Goal: Information Seeking & Learning: Find specific page/section

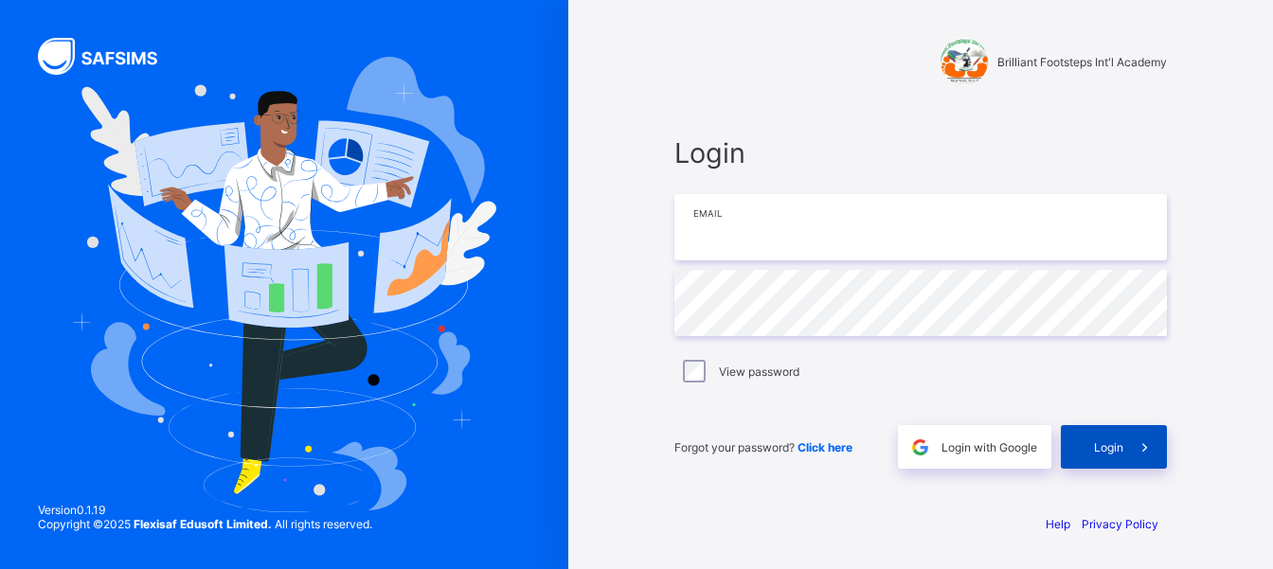
type input "**********"
click at [1124, 457] on span at bounding box center [1146, 447] width 44 height 44
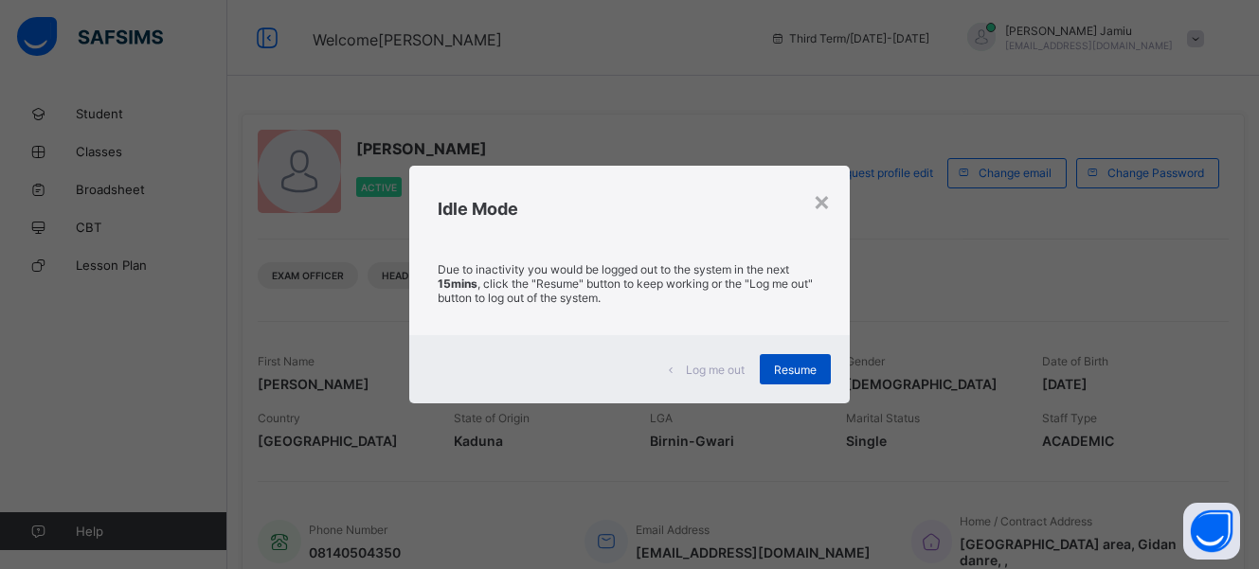
click at [803, 370] on span "Resume" at bounding box center [795, 370] width 43 height 14
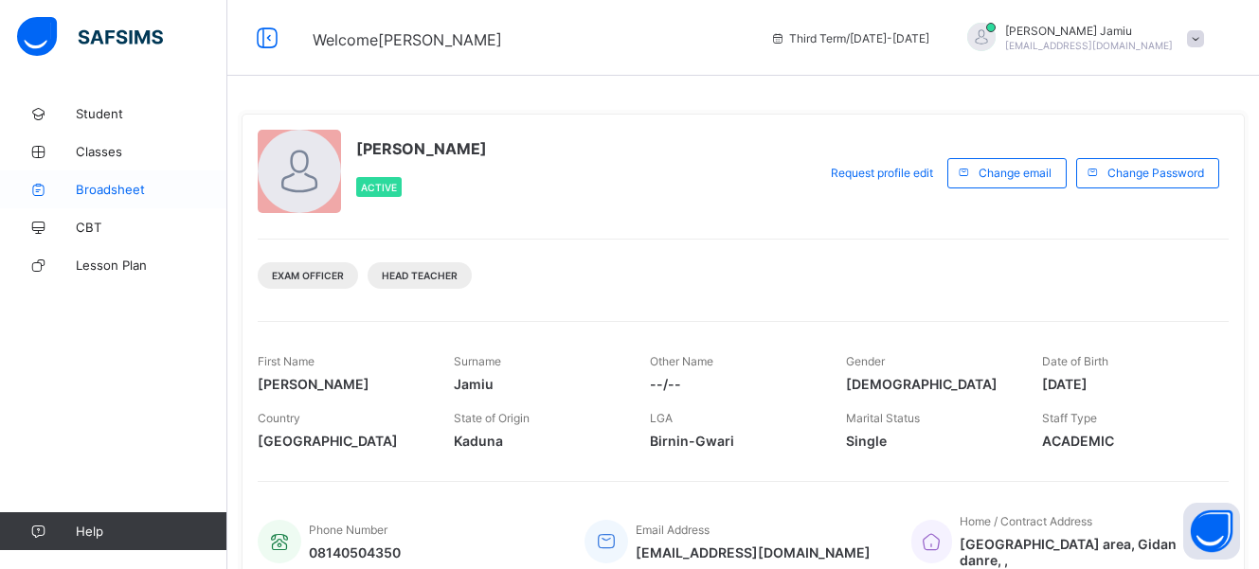
click at [136, 199] on link "Broadsheet" at bounding box center [113, 190] width 227 height 38
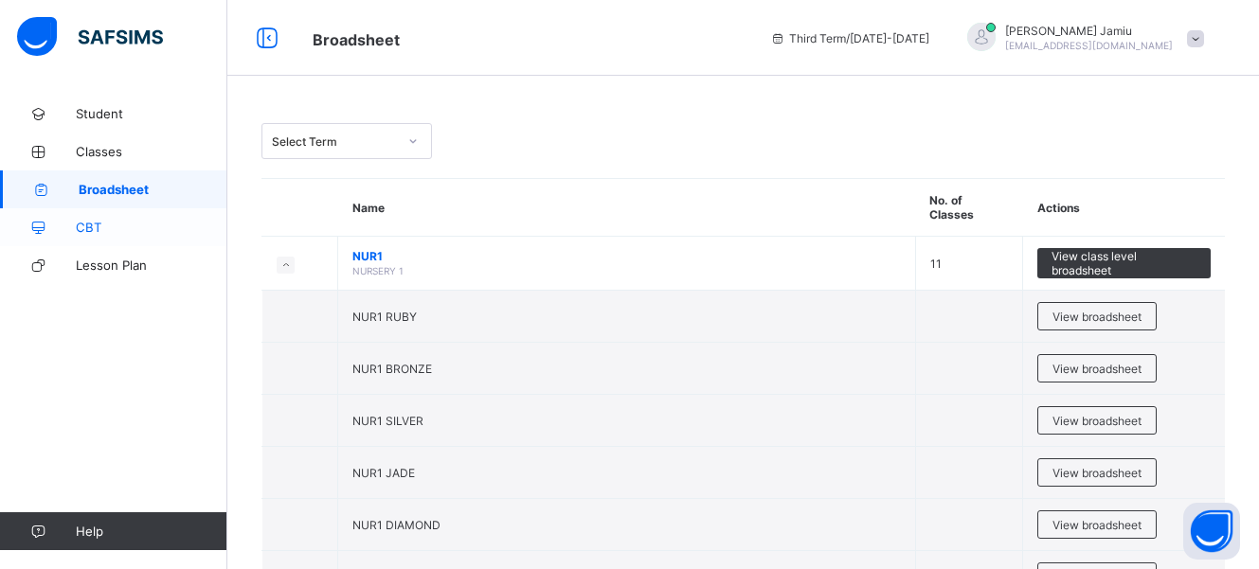
click at [136, 233] on span "CBT" at bounding box center [152, 227] width 152 height 15
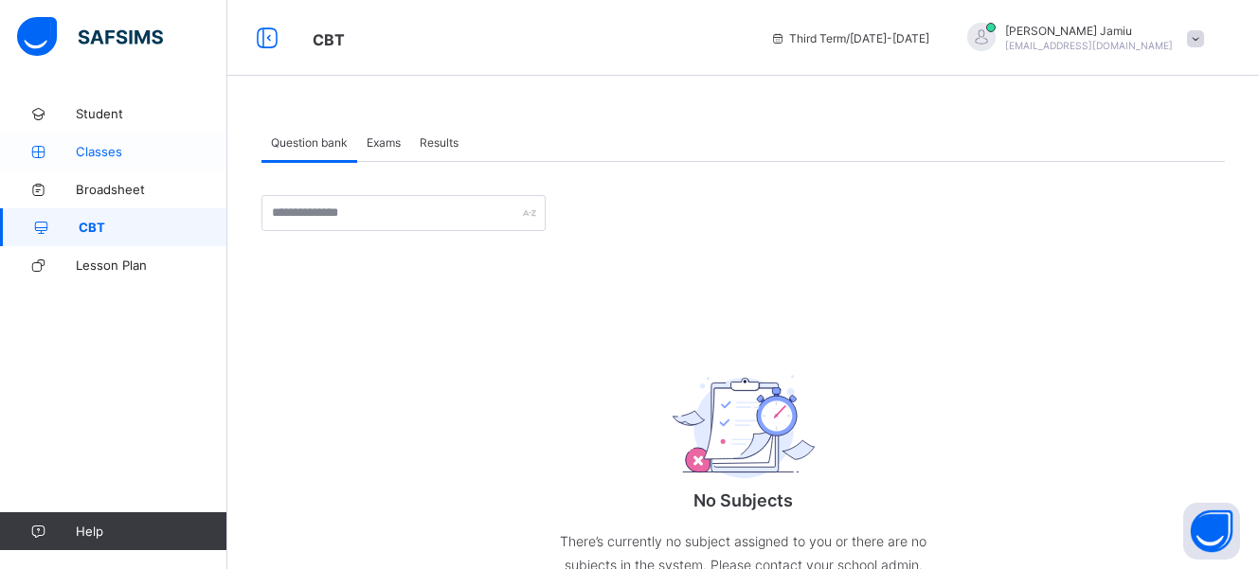
click at [110, 154] on span "Classes" at bounding box center [152, 151] width 152 height 15
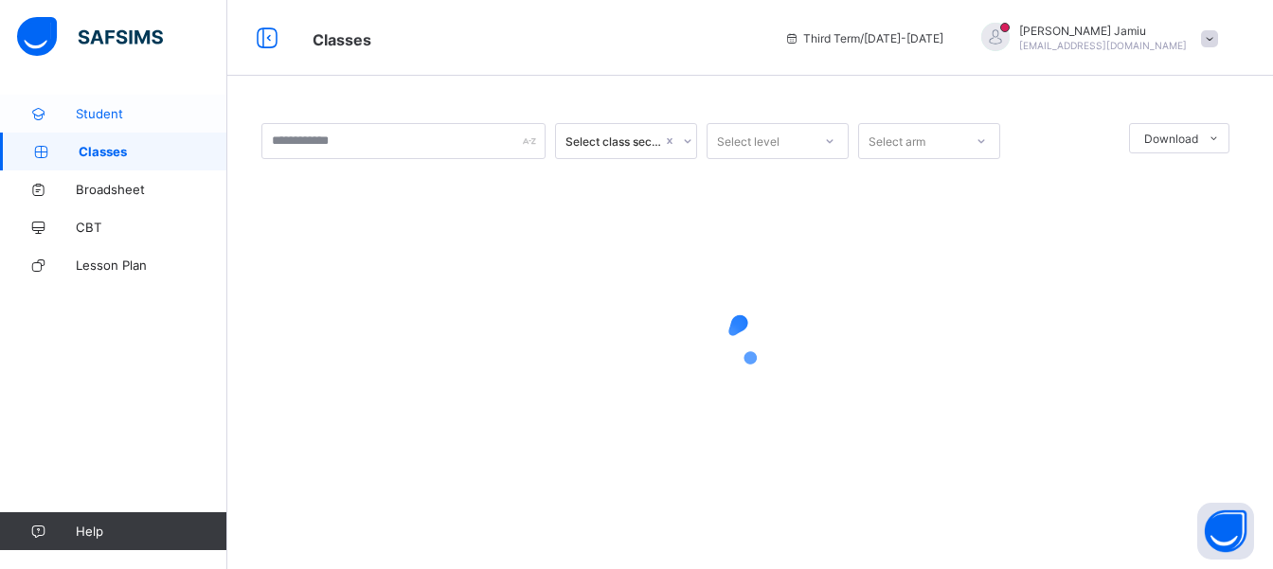
click at [166, 116] on span "Student" at bounding box center [152, 113] width 152 height 15
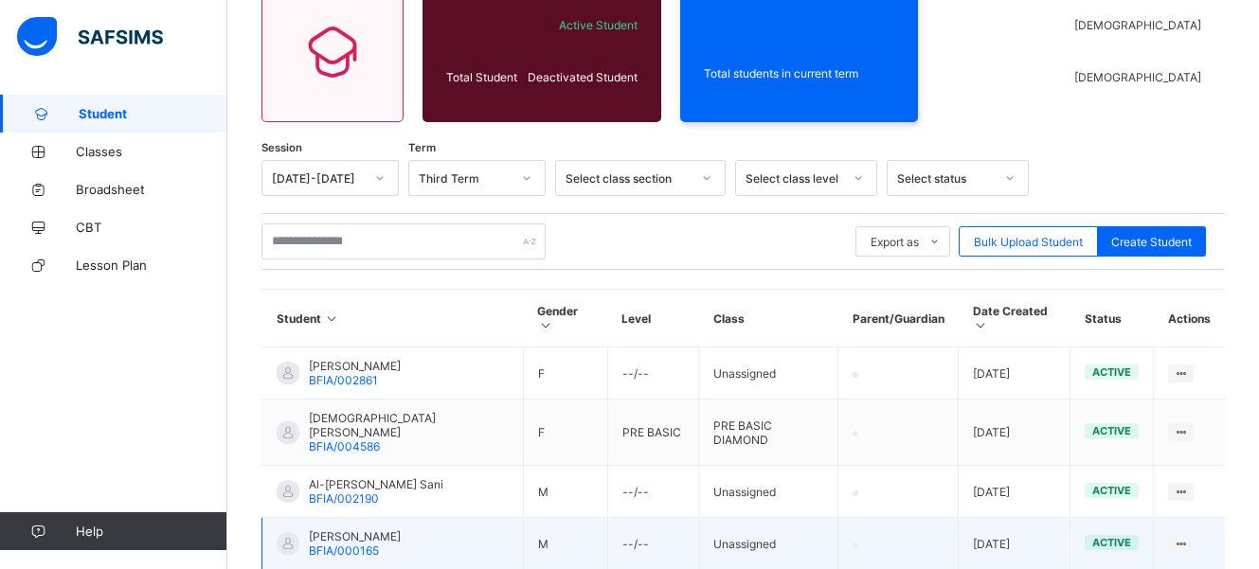
scroll to position [284, 0]
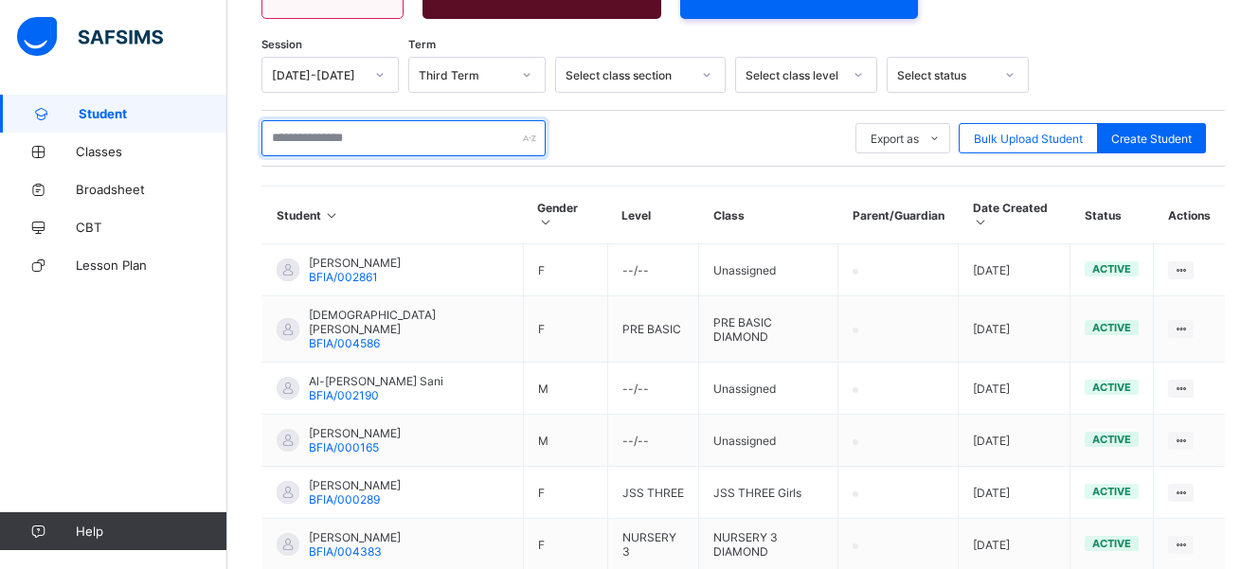
click at [399, 141] on input "text" at bounding box center [404, 138] width 284 height 36
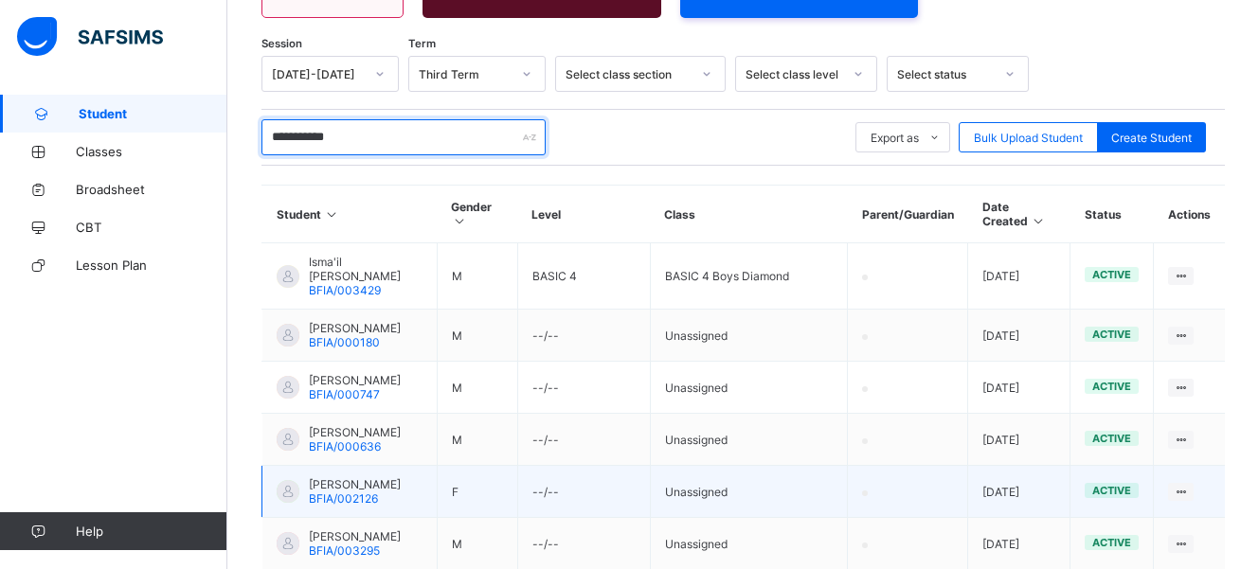
scroll to position [191, 0]
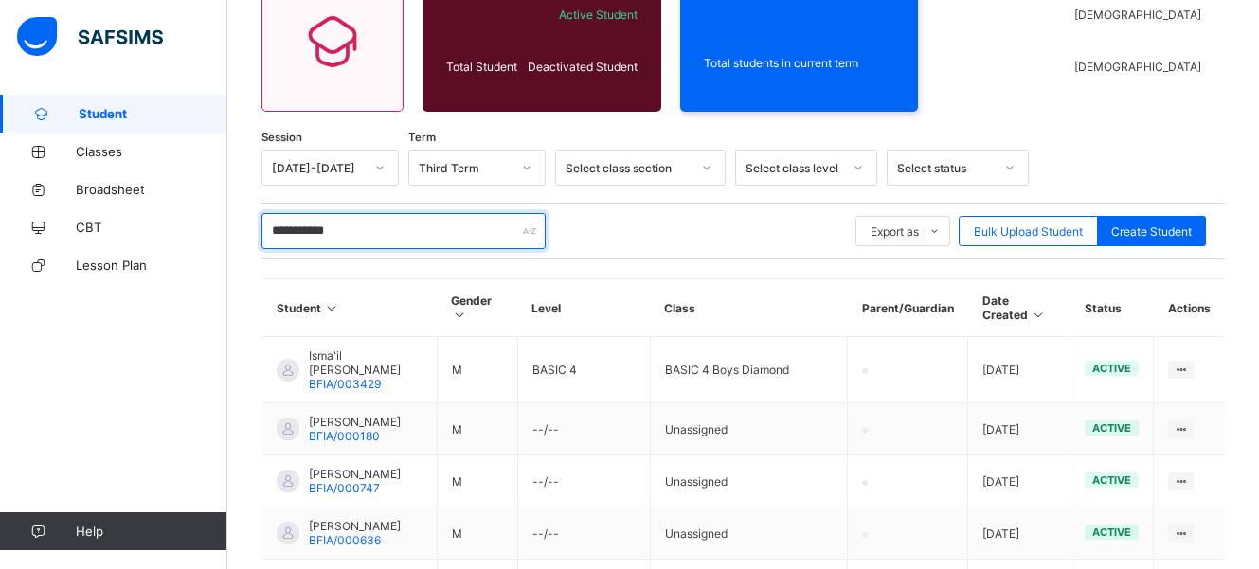
click at [272, 229] on input "**********" at bounding box center [404, 231] width 284 height 36
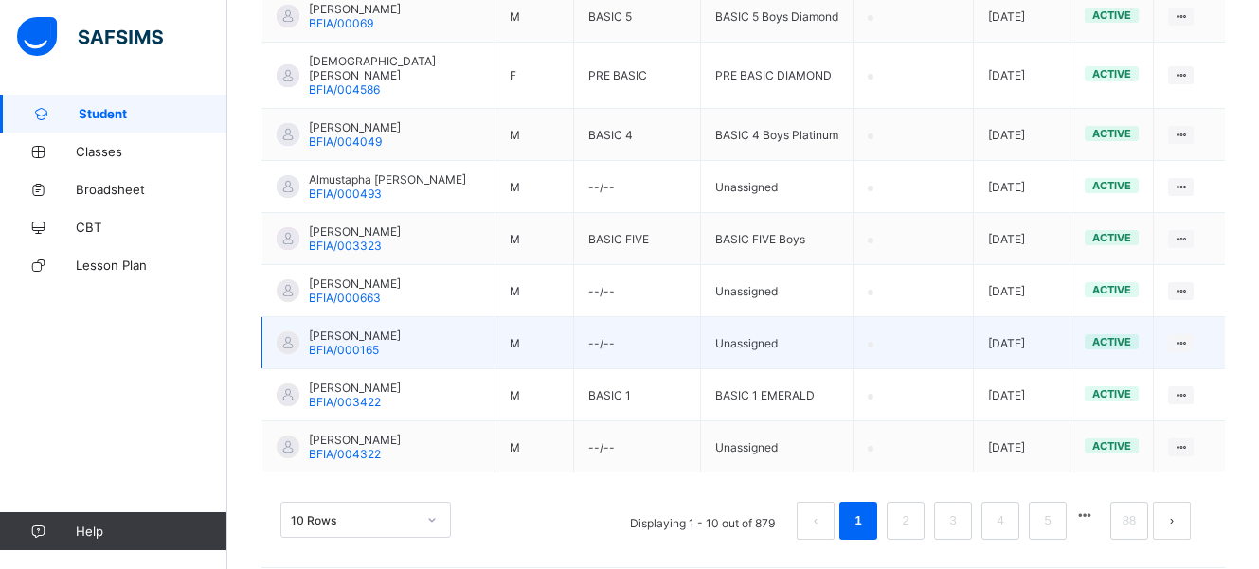
scroll to position [608, 0]
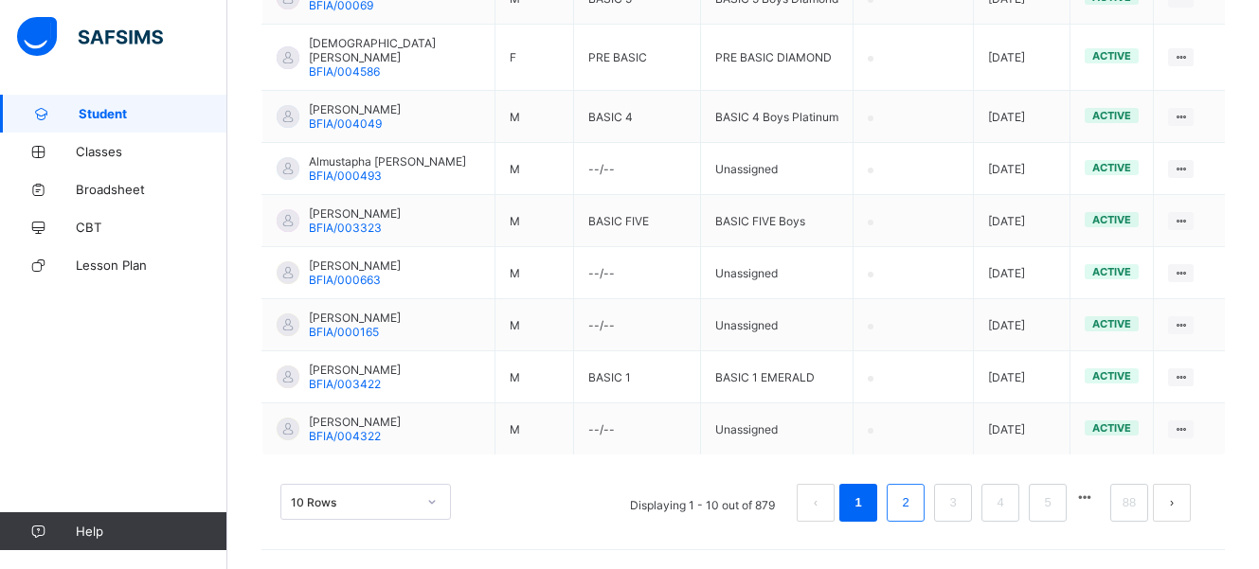
click at [914, 505] on link "2" at bounding box center [905, 503] width 18 height 25
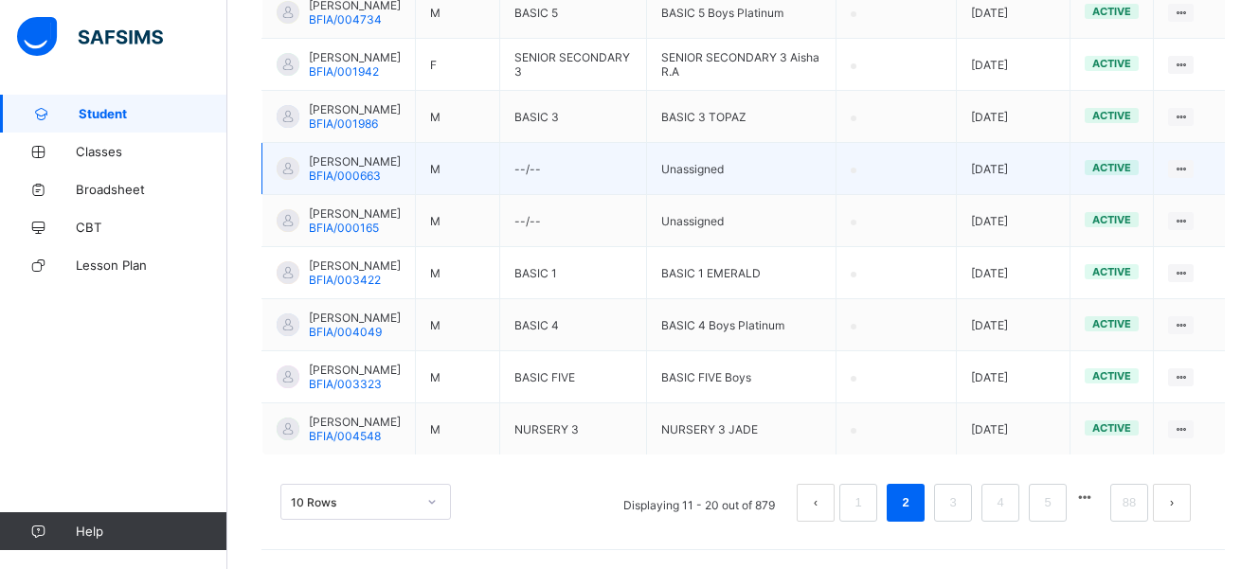
scroll to position [623, 0]
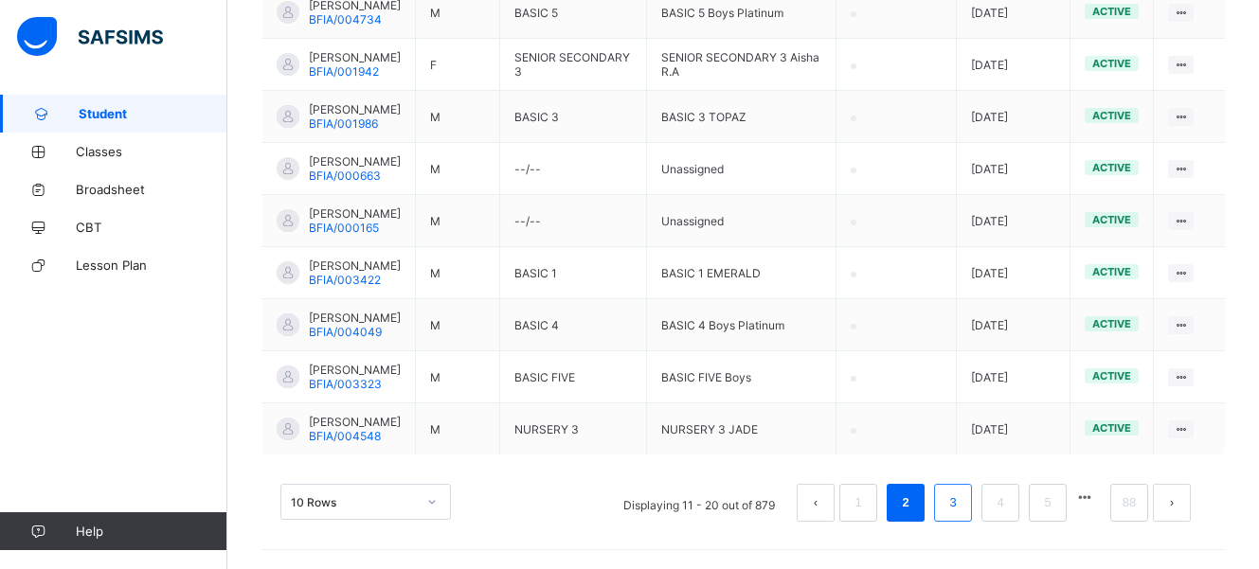
click at [962, 503] on link "3" at bounding box center [953, 503] width 18 height 25
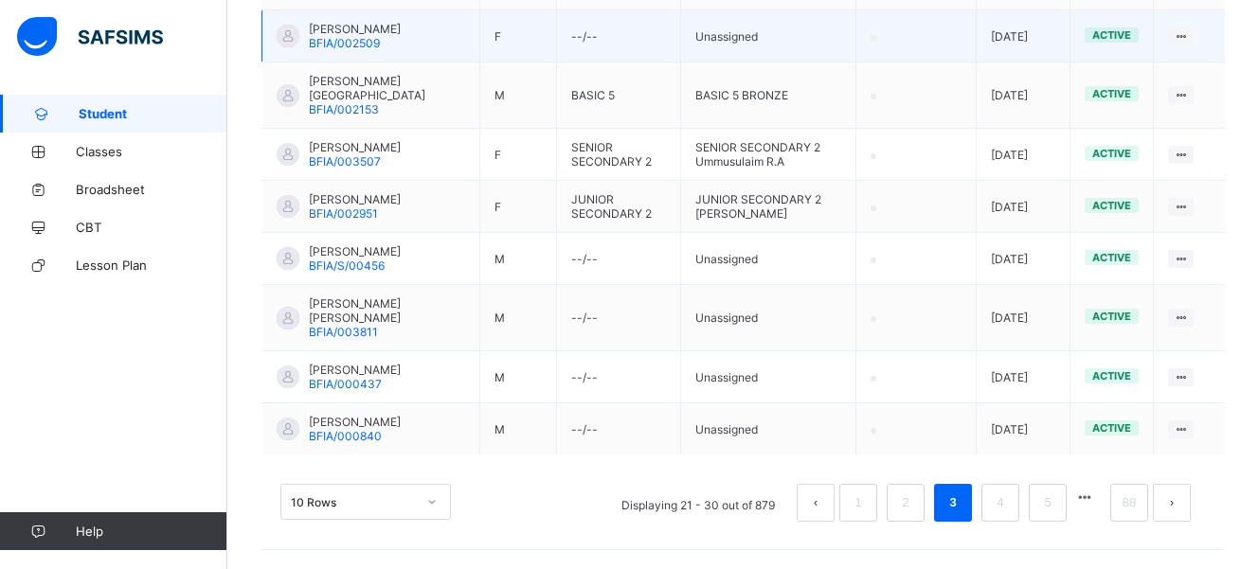
scroll to position [679, 0]
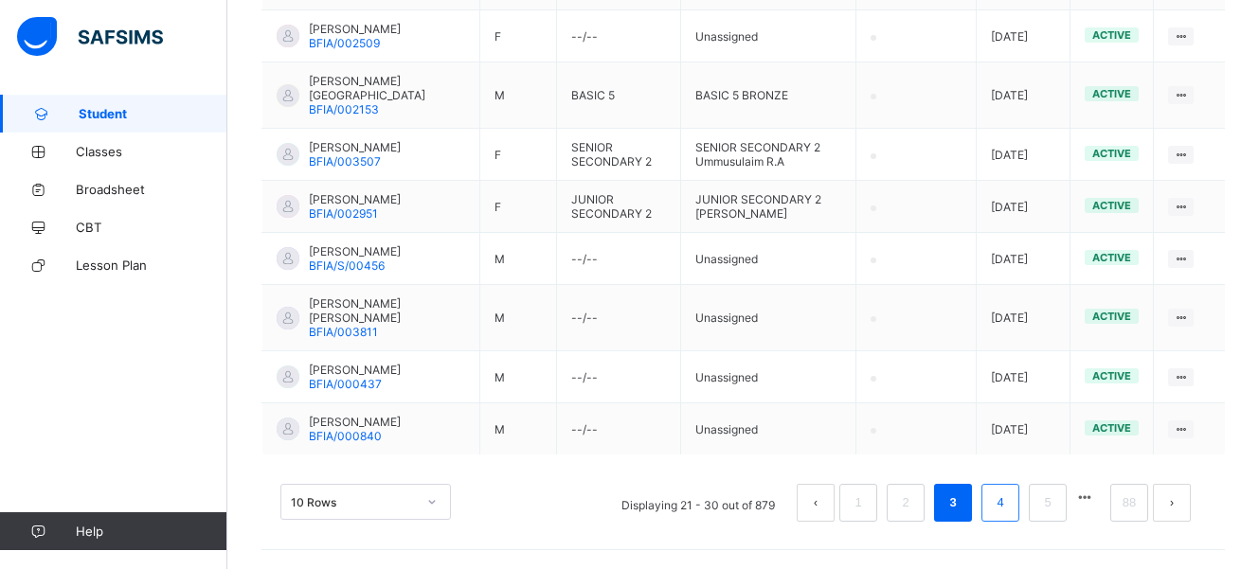
click at [1009, 505] on link "4" at bounding box center [1000, 503] width 18 height 25
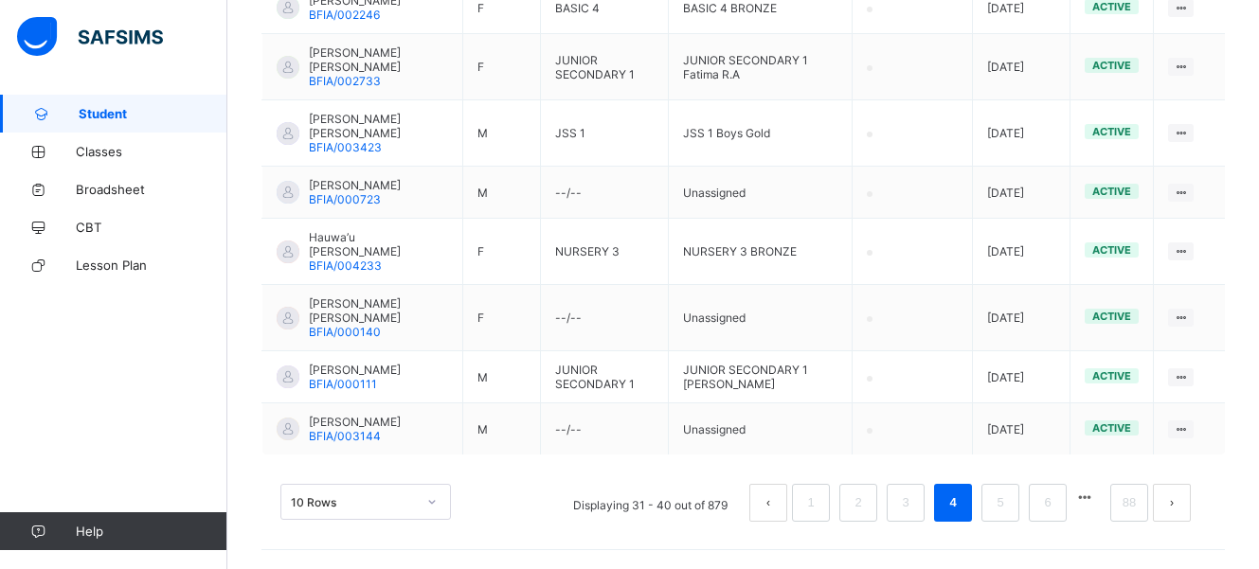
scroll to position [694, 0]
click at [1007, 520] on li "5" at bounding box center [1001, 503] width 38 height 38
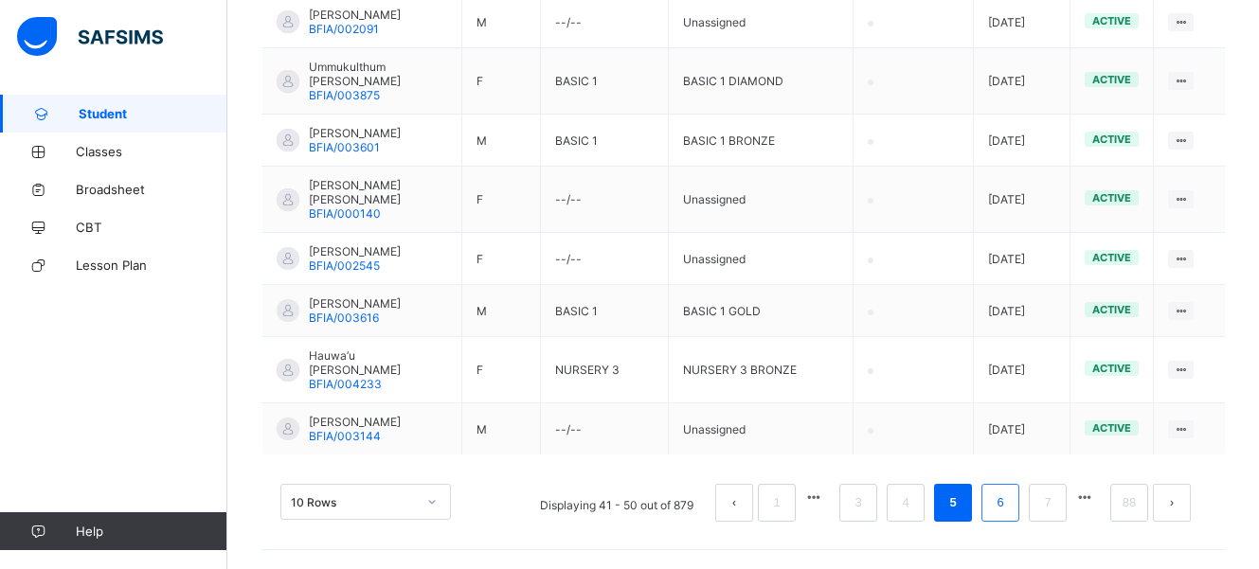
click at [1009, 505] on link "6" at bounding box center [1000, 503] width 18 height 25
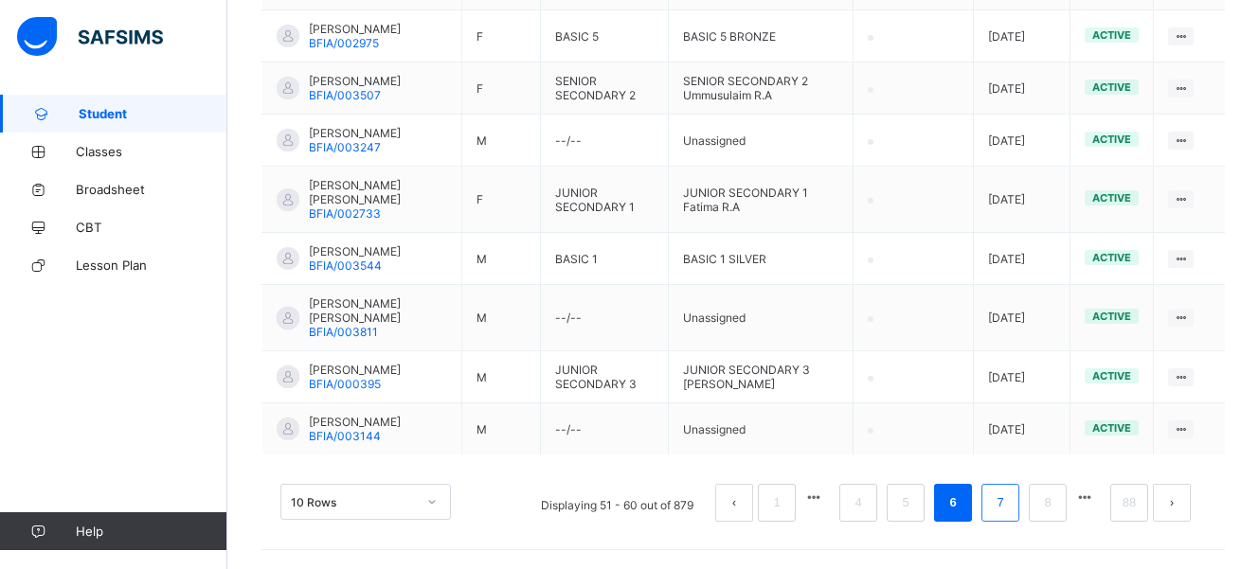
click at [1009, 505] on link "7" at bounding box center [1000, 503] width 18 height 25
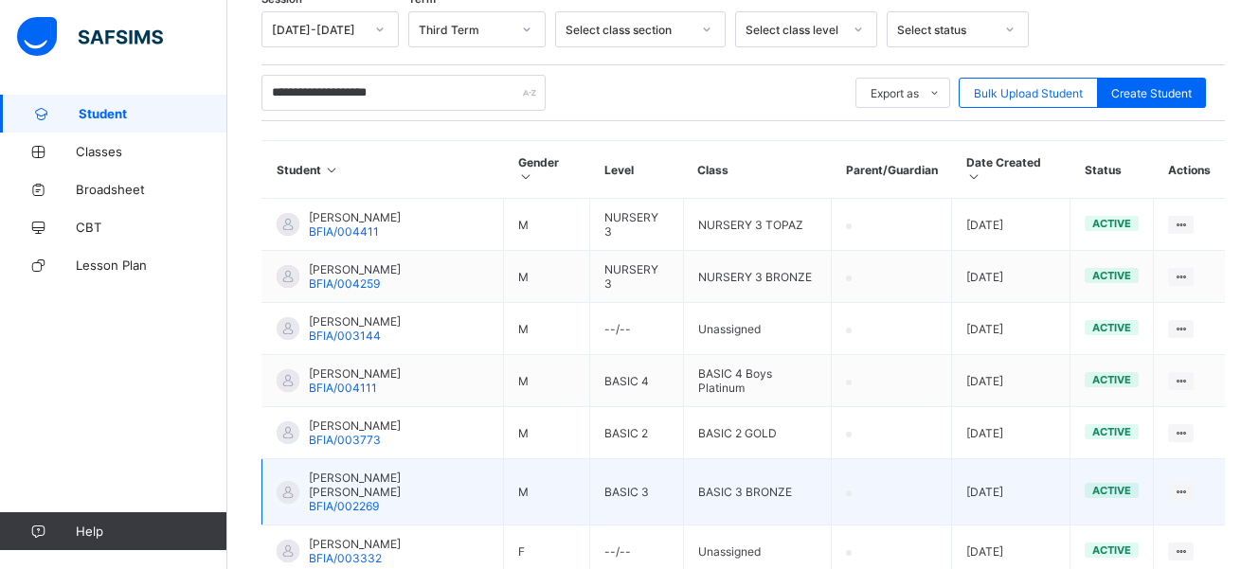
scroll to position [296, 0]
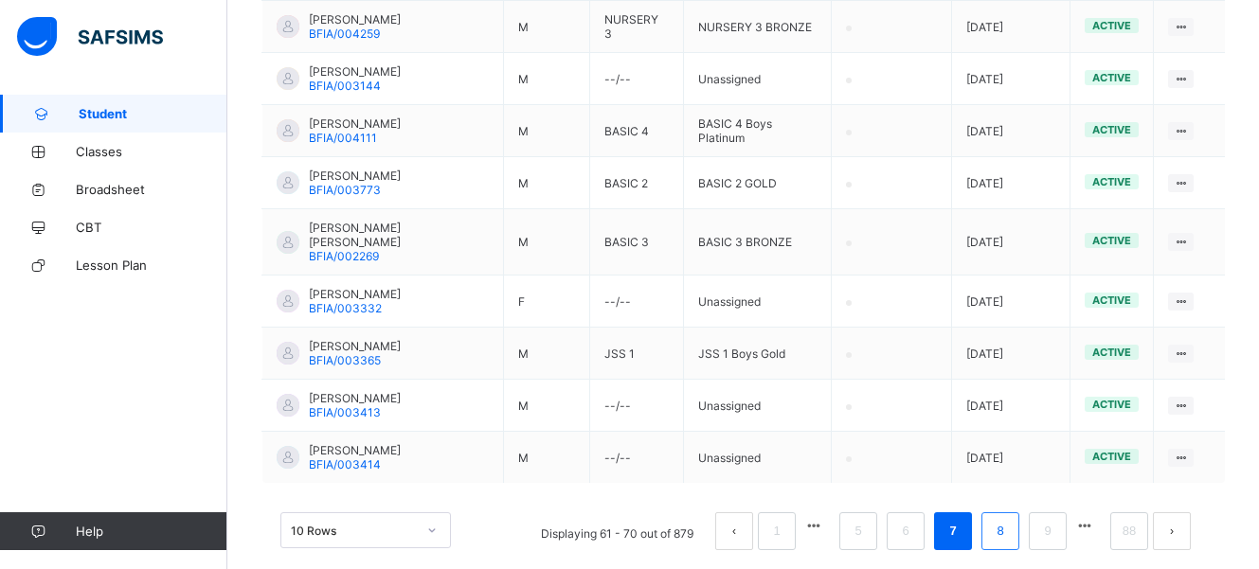
click at [1009, 519] on link "8" at bounding box center [1000, 531] width 18 height 25
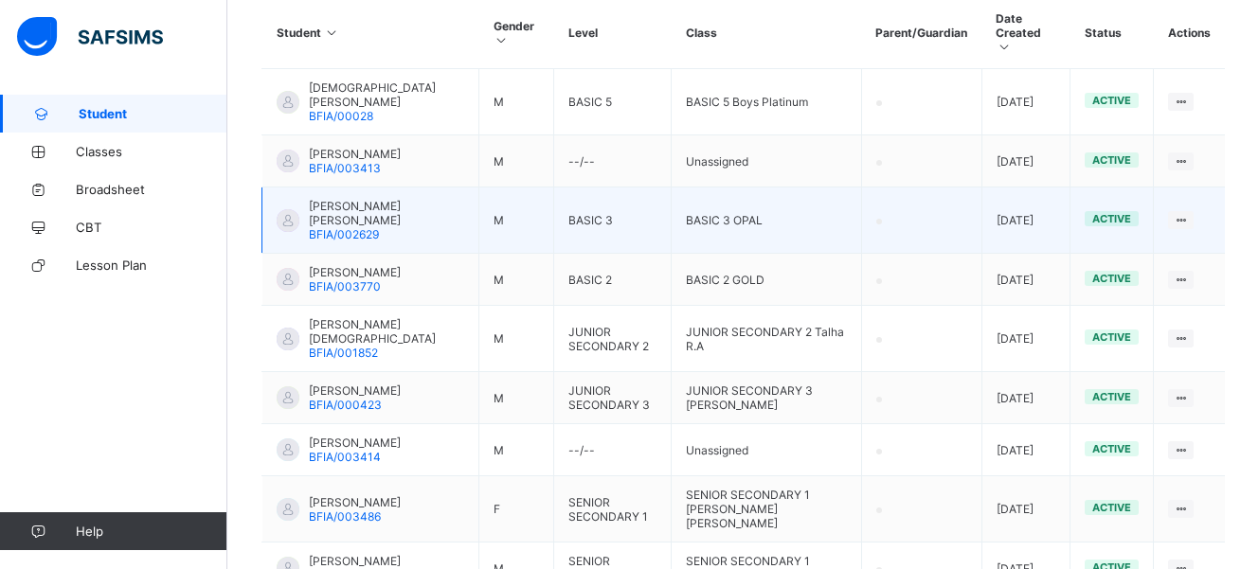
scroll to position [651, 0]
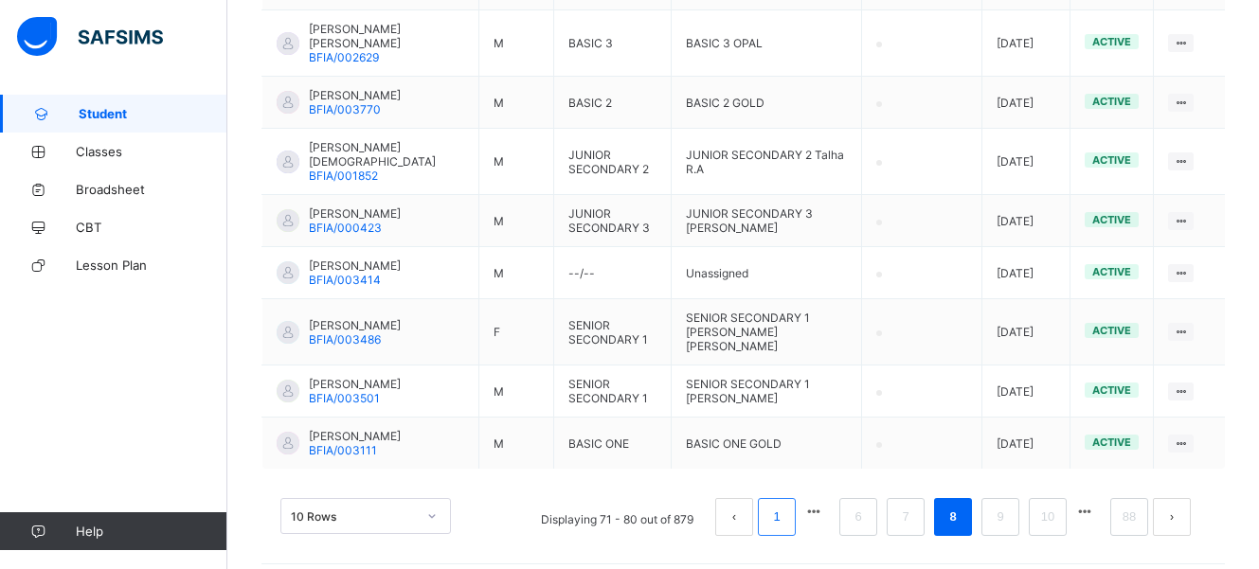
click at [796, 519] on li "1" at bounding box center [777, 517] width 38 height 38
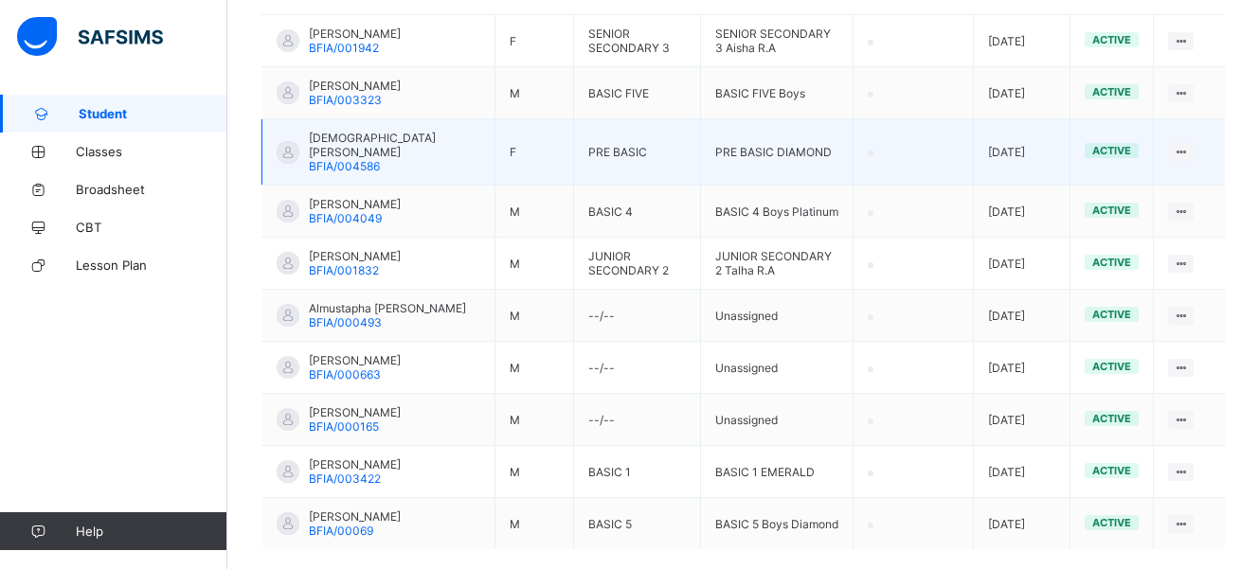
scroll to position [608, 0]
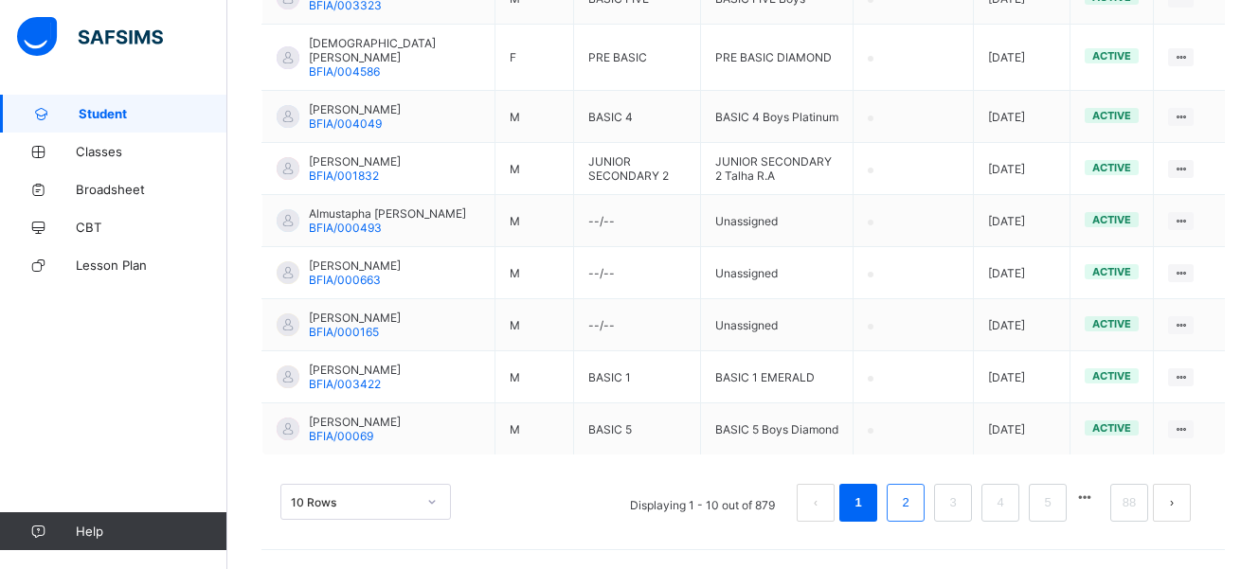
click at [914, 510] on link "2" at bounding box center [905, 503] width 18 height 25
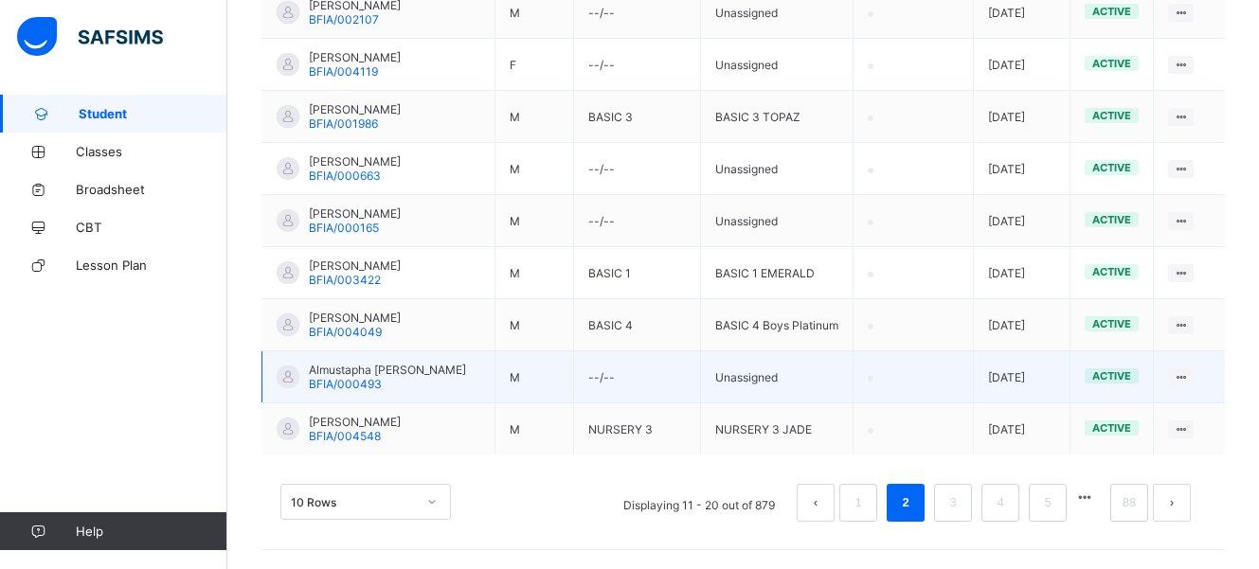
scroll to position [637, 0]
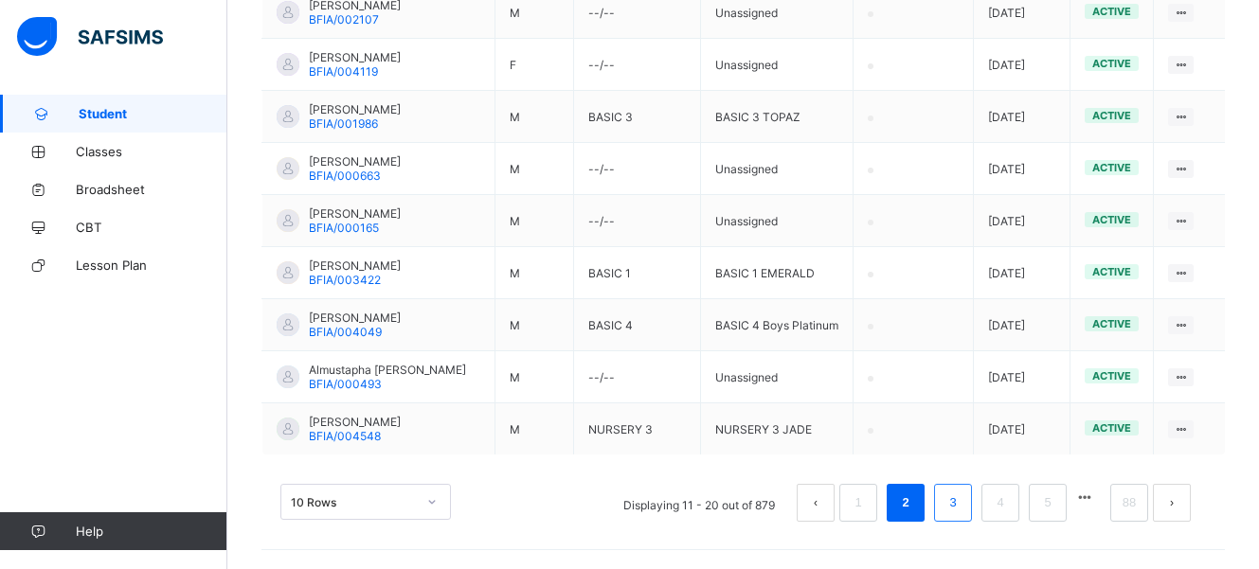
click at [959, 506] on link "3" at bounding box center [953, 503] width 18 height 25
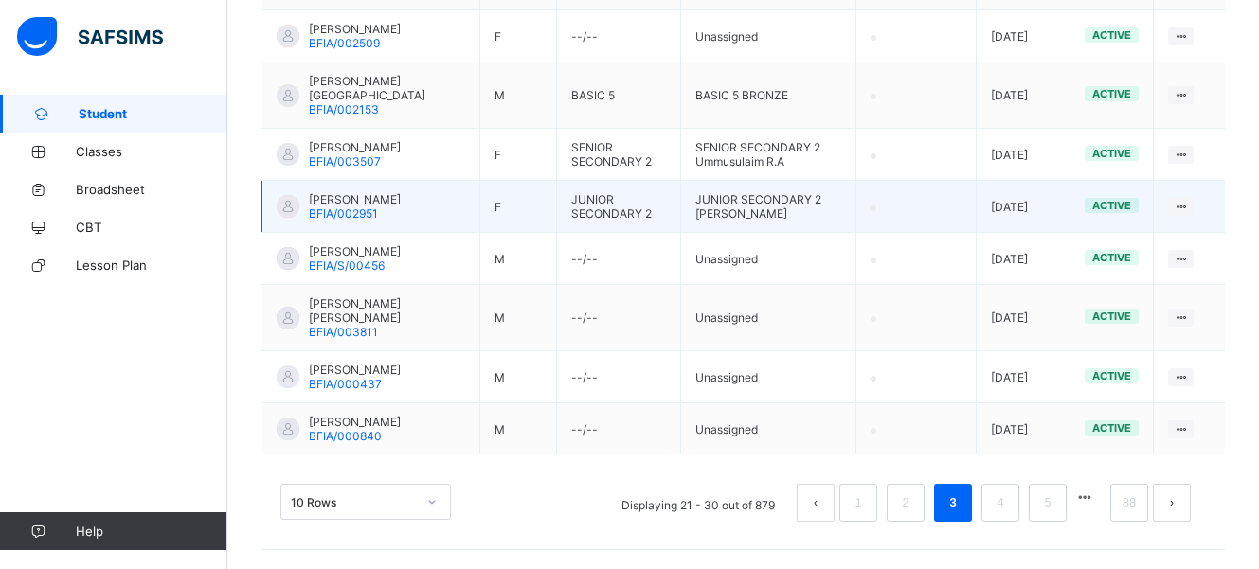
scroll to position [679, 0]
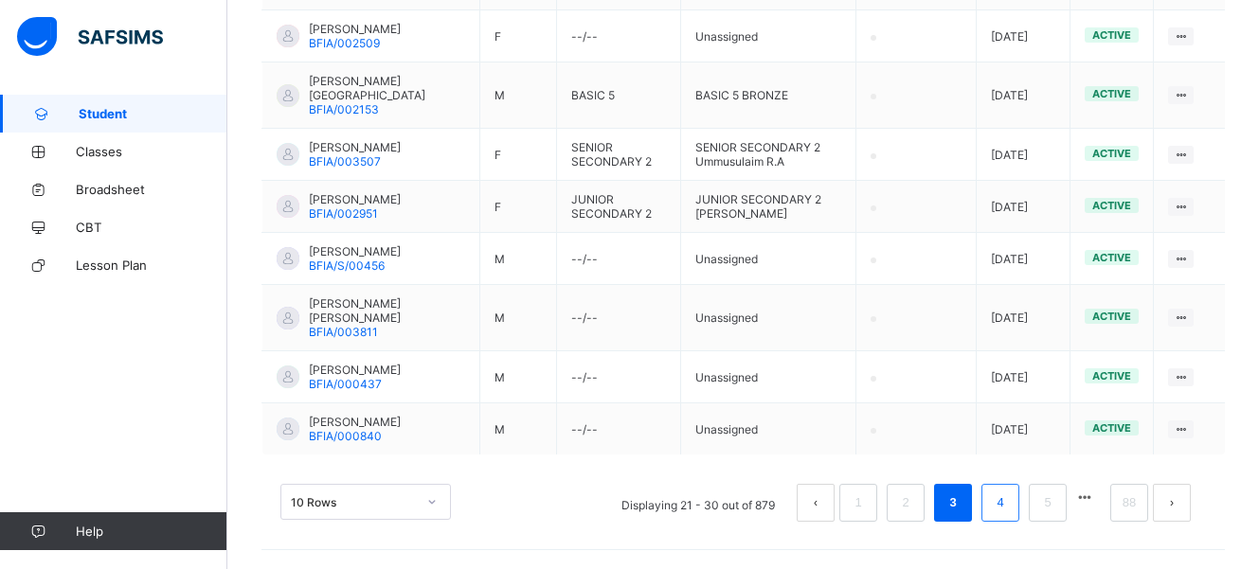
click at [1002, 514] on li "4" at bounding box center [1001, 503] width 38 height 38
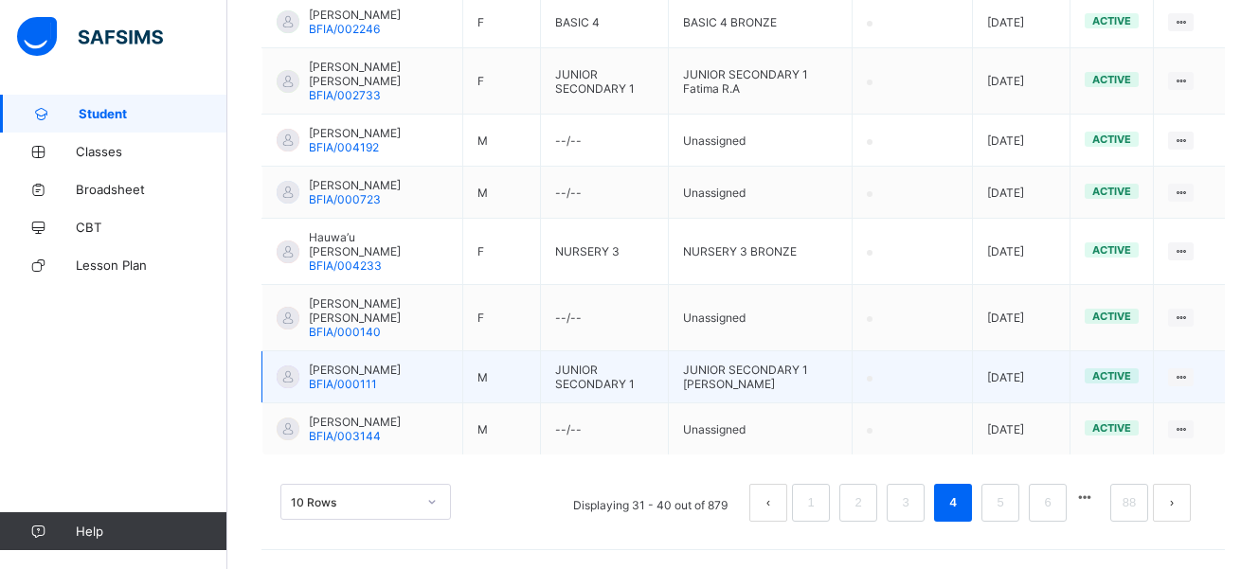
scroll to position [694, 0]
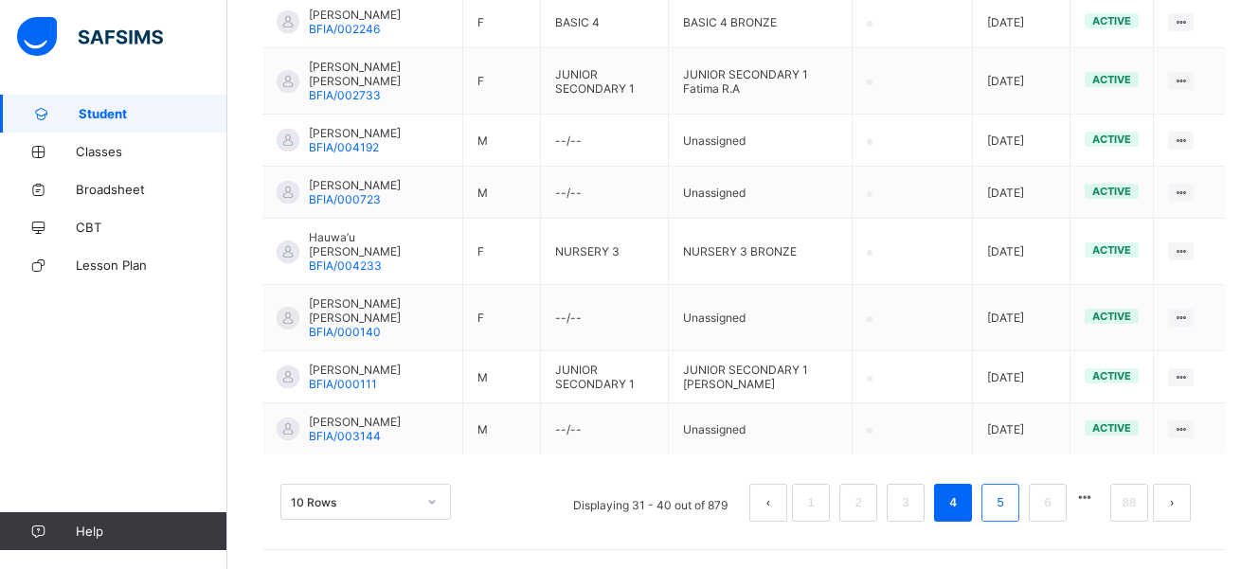
click at [1007, 509] on link "5" at bounding box center [1000, 503] width 18 height 25
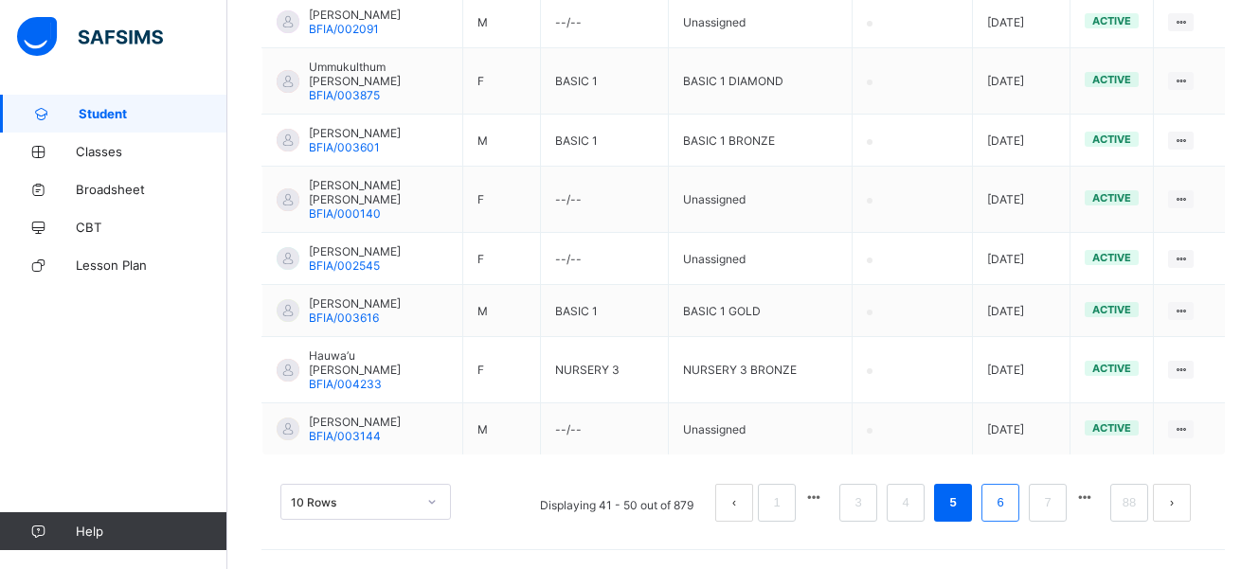
click at [1009, 506] on link "6" at bounding box center [1000, 503] width 18 height 25
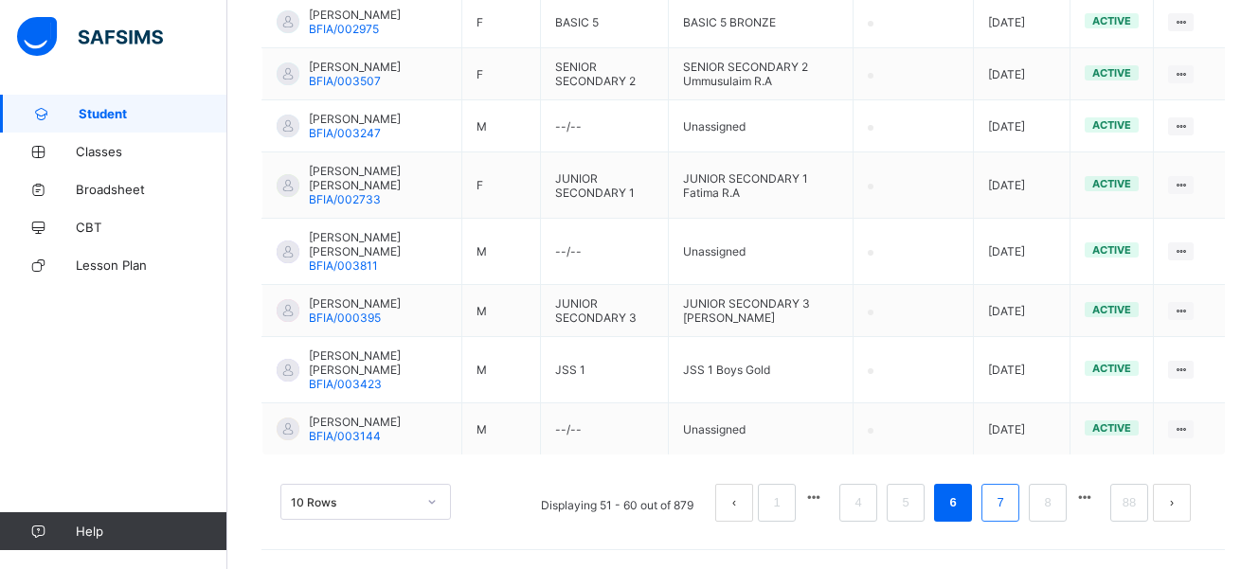
click at [1009, 505] on link "7" at bounding box center [1000, 503] width 18 height 25
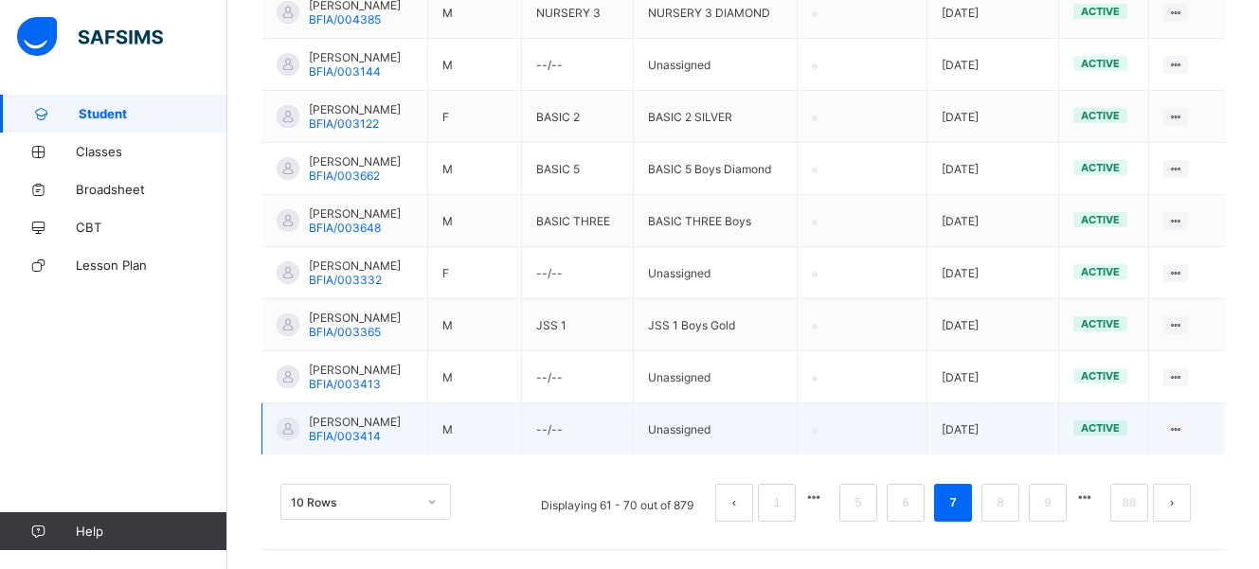
scroll to position [608, 0]
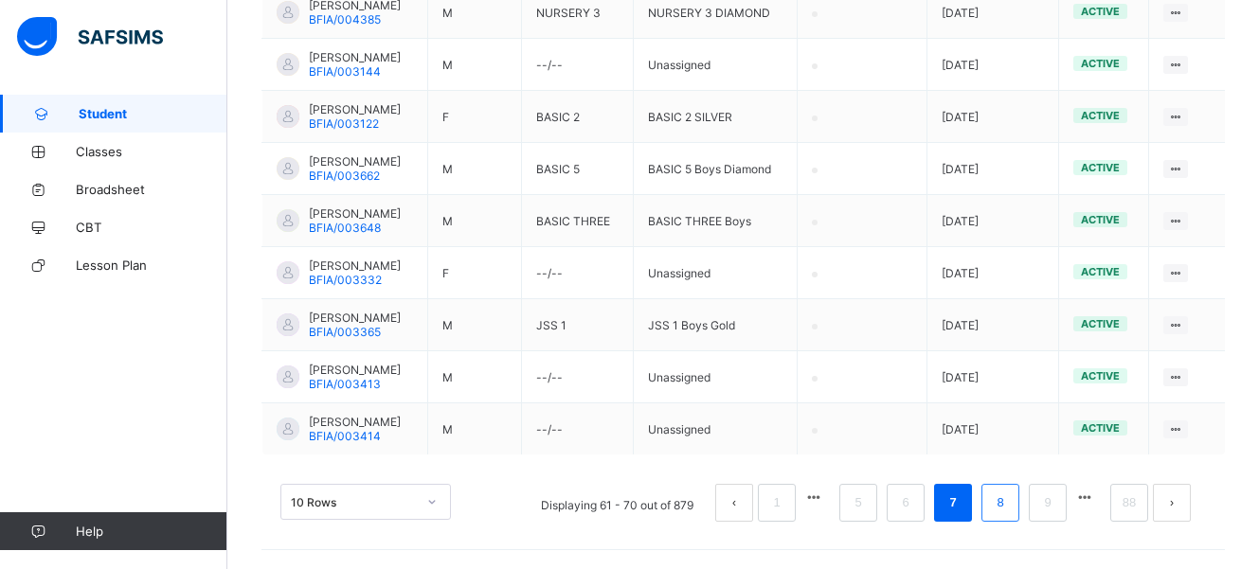
click at [1009, 511] on link "8" at bounding box center [1000, 503] width 18 height 25
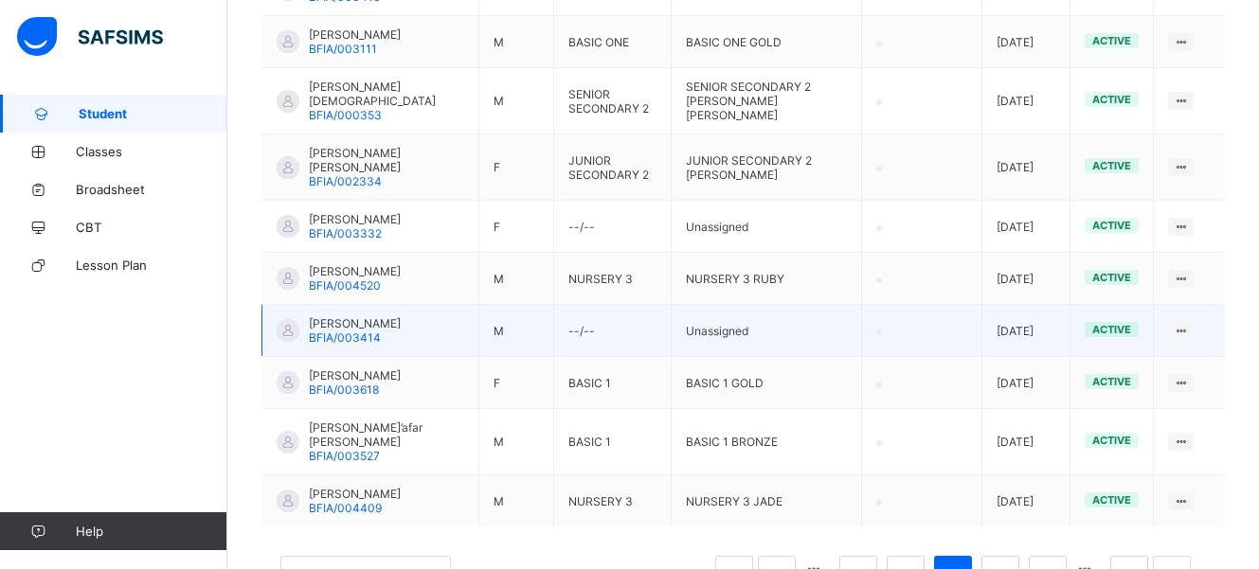
scroll to position [679, 0]
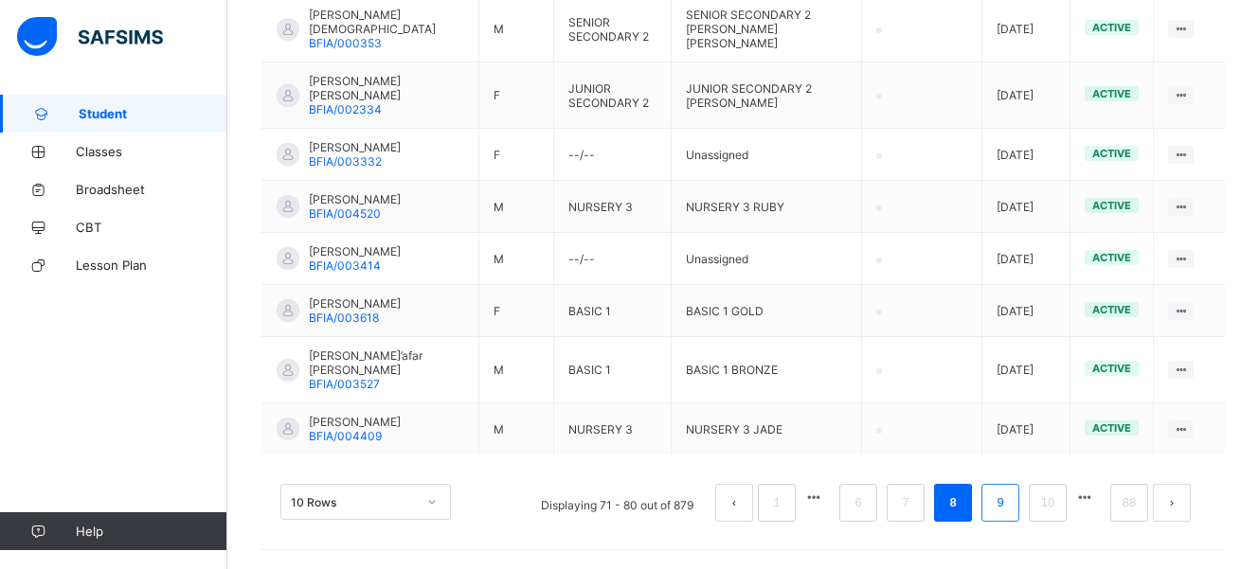
click at [1009, 508] on link "9" at bounding box center [1000, 503] width 18 height 25
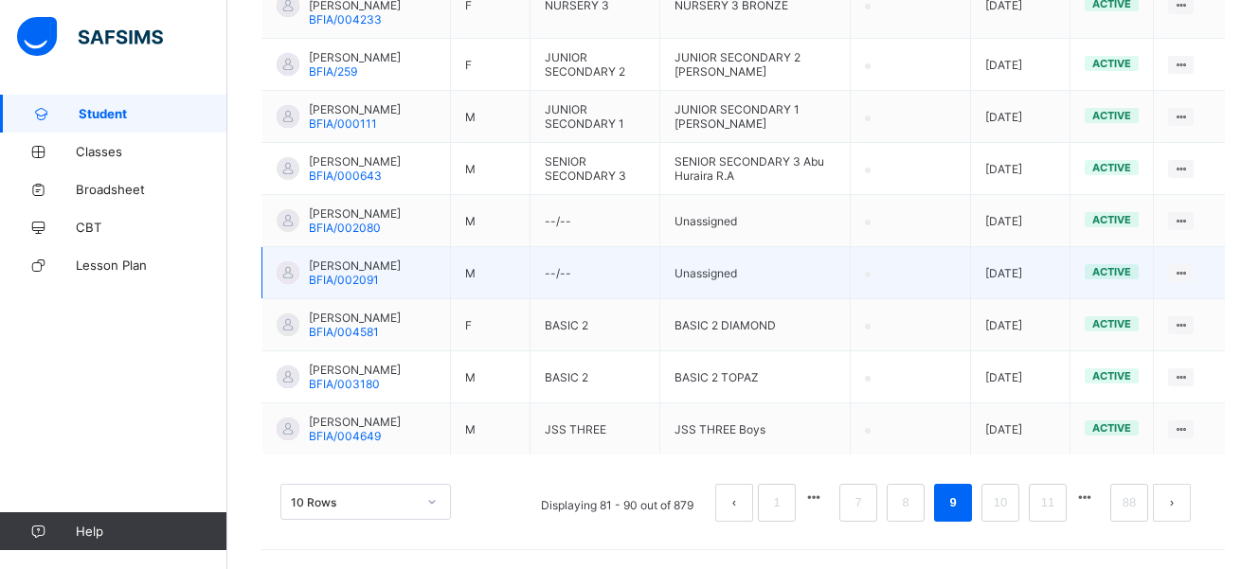
scroll to position [708, 0]
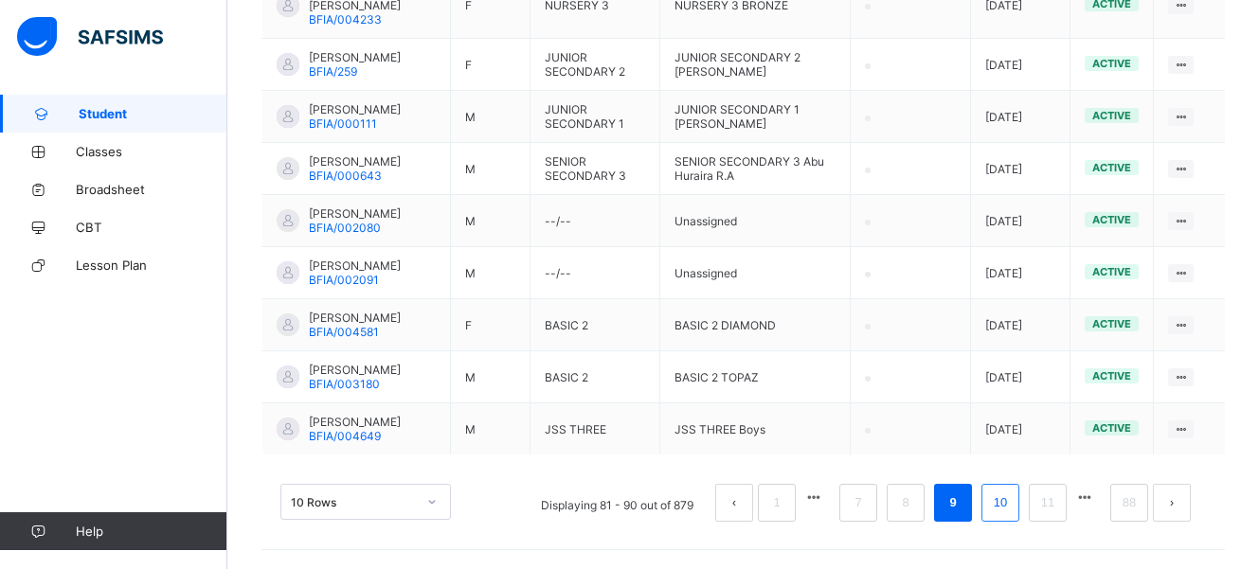
click at [1013, 508] on link "10" at bounding box center [1000, 503] width 25 height 25
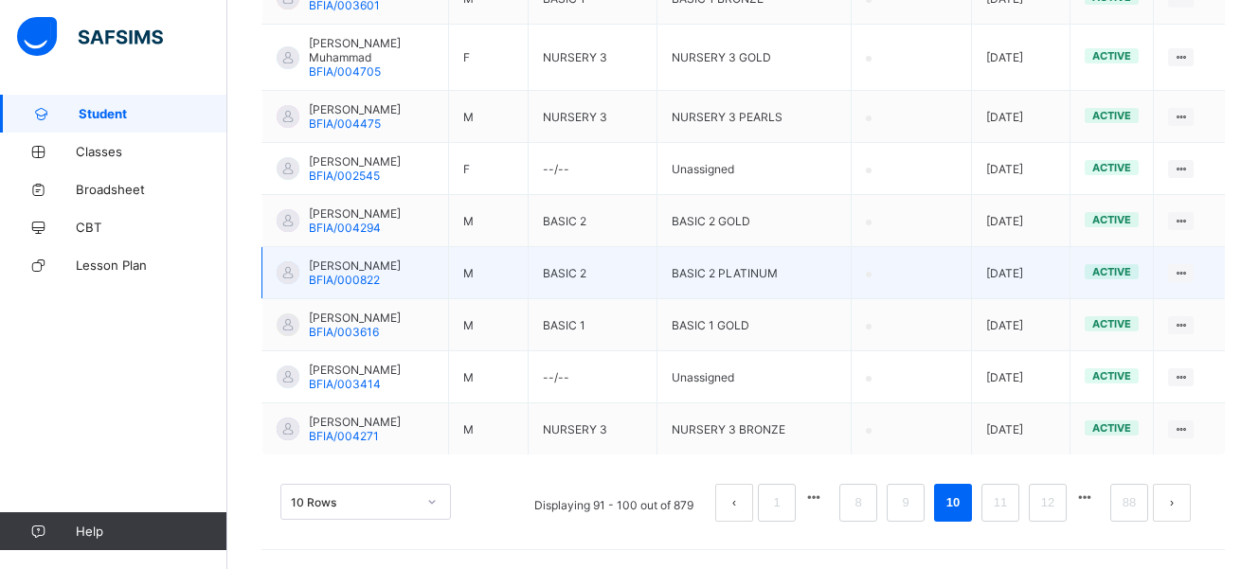
scroll to position [694, 0]
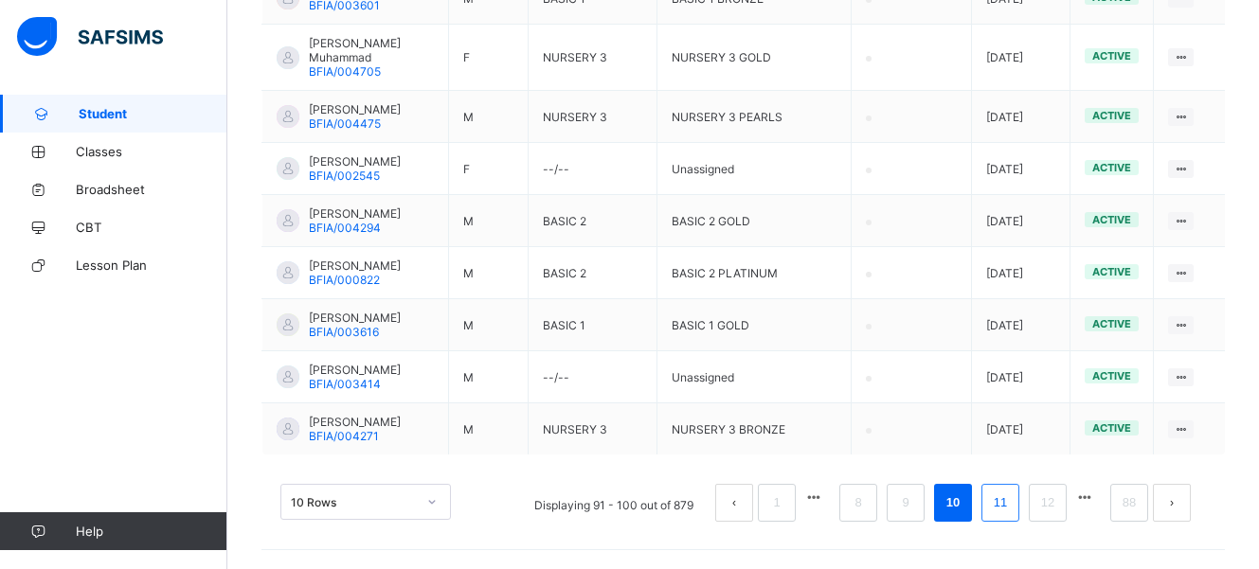
click at [1013, 510] on link "11" at bounding box center [1000, 503] width 25 height 25
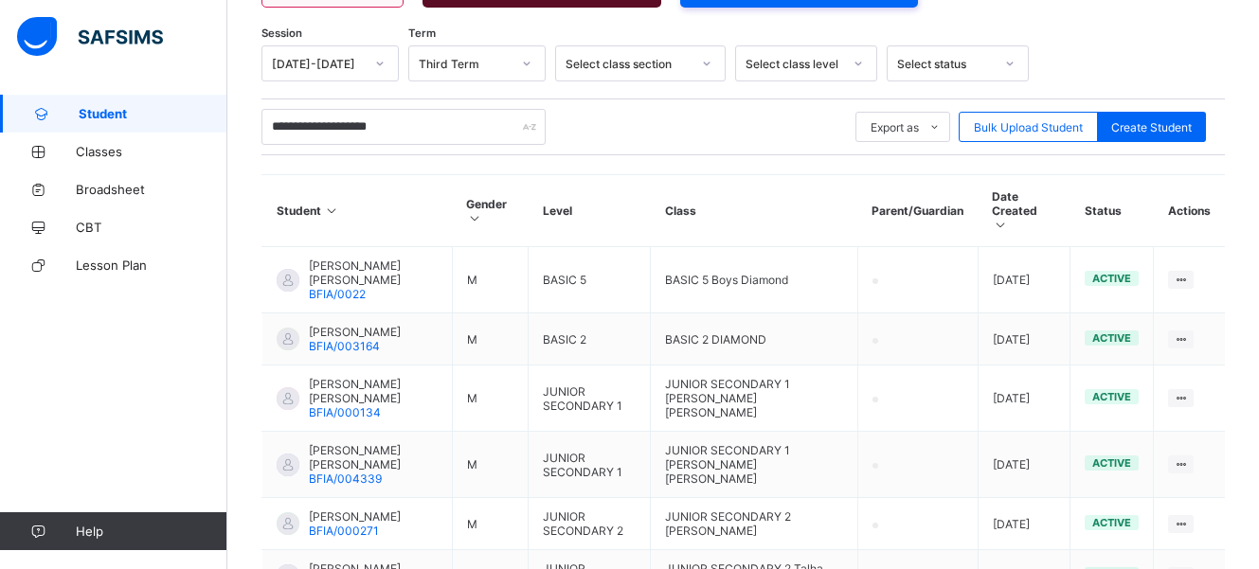
scroll to position [30, 0]
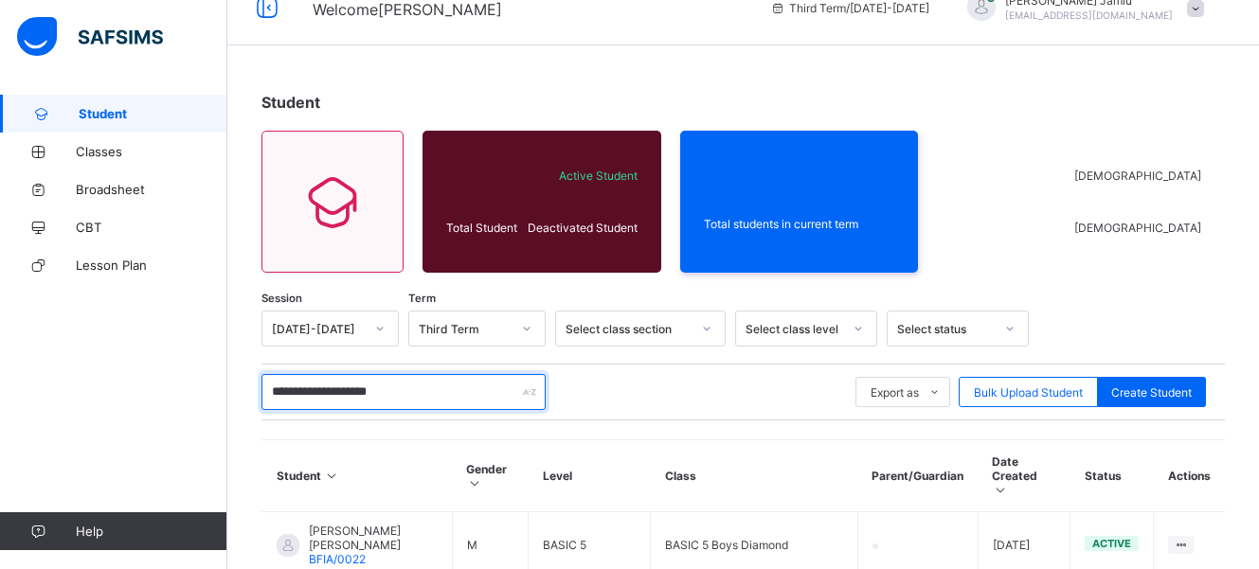
click at [343, 389] on input "**********" at bounding box center [404, 392] width 284 height 36
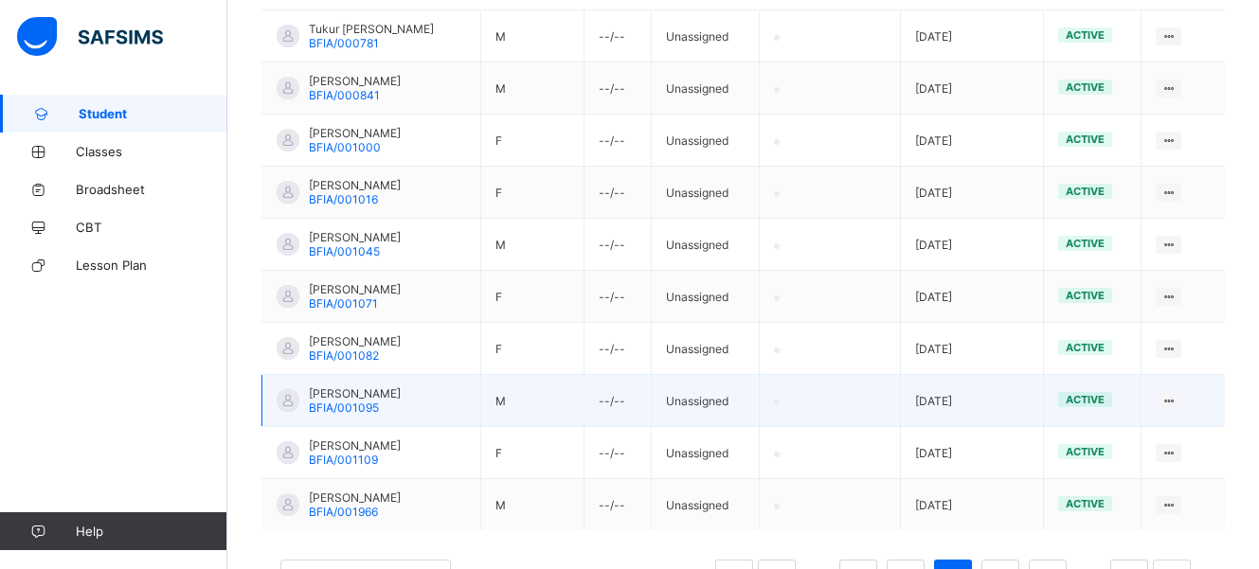
scroll to position [580, 0]
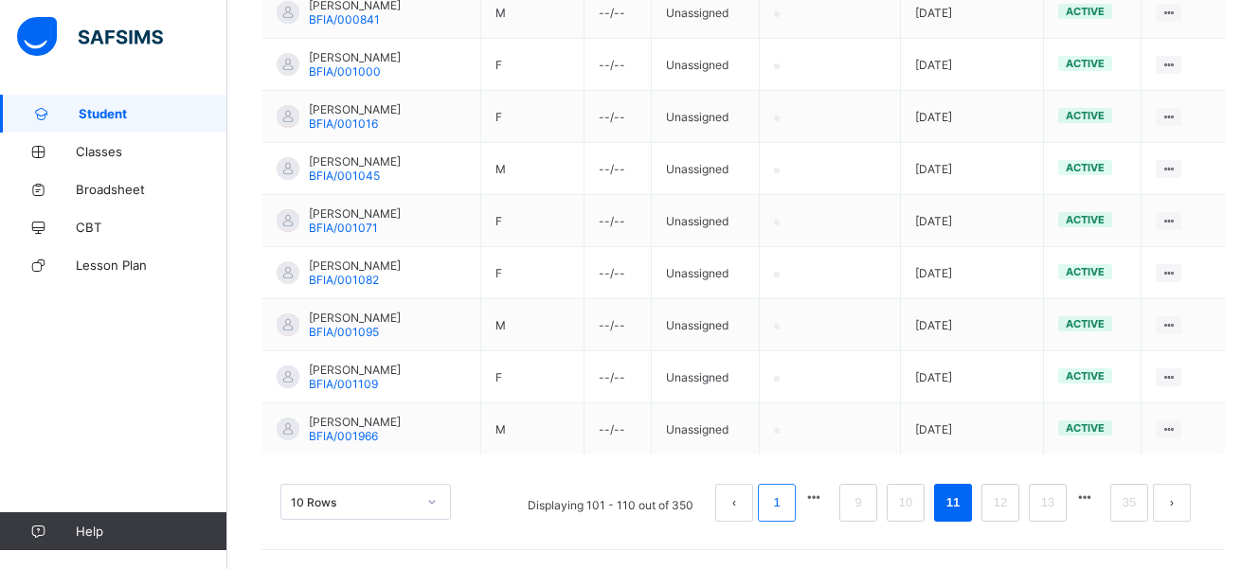
type input "**********"
click at [786, 507] on link "1" at bounding box center [777, 503] width 18 height 25
click at [820, 502] on button "button" at bounding box center [814, 498] width 25 height 16
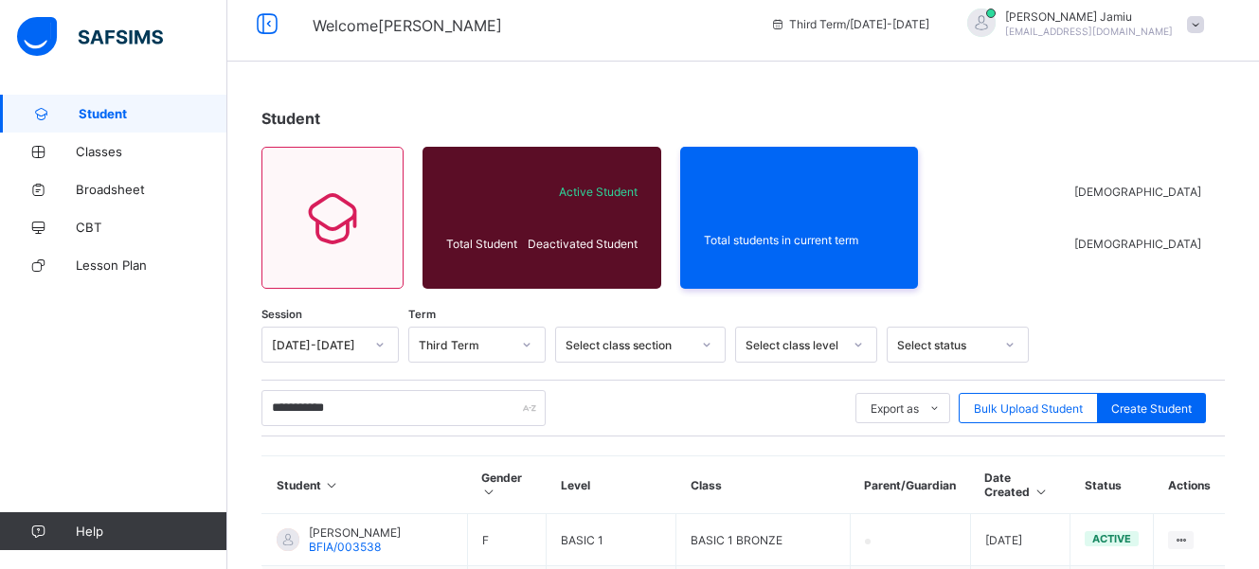
scroll to position [11, 0]
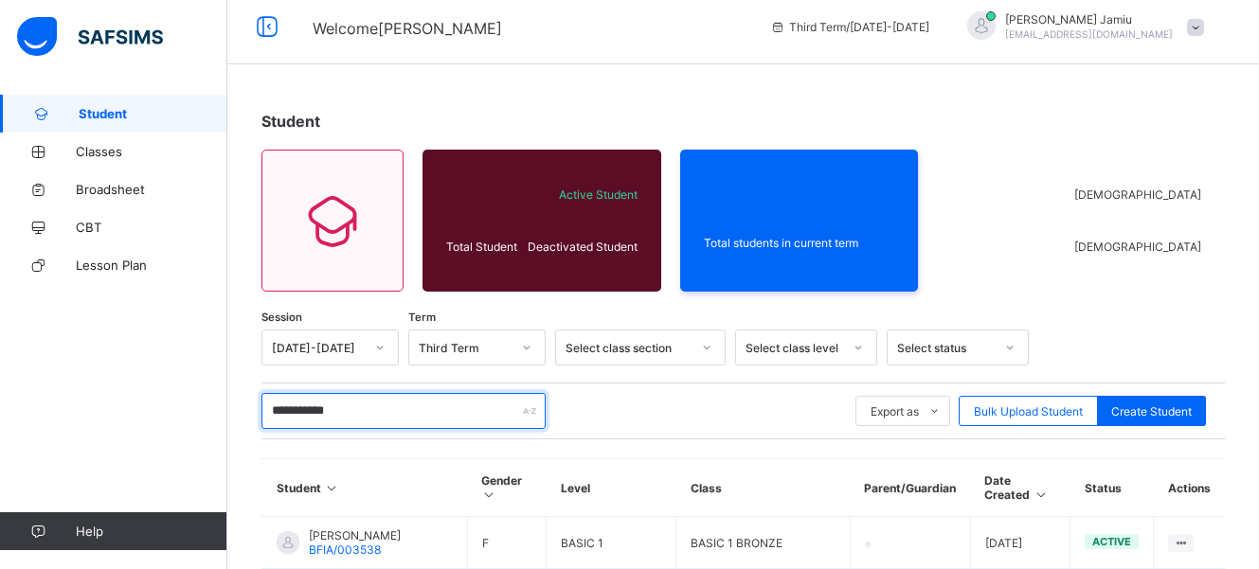
drag, startPoint x: 384, startPoint y: 424, endPoint x: 272, endPoint y: 416, distance: 112.1
click at [272, 416] on input "**********" at bounding box center [404, 411] width 284 height 36
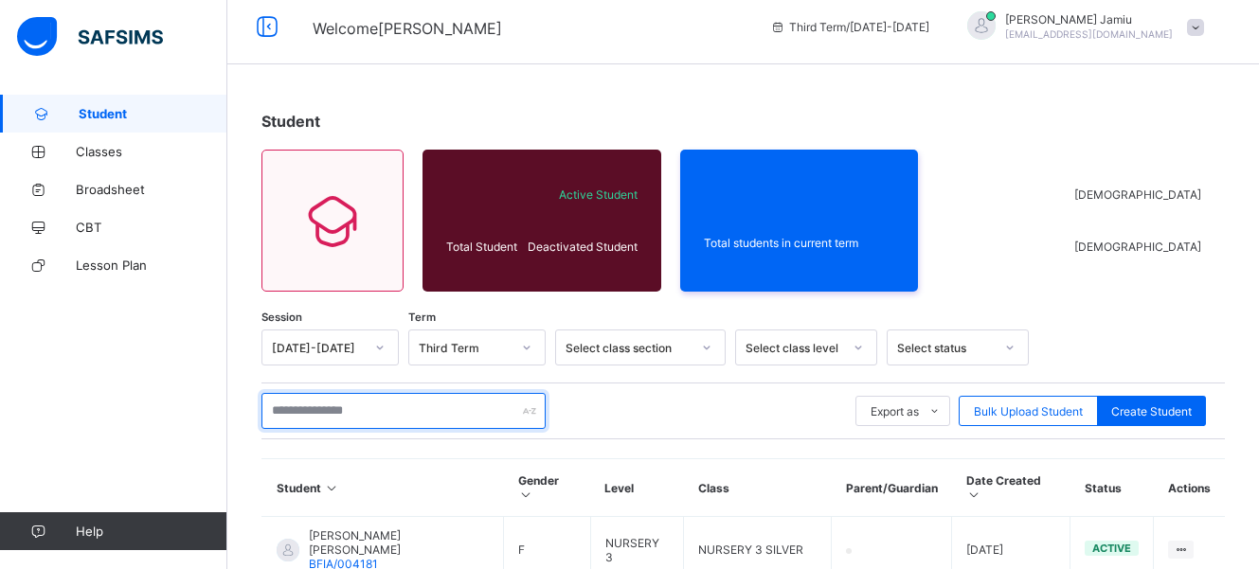
click at [281, 418] on input "text" at bounding box center [404, 411] width 284 height 36
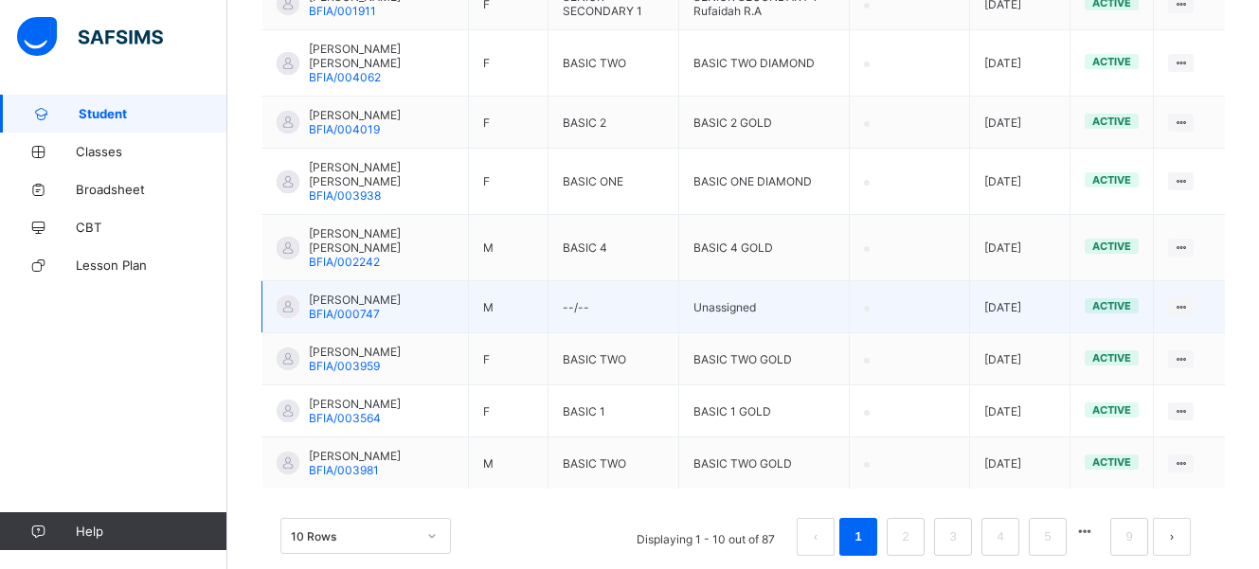
scroll to position [637, 0]
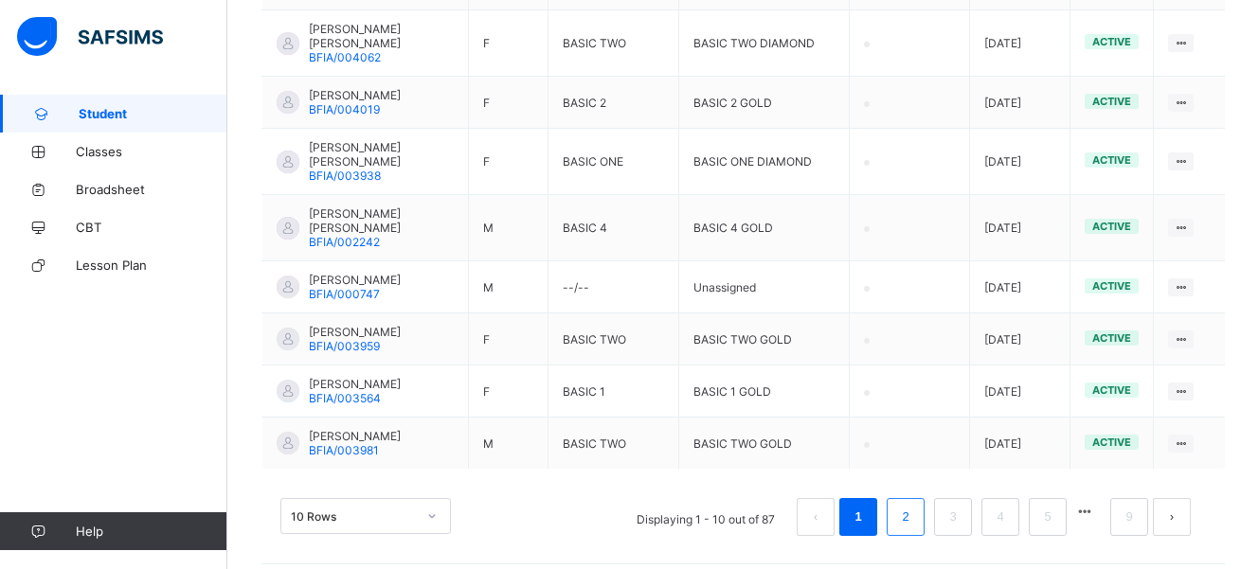
click at [914, 511] on link "2" at bounding box center [905, 517] width 18 height 25
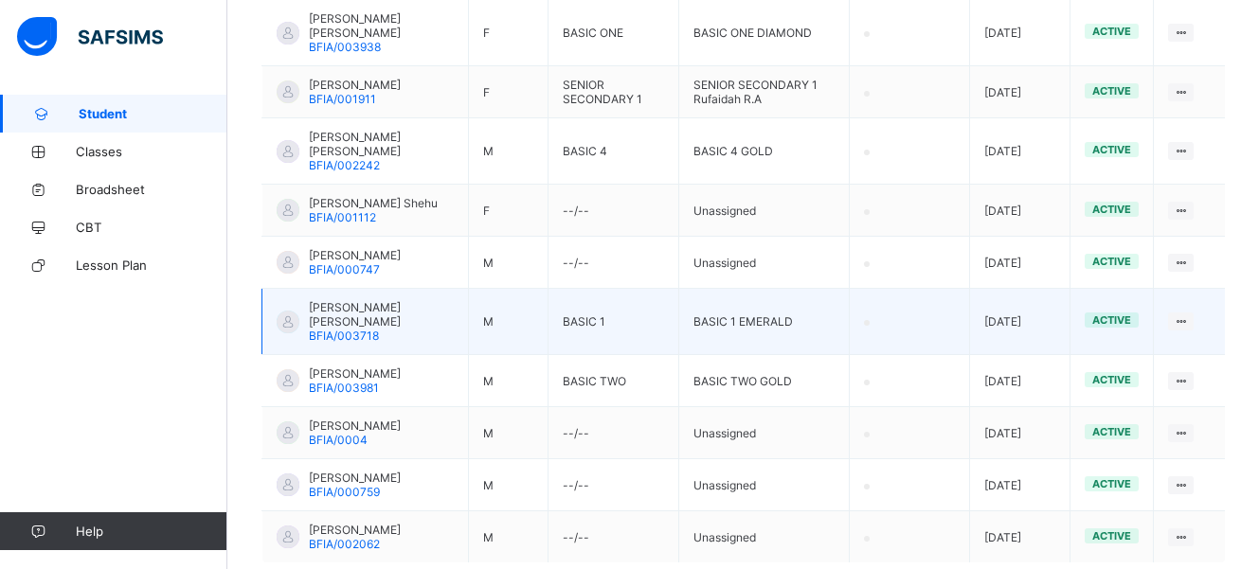
scroll to position [623, 0]
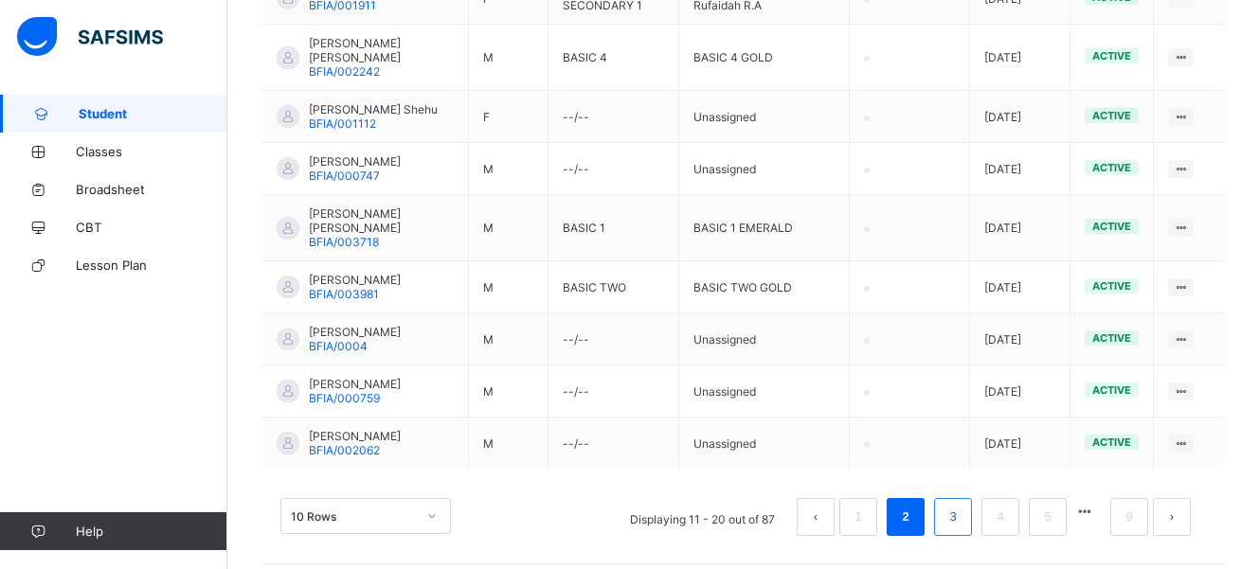
click at [957, 498] on li "3" at bounding box center [953, 517] width 38 height 38
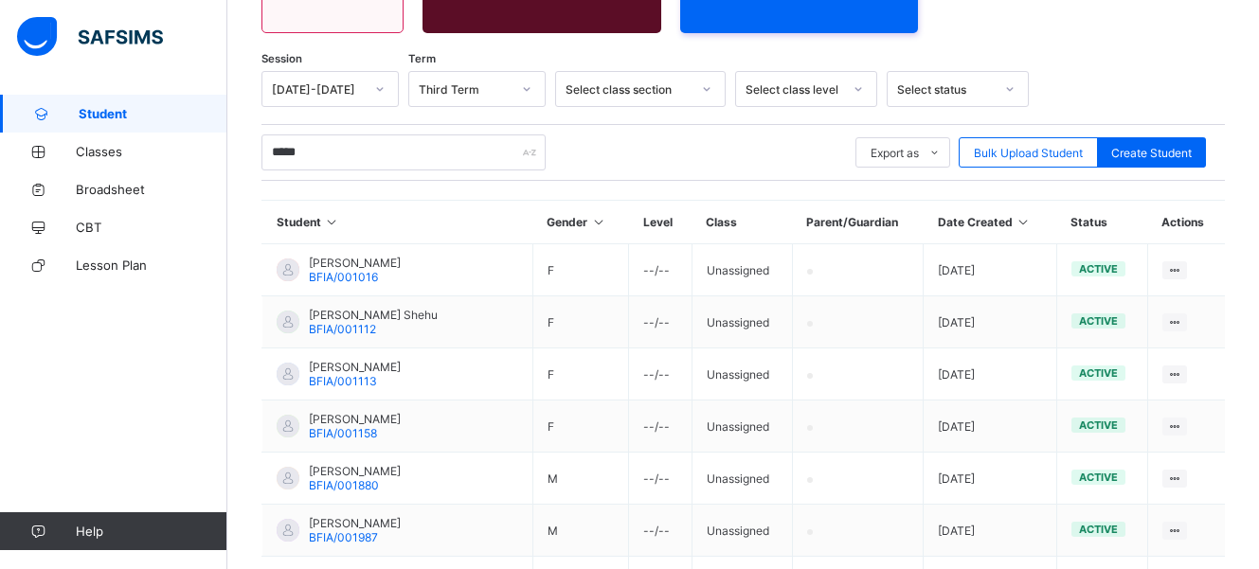
scroll to position [580, 0]
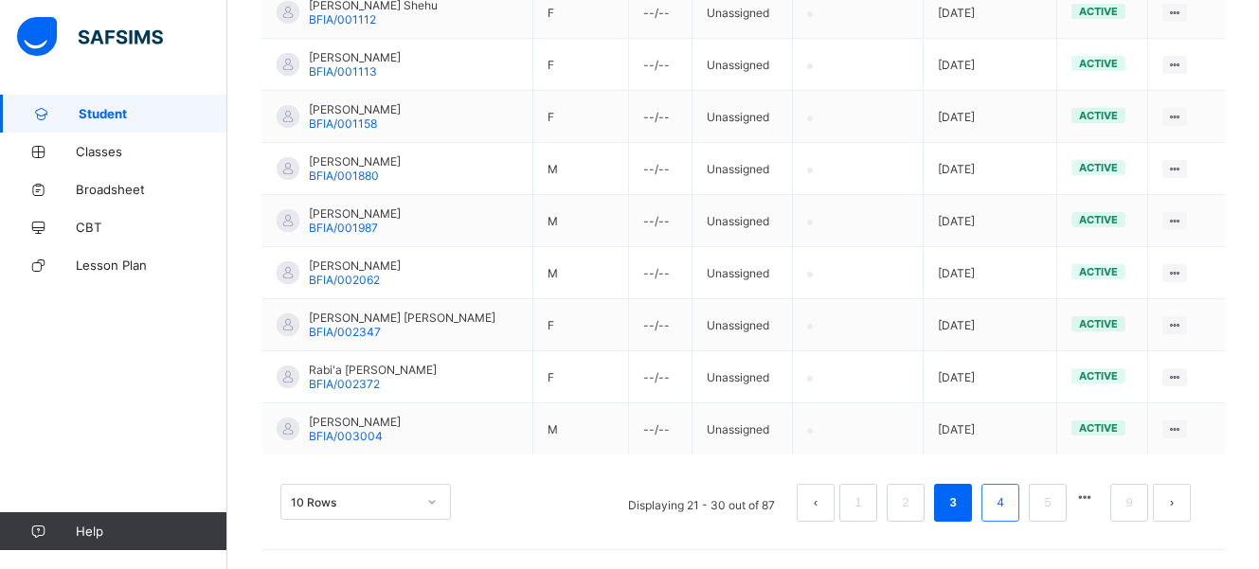
click at [1009, 514] on link "4" at bounding box center [1000, 503] width 18 height 25
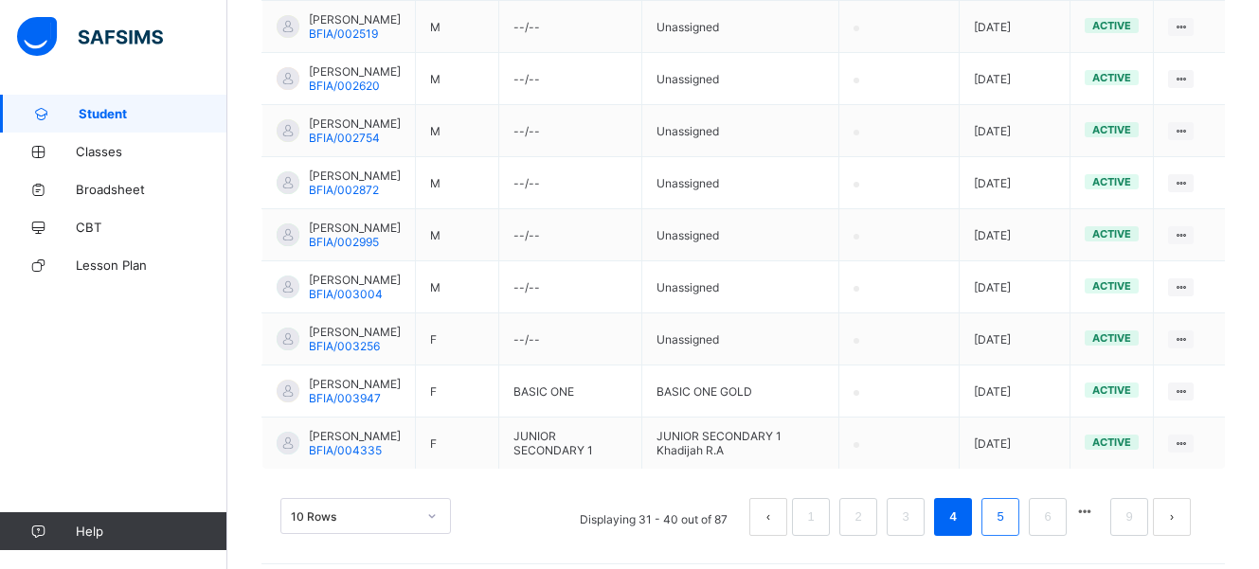
click at [1020, 536] on li "5" at bounding box center [1001, 517] width 38 height 38
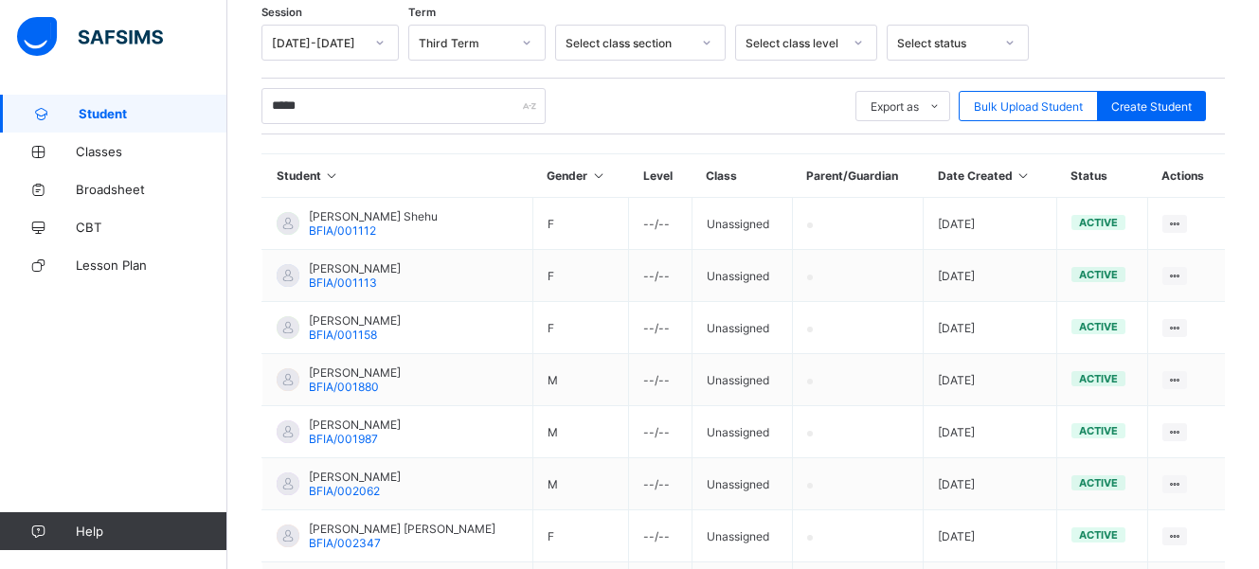
scroll to position [296, 0]
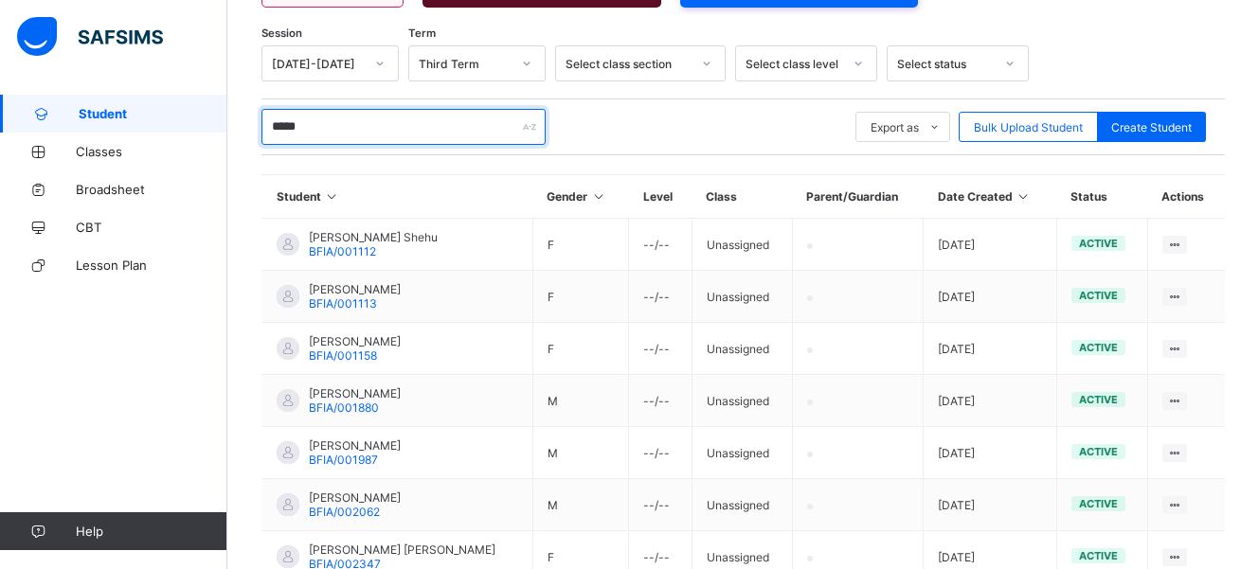
click at [357, 128] on input "*****" at bounding box center [404, 127] width 284 height 36
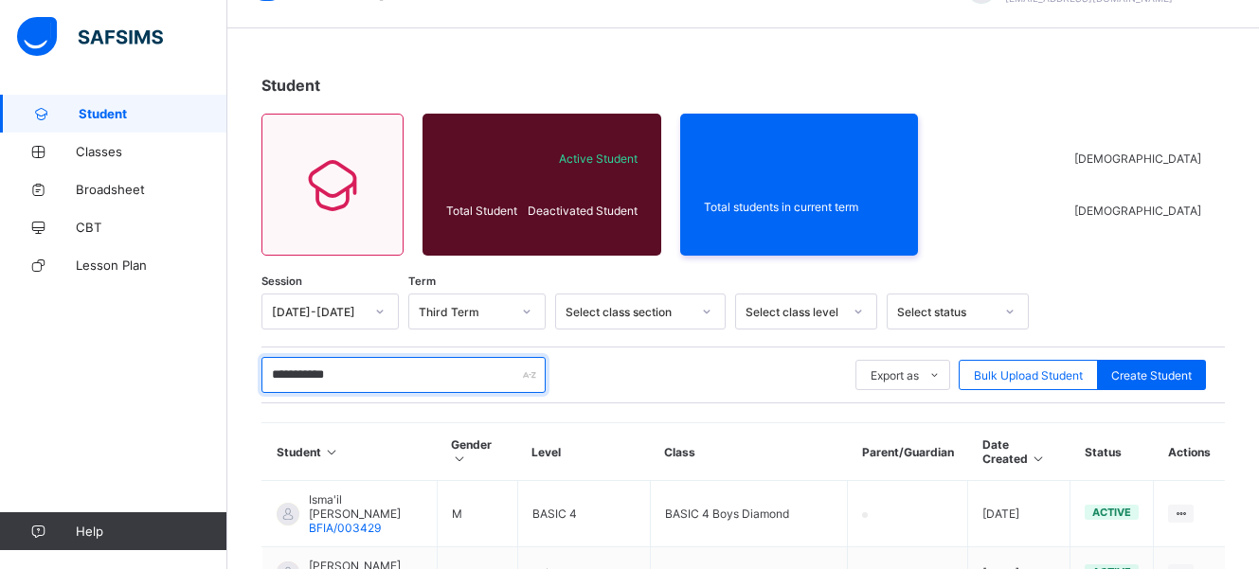
scroll to position [2, 0]
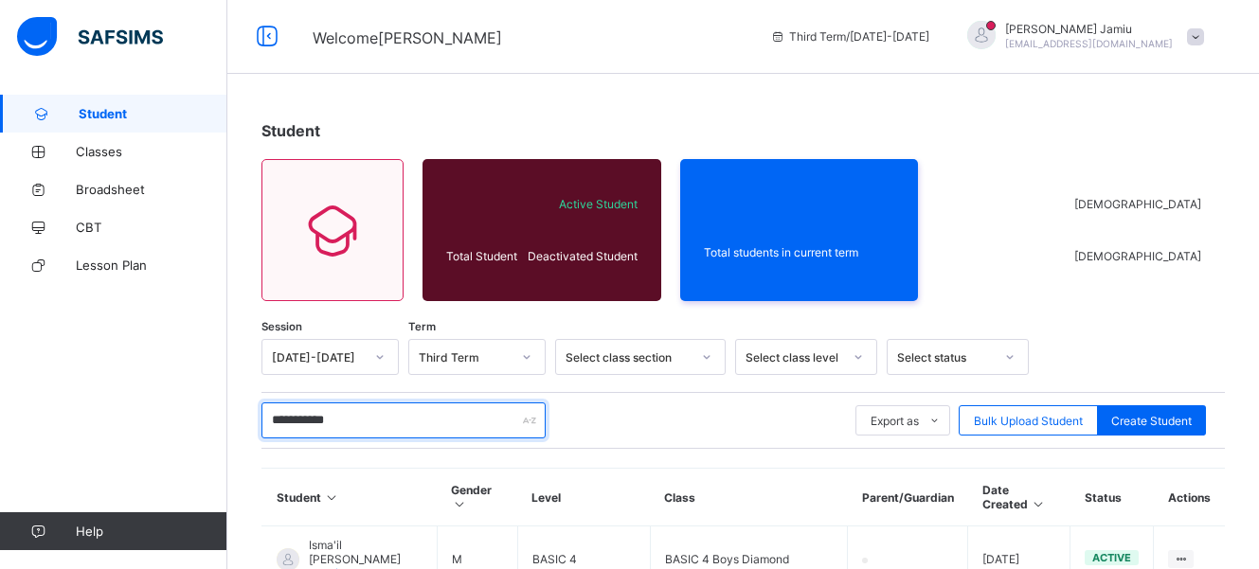
drag, startPoint x: 309, startPoint y: 424, endPoint x: 275, endPoint y: 424, distance: 34.1
click at [275, 424] on input "**********" at bounding box center [404, 421] width 284 height 36
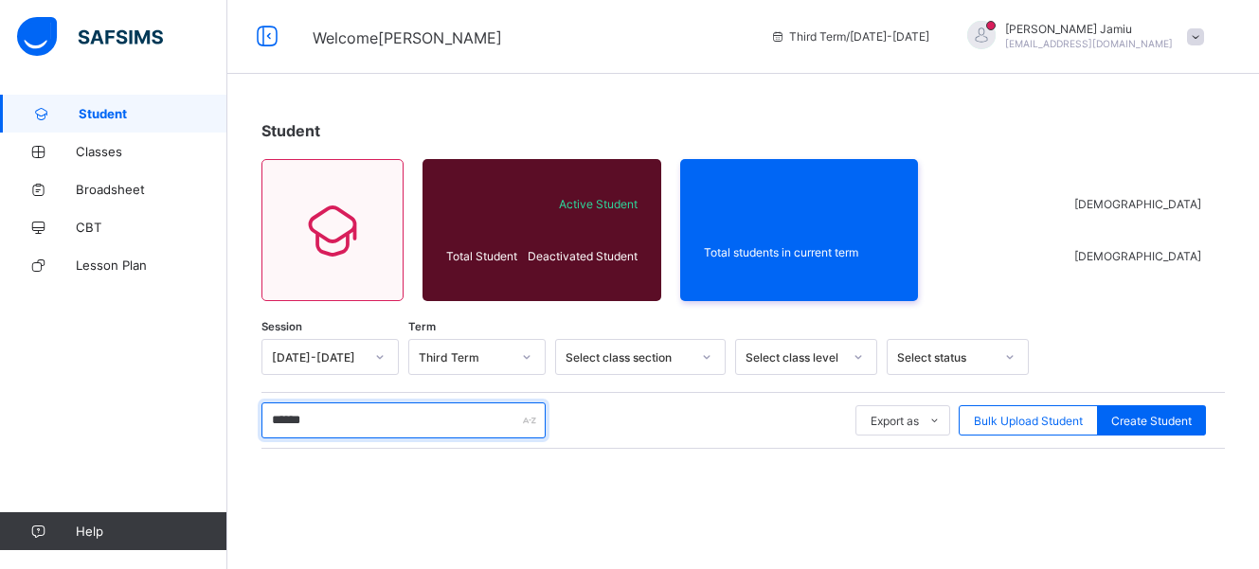
click at [274, 423] on input "*****" at bounding box center [404, 421] width 284 height 36
click at [340, 421] on input "*****" at bounding box center [404, 421] width 284 height 36
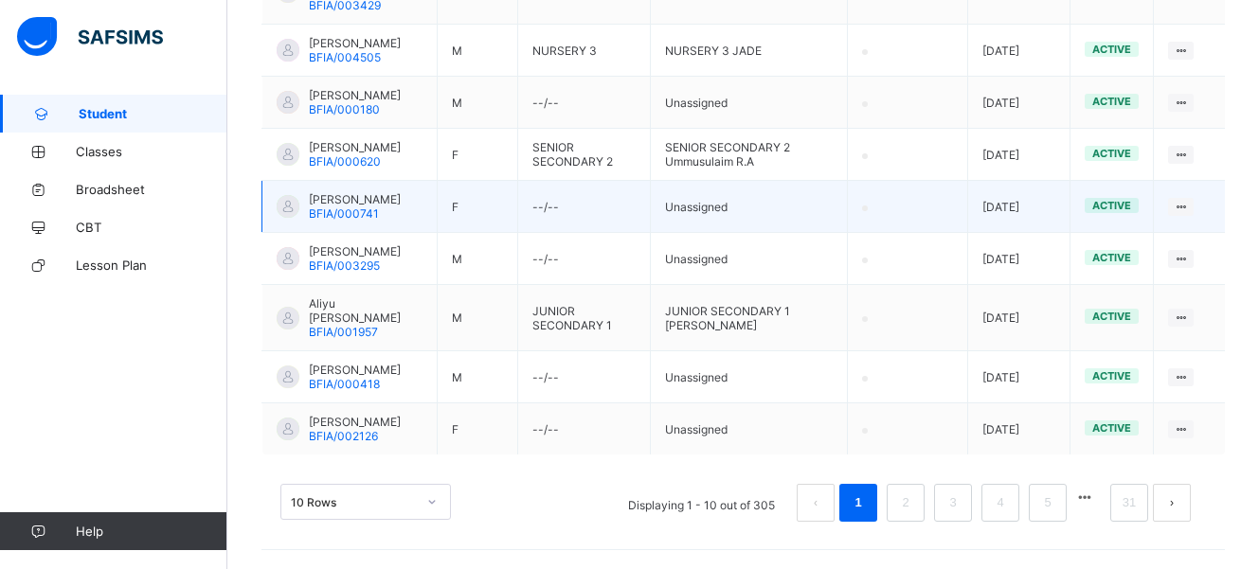
scroll to position [651, 0]
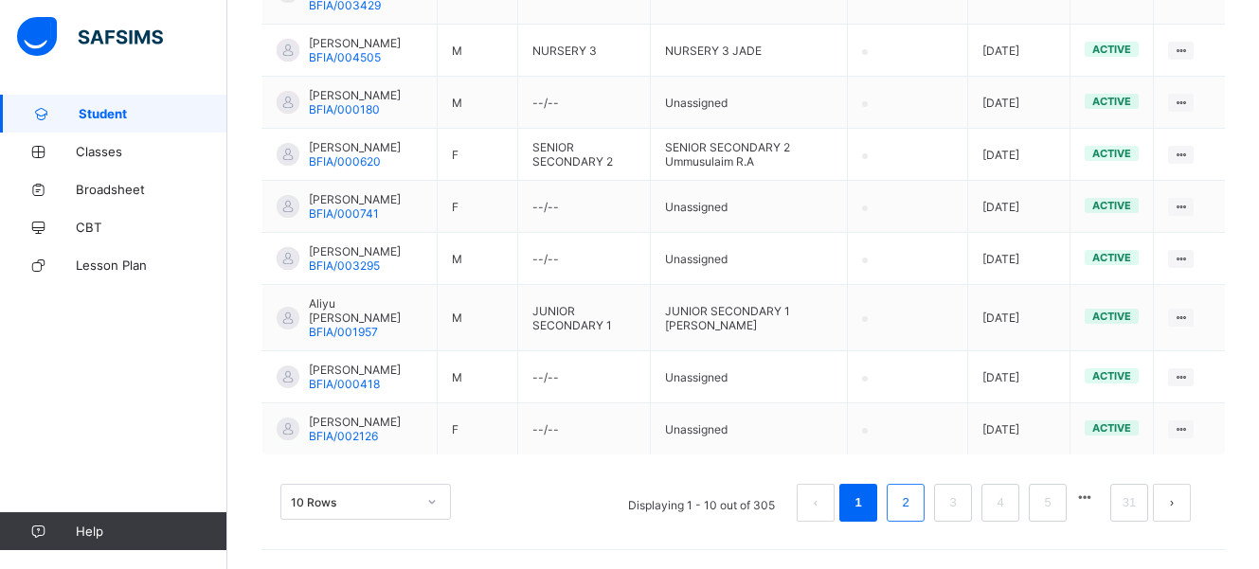
click at [907, 506] on li "2" at bounding box center [906, 503] width 38 height 38
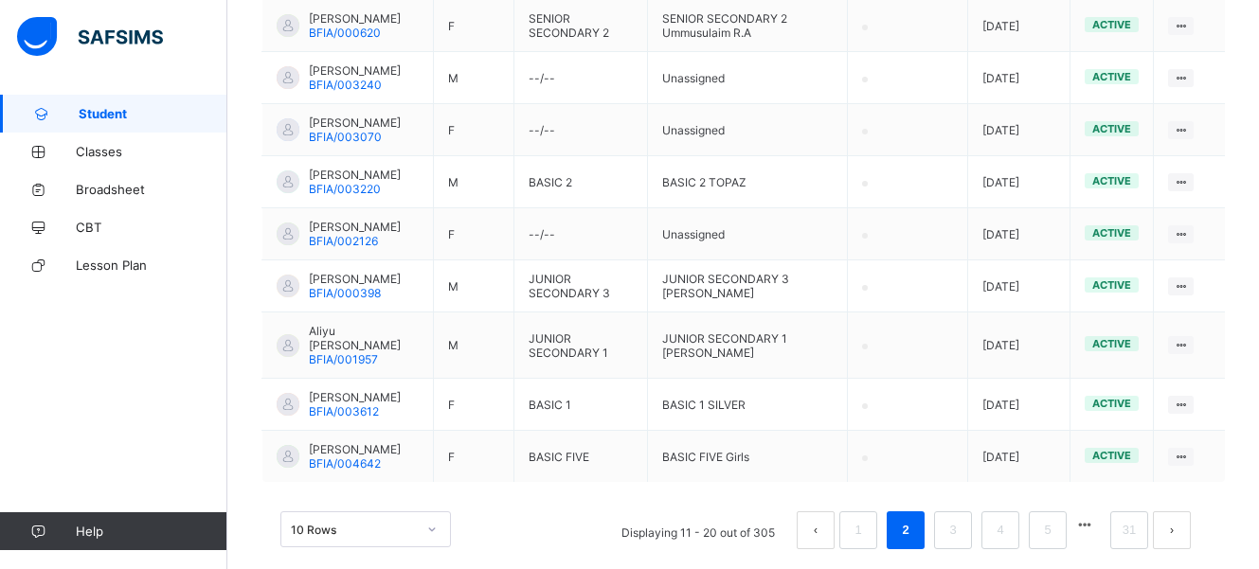
scroll to position [623, 0]
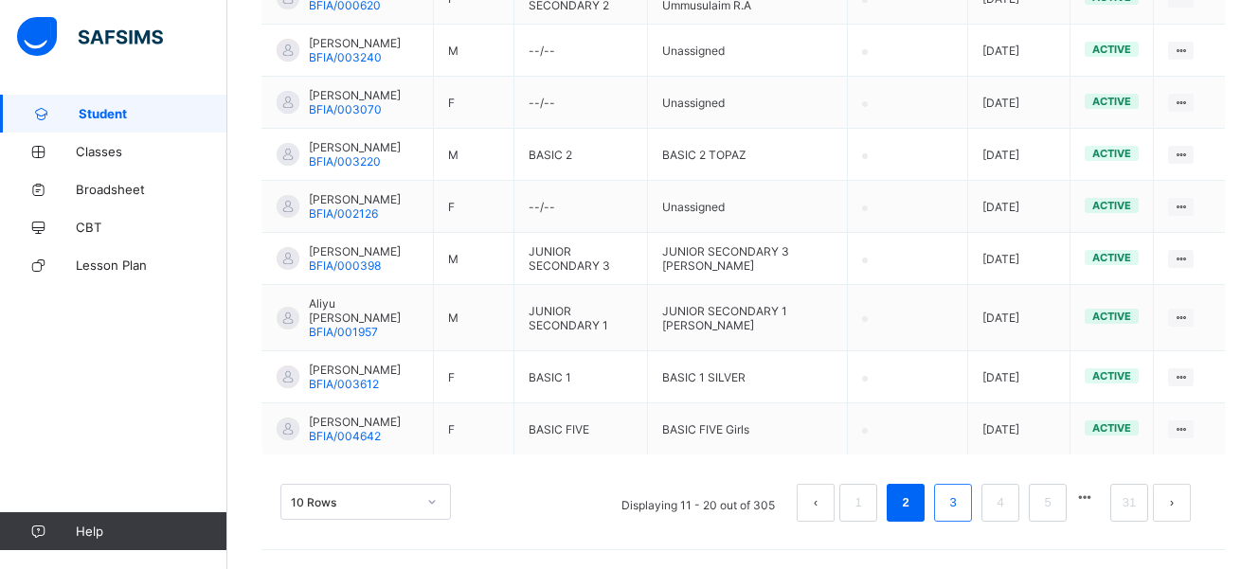
click at [955, 505] on li "3" at bounding box center [953, 503] width 38 height 38
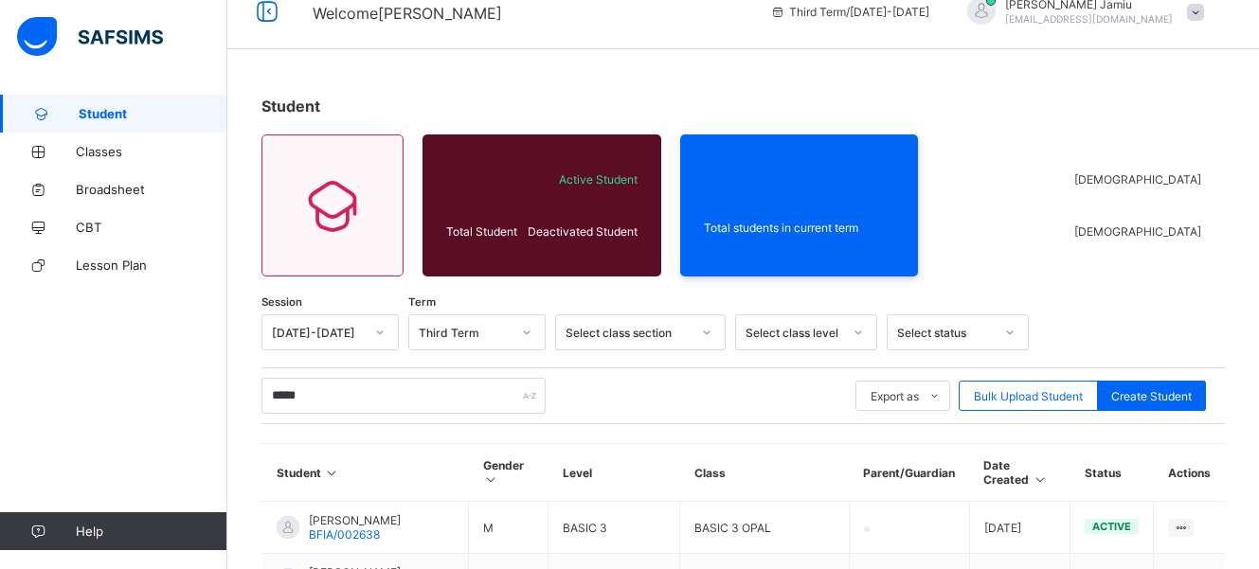
scroll to position [0, 0]
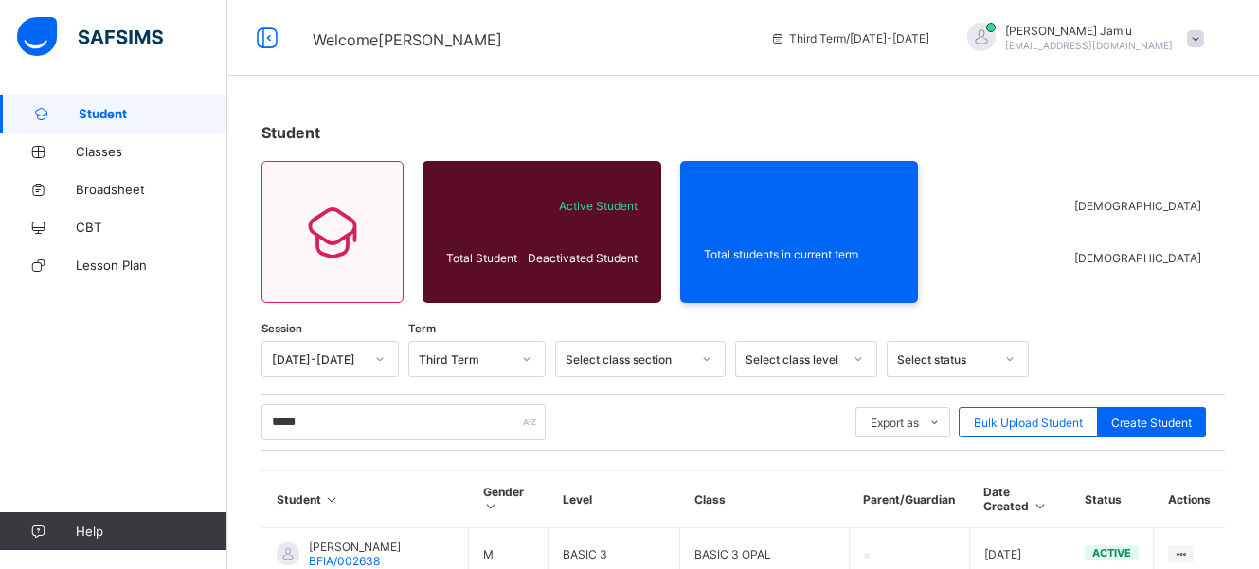
click at [697, 359] on div at bounding box center [707, 359] width 32 height 30
click at [695, 360] on div at bounding box center [707, 359] width 32 height 30
click at [533, 362] on div at bounding box center [527, 359] width 32 height 30
click at [530, 362] on icon at bounding box center [526, 359] width 11 height 19
click at [406, 423] on input "*****" at bounding box center [404, 423] width 284 height 36
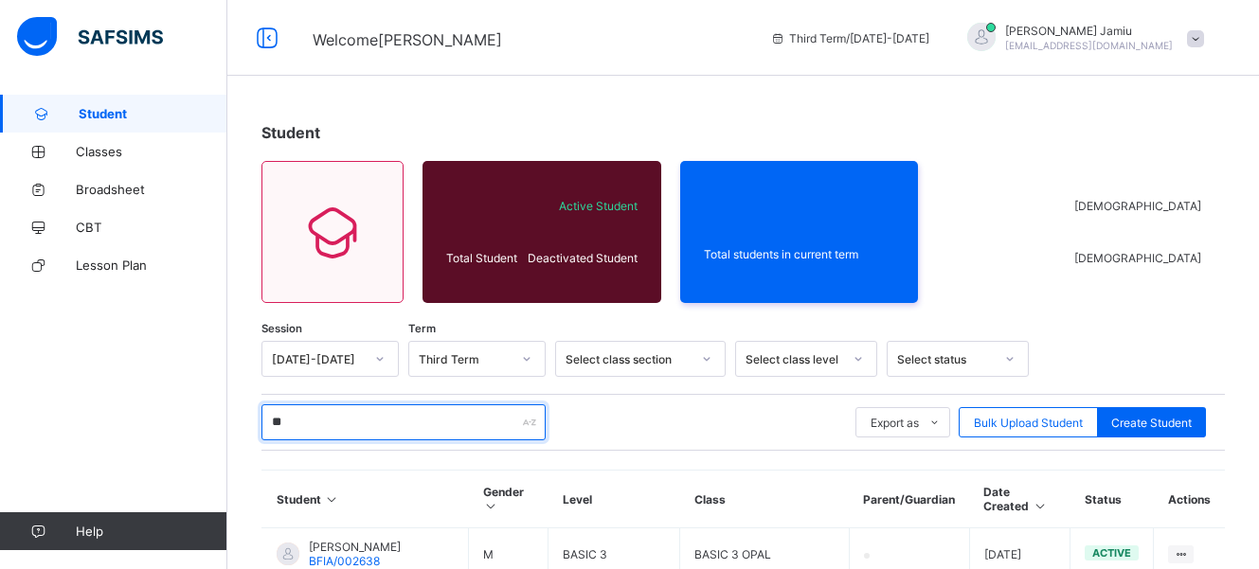
type input "*"
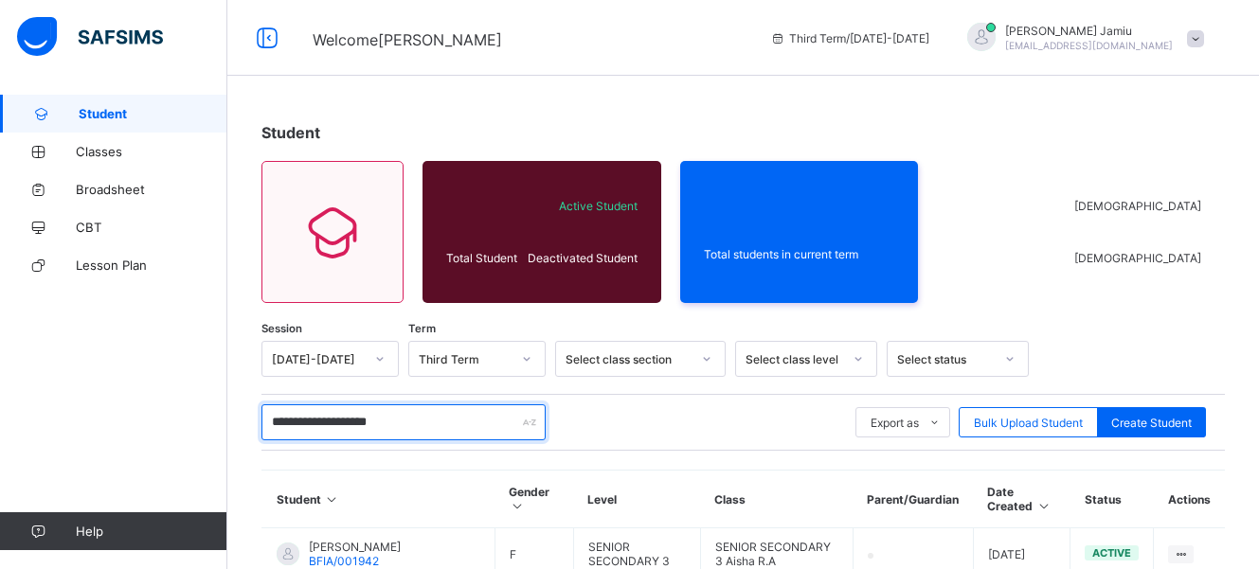
type input "**********"
drag, startPoint x: 426, startPoint y: 430, endPoint x: 273, endPoint y: 428, distance: 153.5
click at [273, 428] on input "**********" at bounding box center [404, 423] width 284 height 36
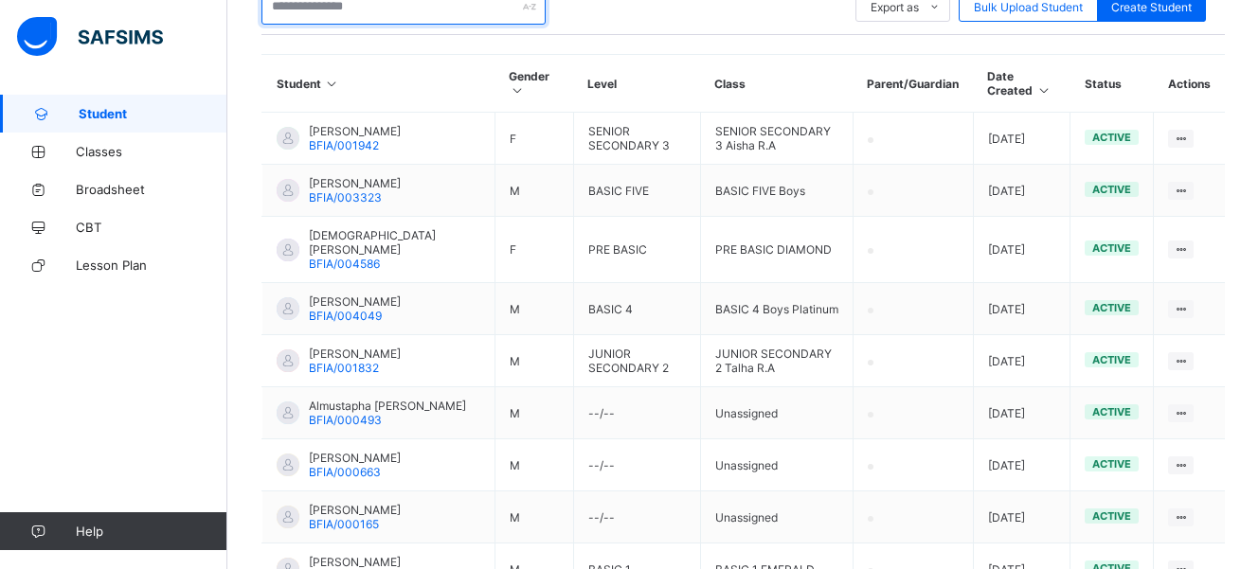
scroll to position [270, 0]
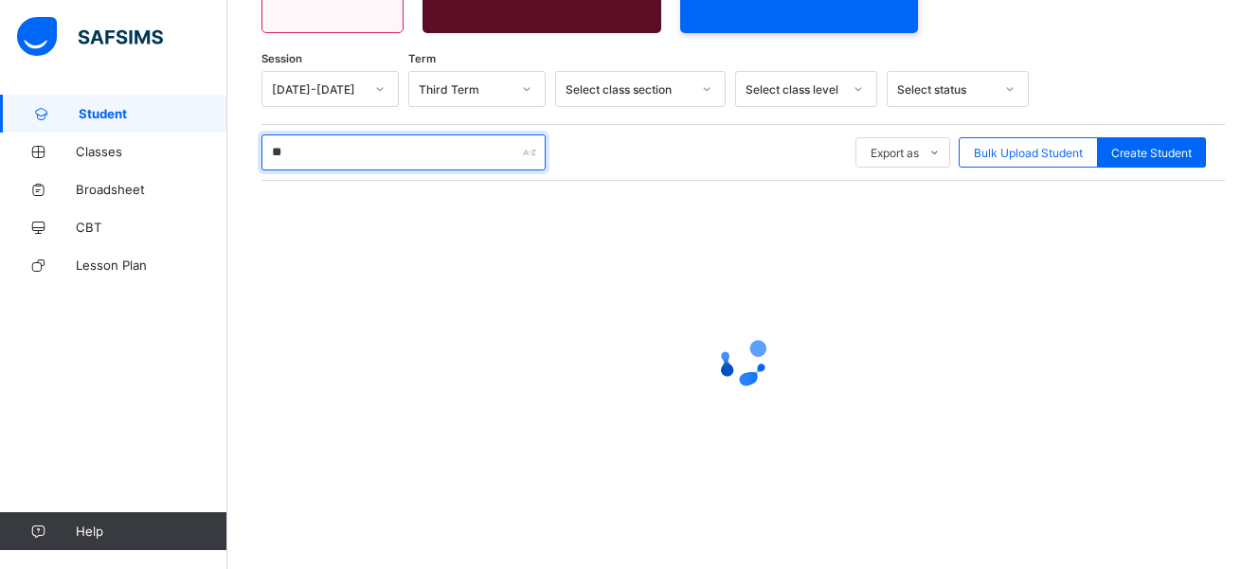
type input "*"
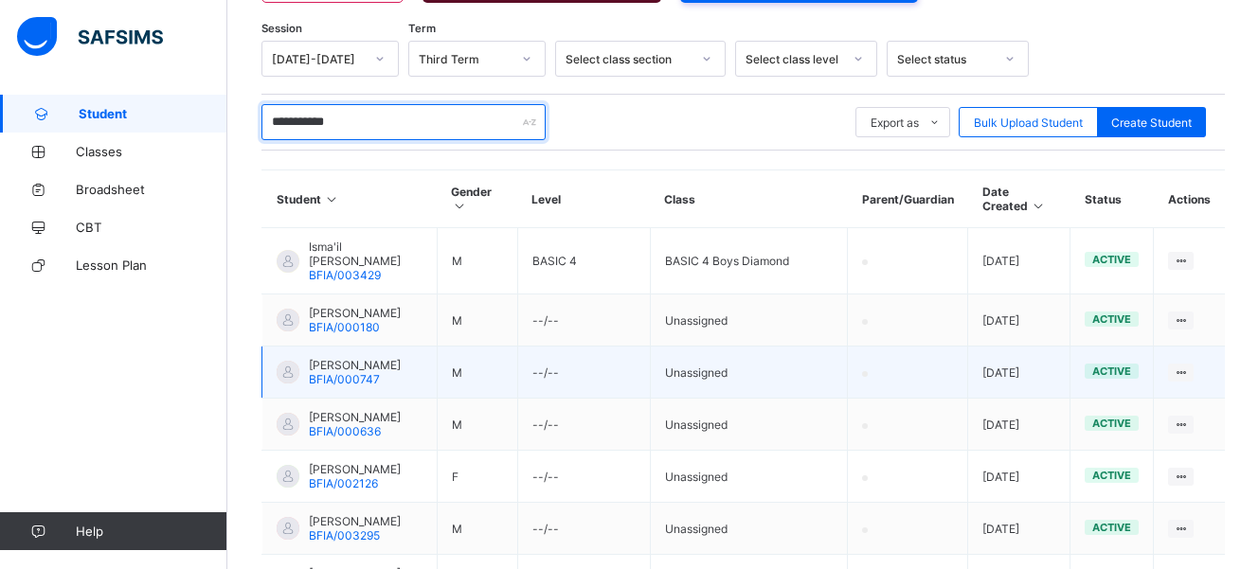
scroll to position [190, 0]
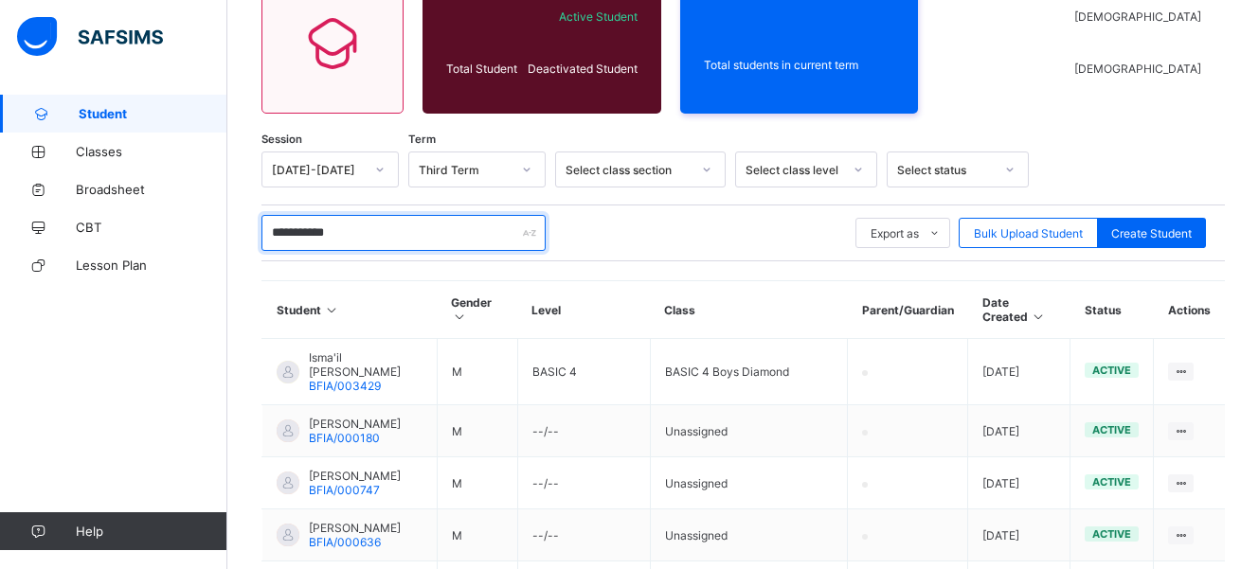
drag, startPoint x: 375, startPoint y: 241, endPoint x: 259, endPoint y: 243, distance: 116.6
click at [259, 243] on div "**********" at bounding box center [743, 453] width 1032 height 1097
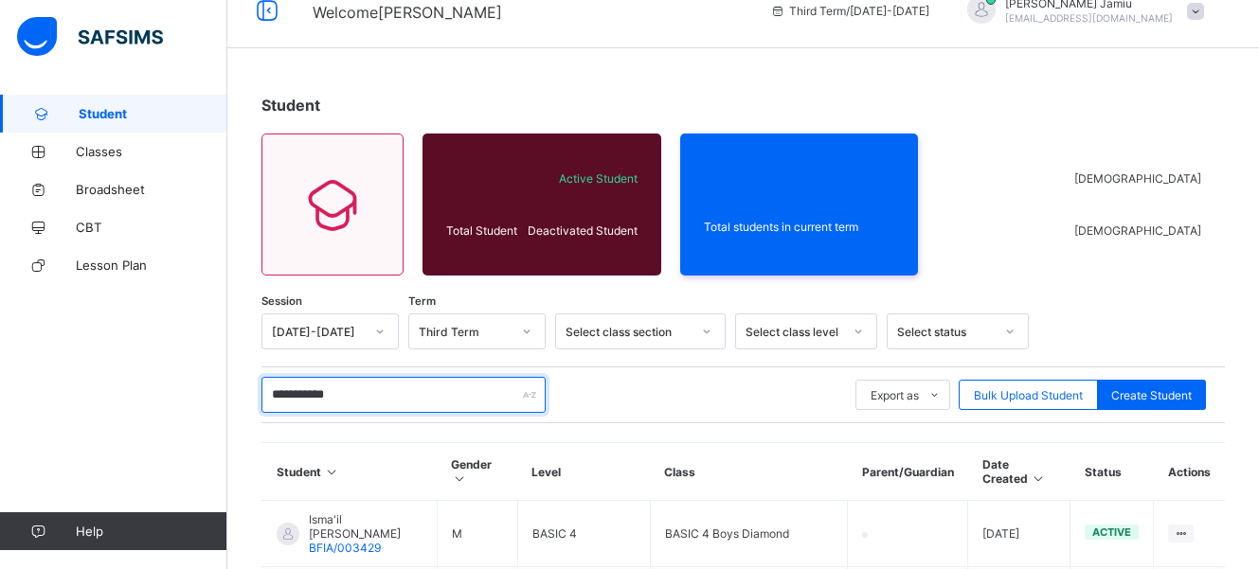
scroll to position [2, 0]
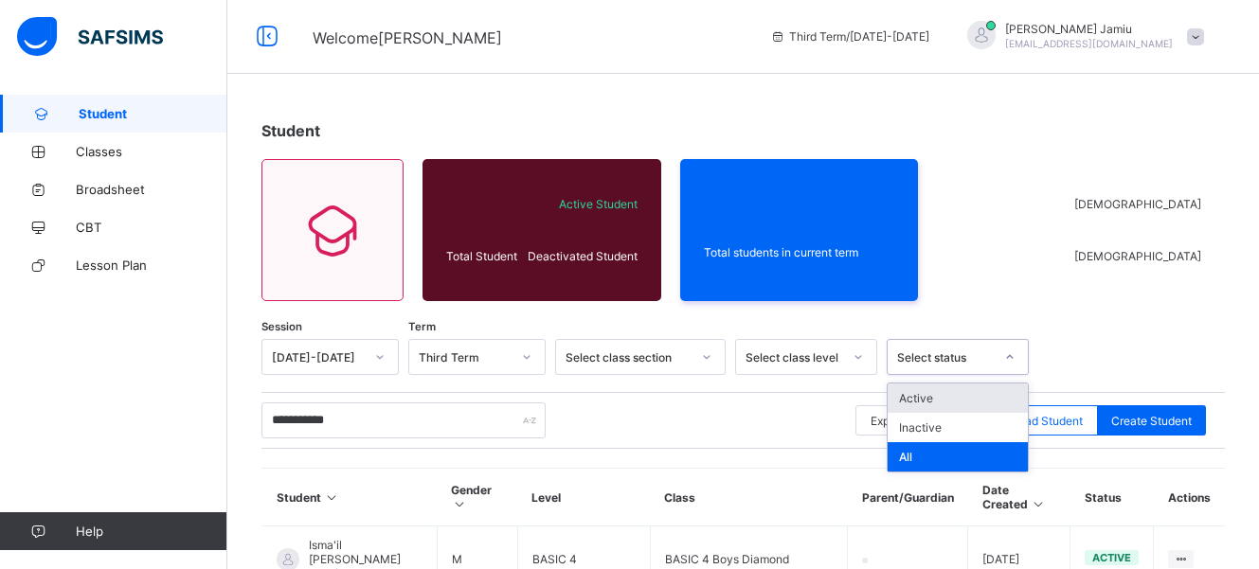
click at [1010, 361] on icon at bounding box center [1009, 357] width 11 height 19
click at [994, 400] on div "Active" at bounding box center [958, 398] width 140 height 29
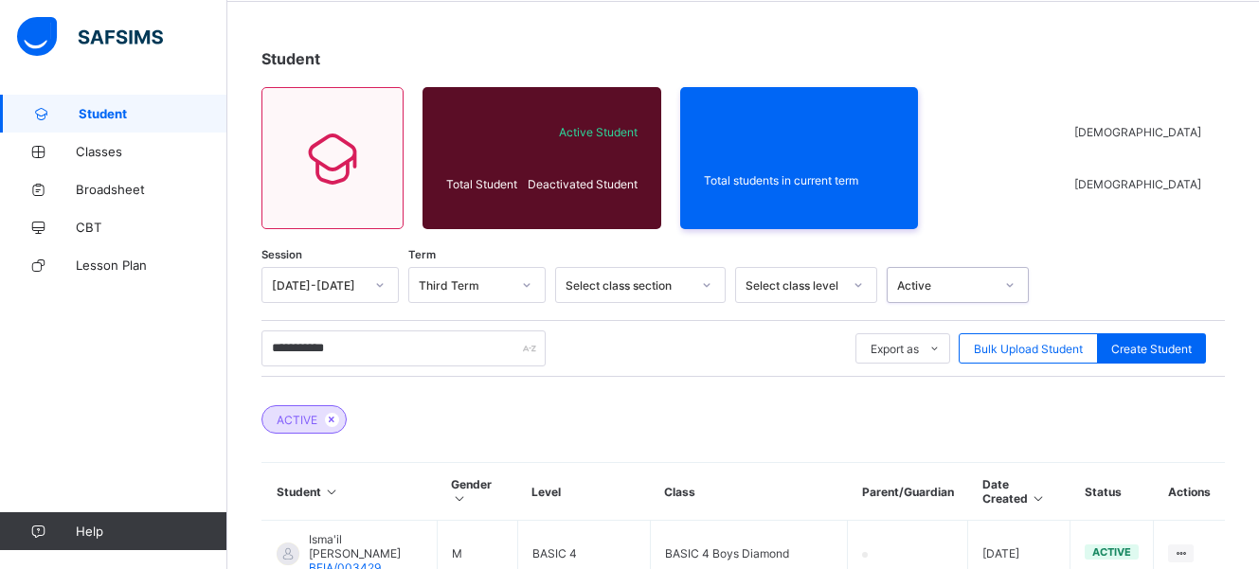
scroll to position [0, 0]
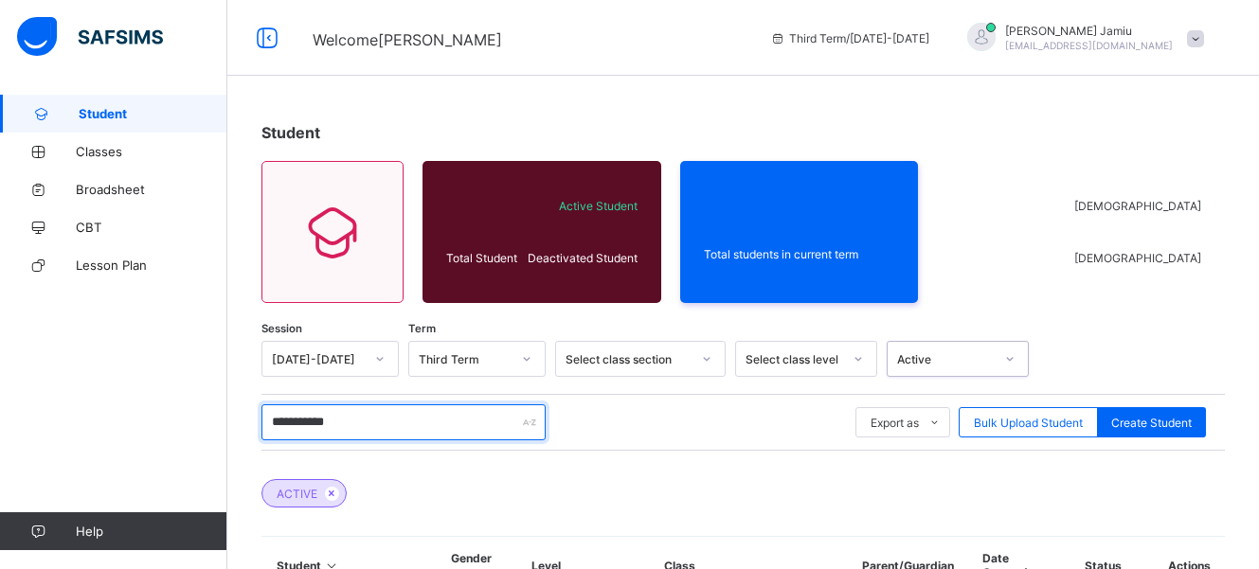
click at [375, 423] on input "**********" at bounding box center [404, 423] width 284 height 36
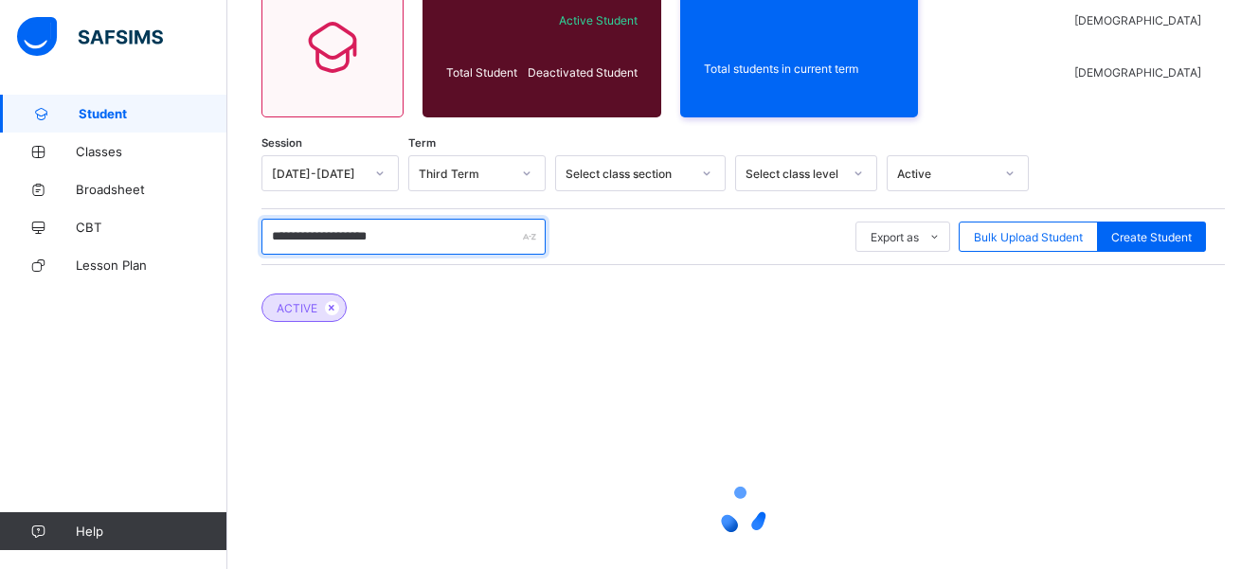
scroll to position [190, 0]
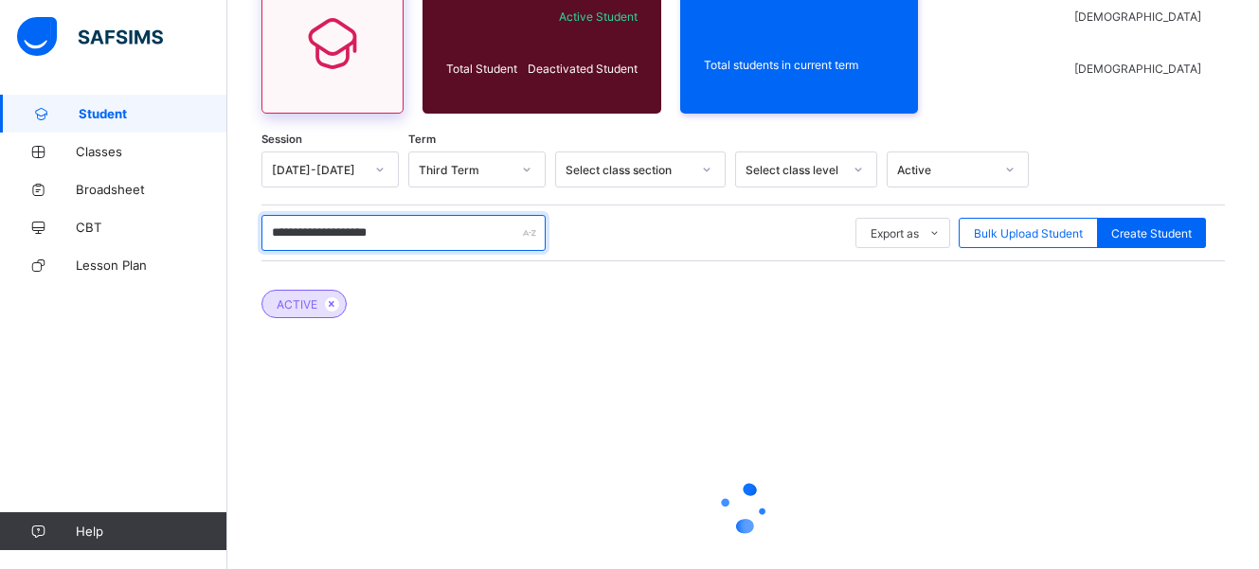
type input "**********"
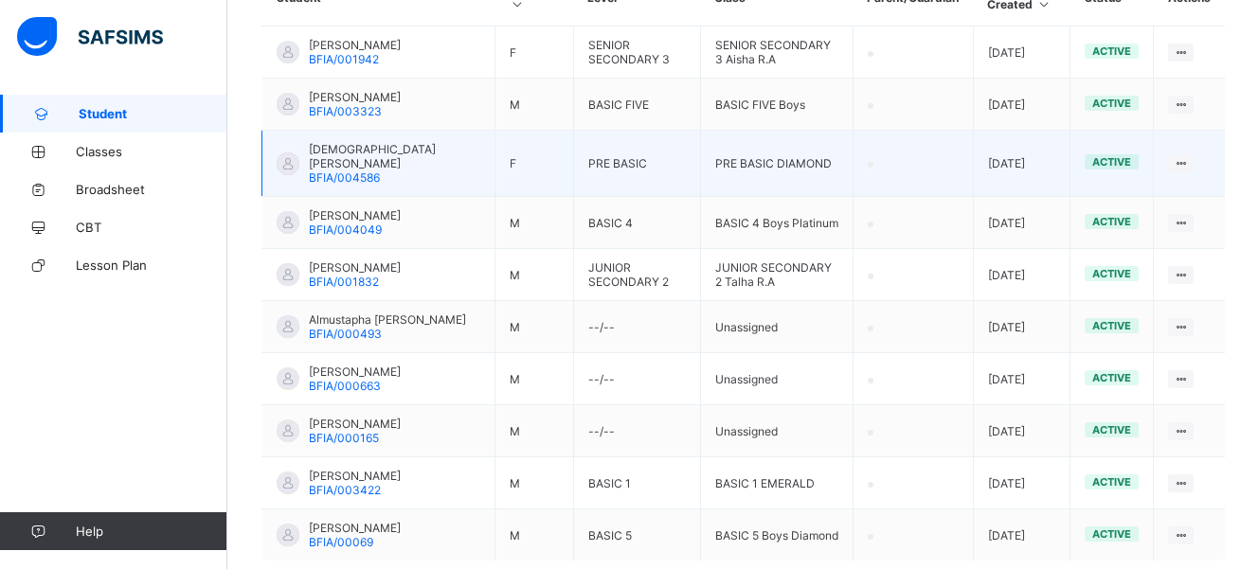
scroll to position [675, 0]
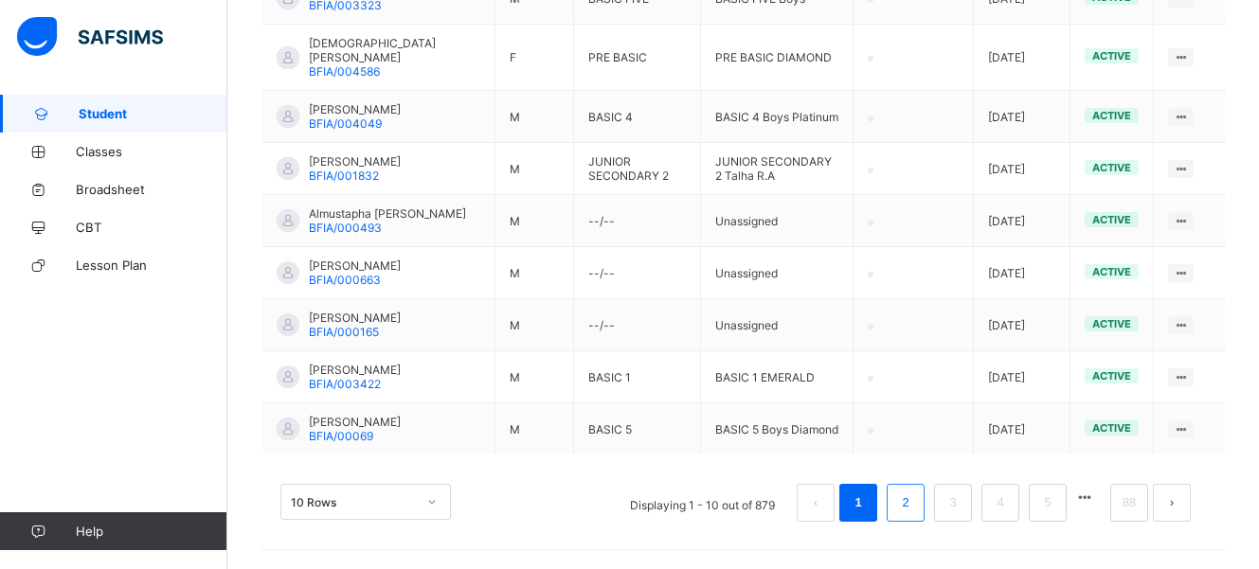
click at [903, 505] on li "2" at bounding box center [906, 503] width 38 height 38
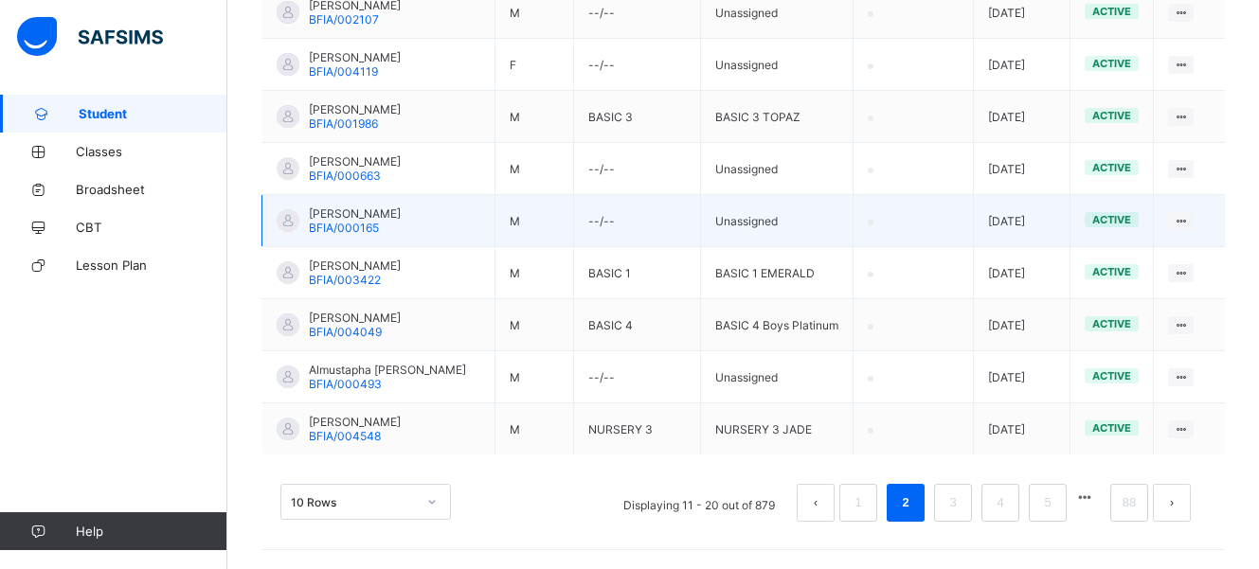
scroll to position [703, 0]
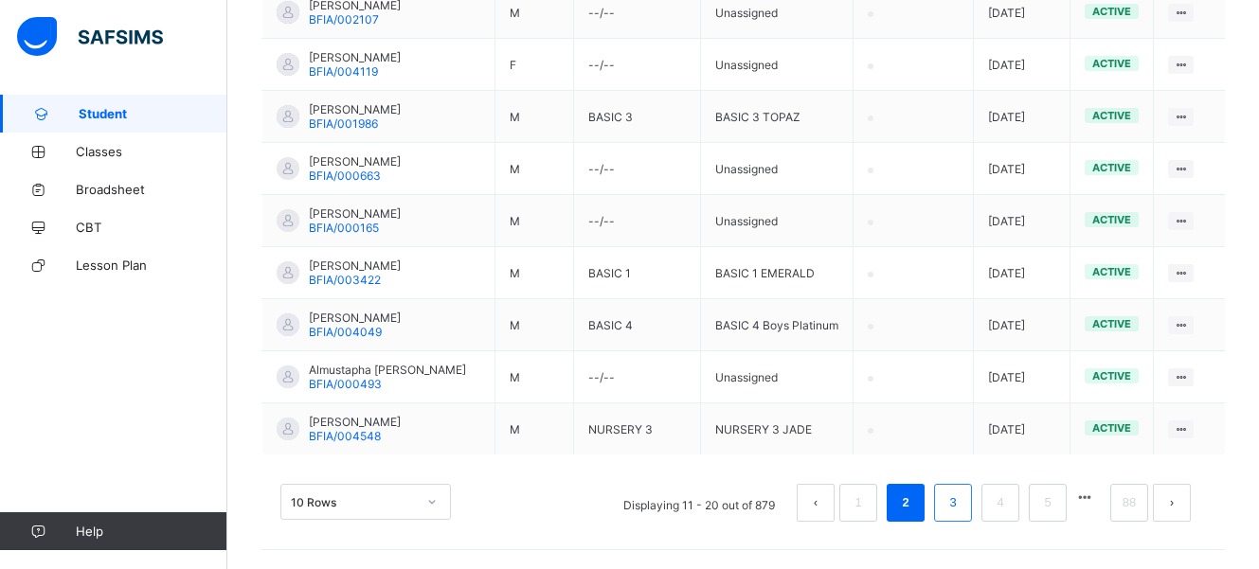
click at [962, 502] on link "3" at bounding box center [953, 503] width 18 height 25
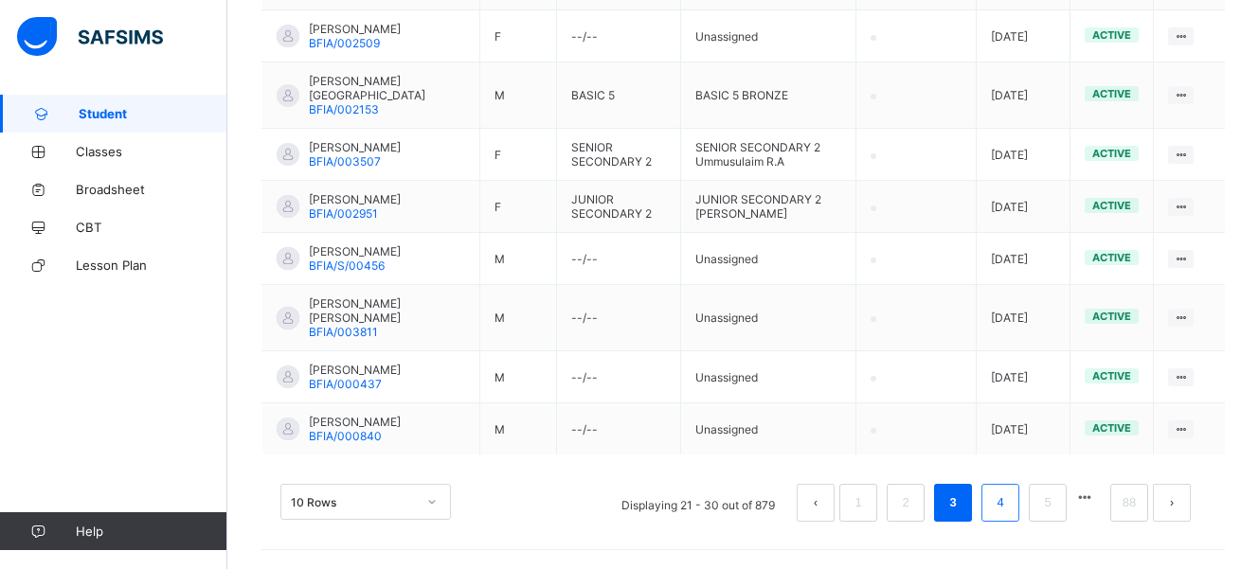
click at [1009, 515] on link "4" at bounding box center [1000, 503] width 18 height 25
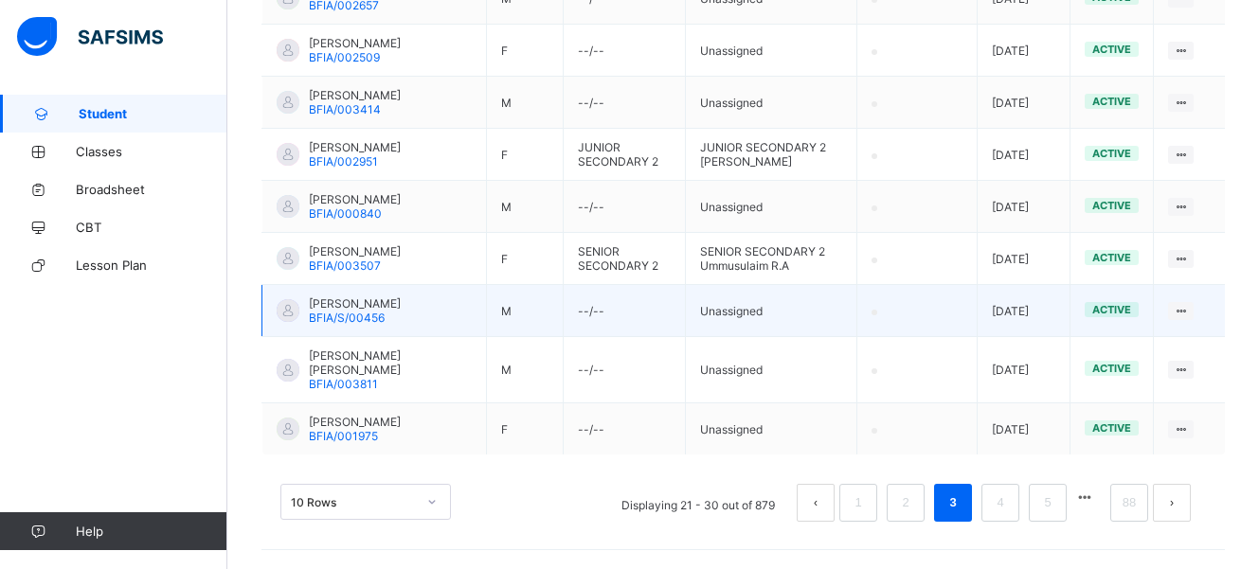
scroll to position [665, 0]
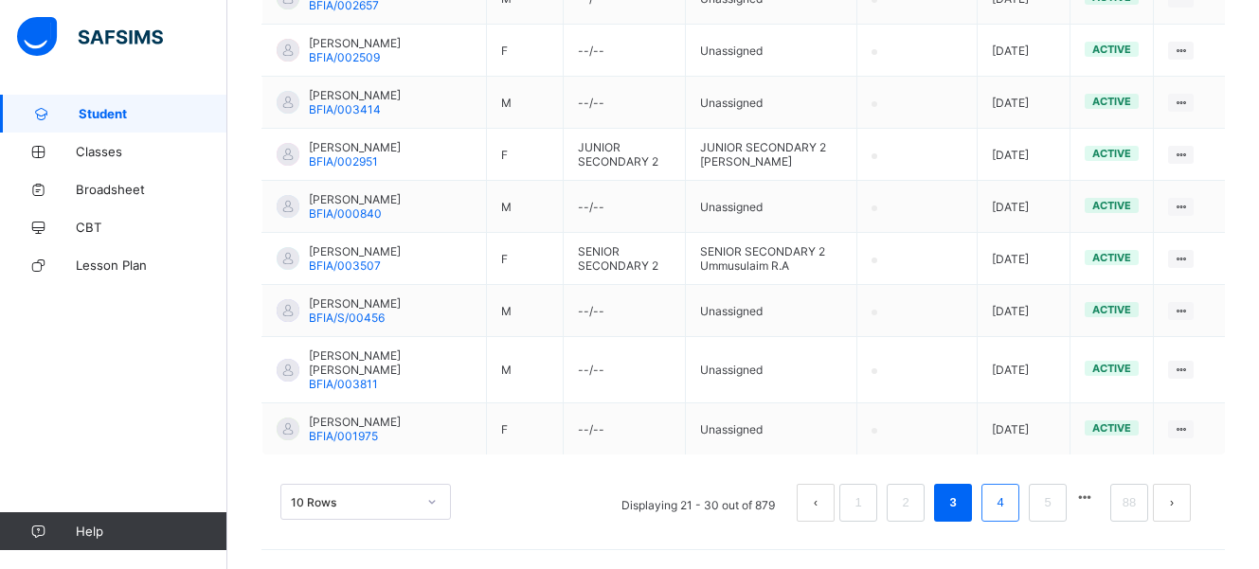
click at [1007, 503] on link "4" at bounding box center [1000, 503] width 18 height 25
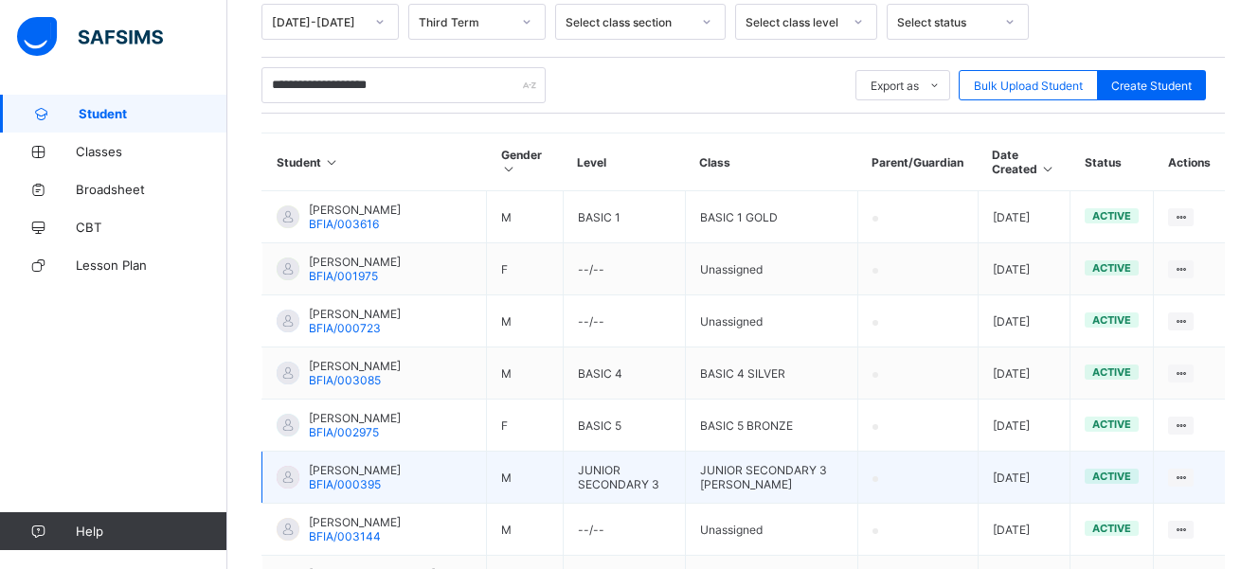
scroll to position [381, 0]
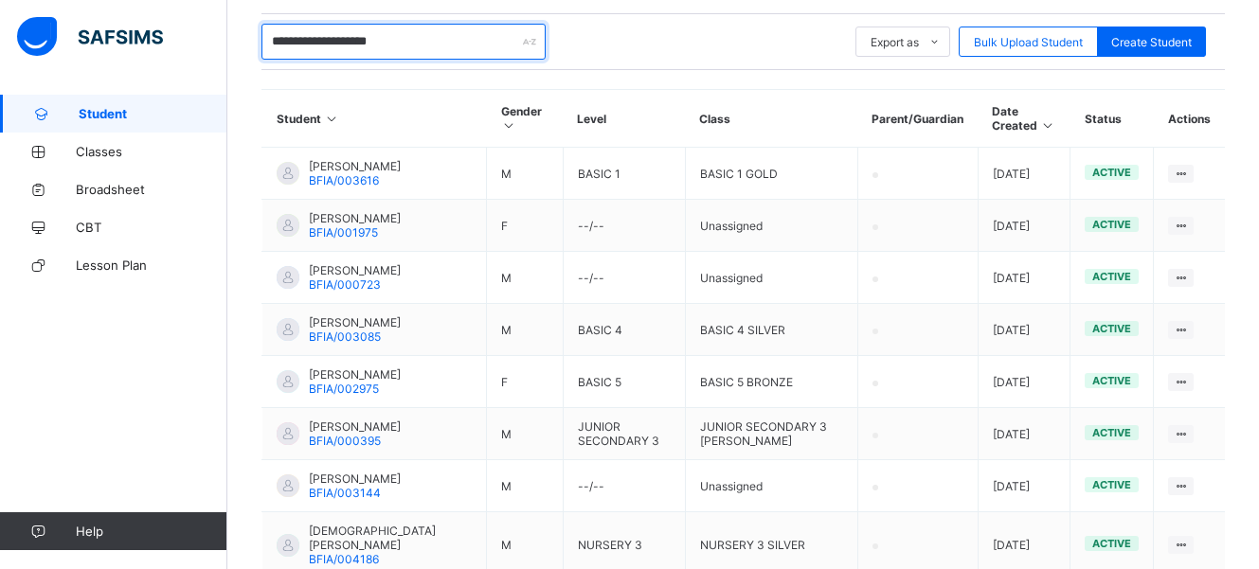
drag, startPoint x: 425, startPoint y: 45, endPoint x: 249, endPoint y: 56, distance: 176.5
click at [249, 56] on div "**********" at bounding box center [743, 255] width 1032 height 1083
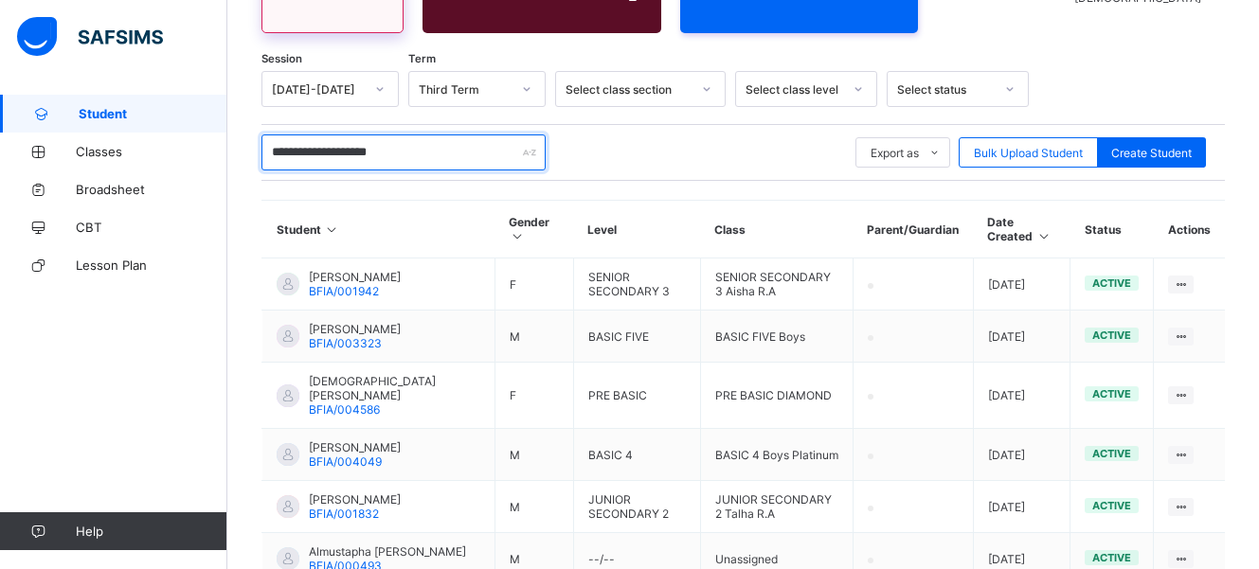
scroll to position [284, 0]
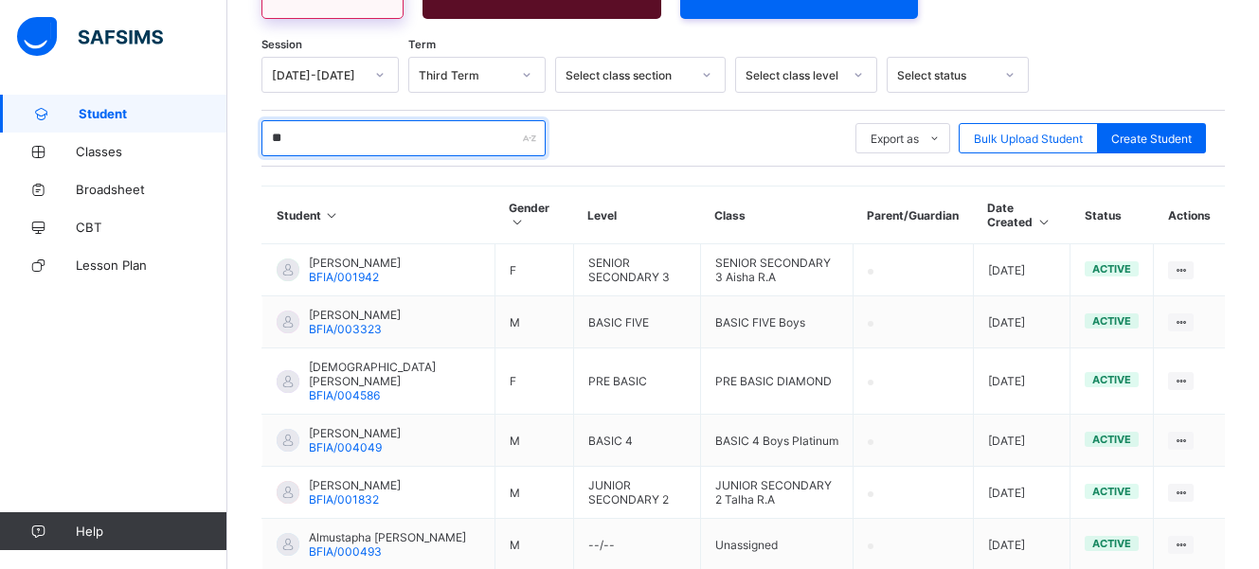
type input "*"
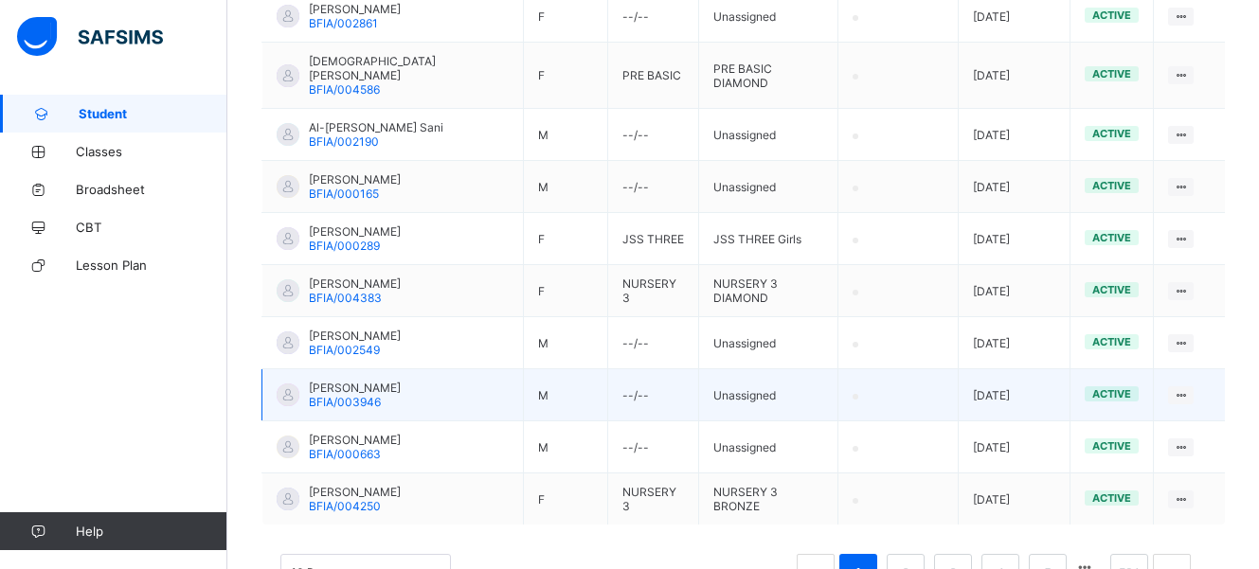
scroll to position [569, 0]
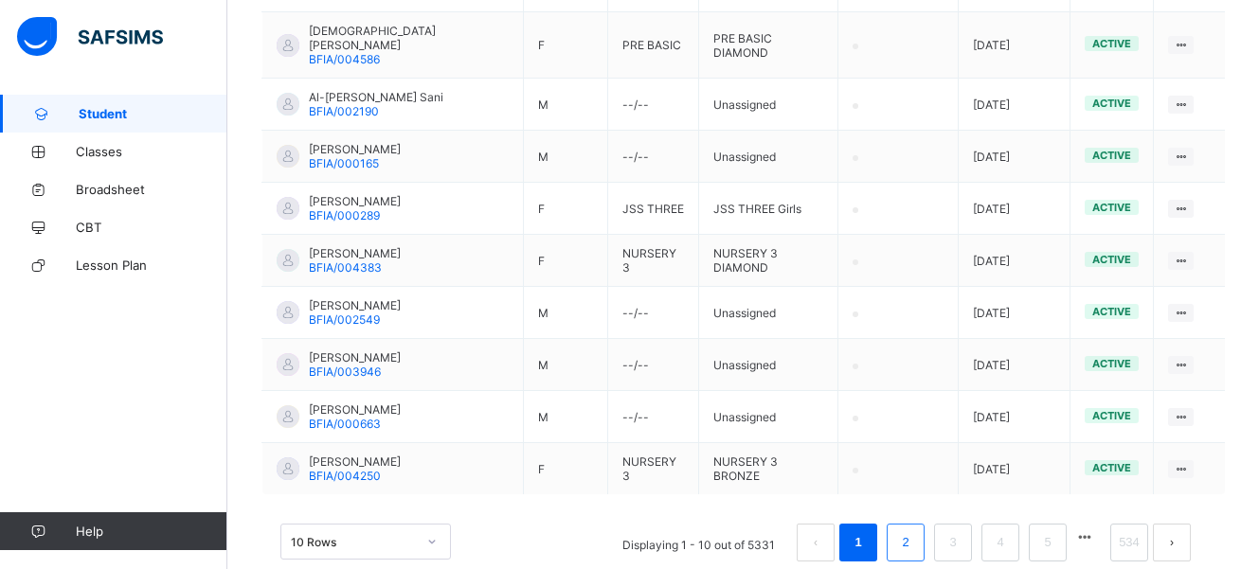
click at [910, 524] on li "2" at bounding box center [906, 543] width 38 height 38
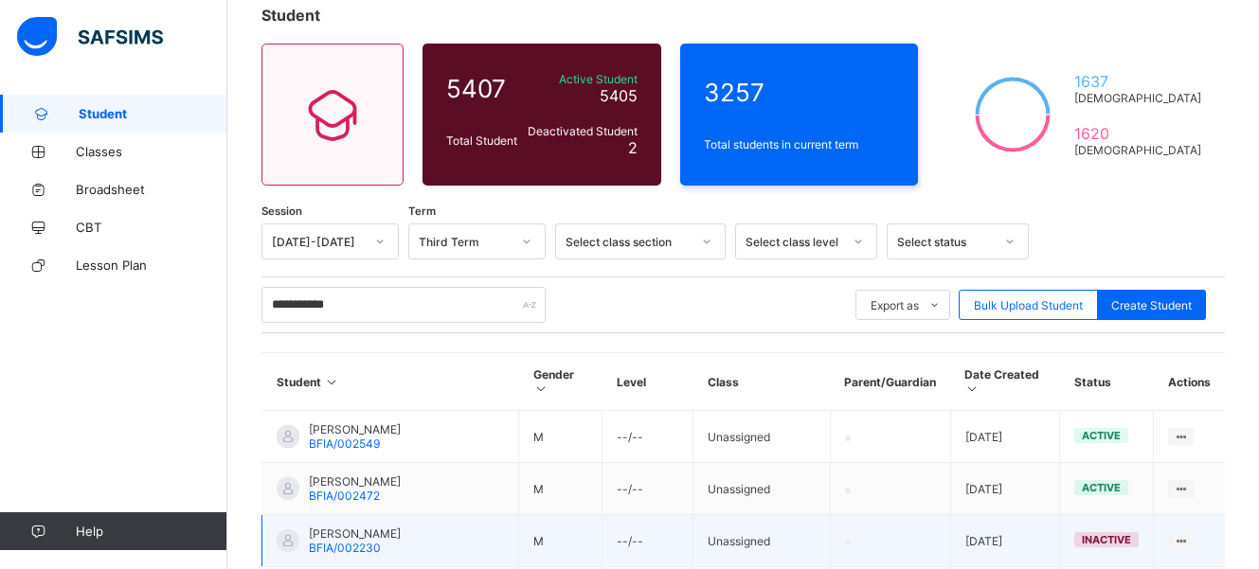
scroll to position [0, 0]
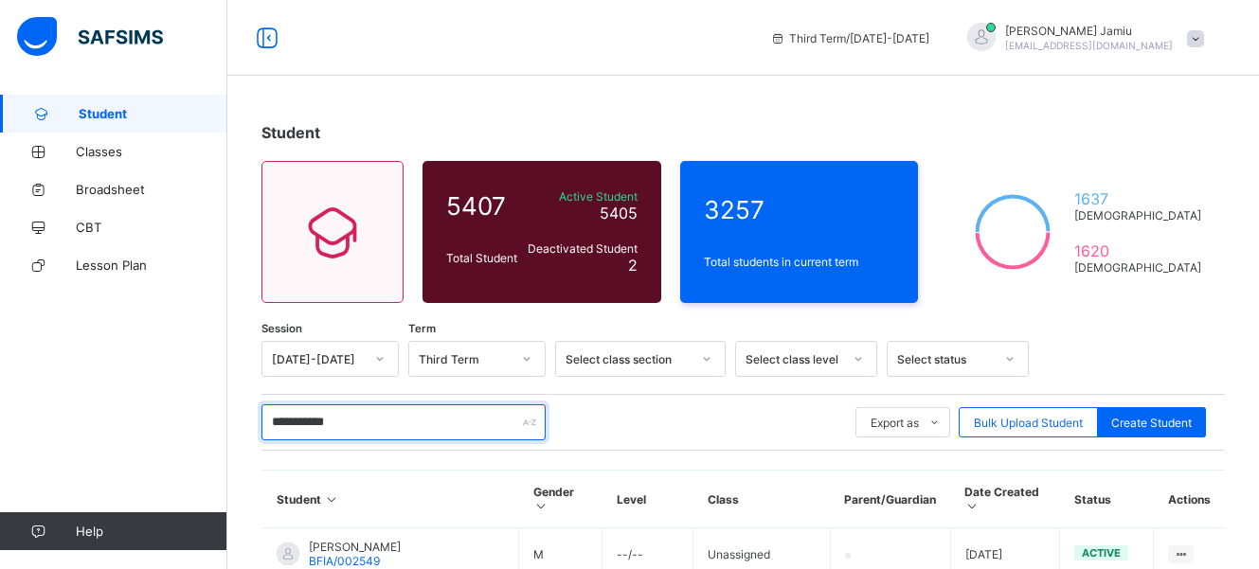
drag, startPoint x: 367, startPoint y: 429, endPoint x: 261, endPoint y: 428, distance: 106.1
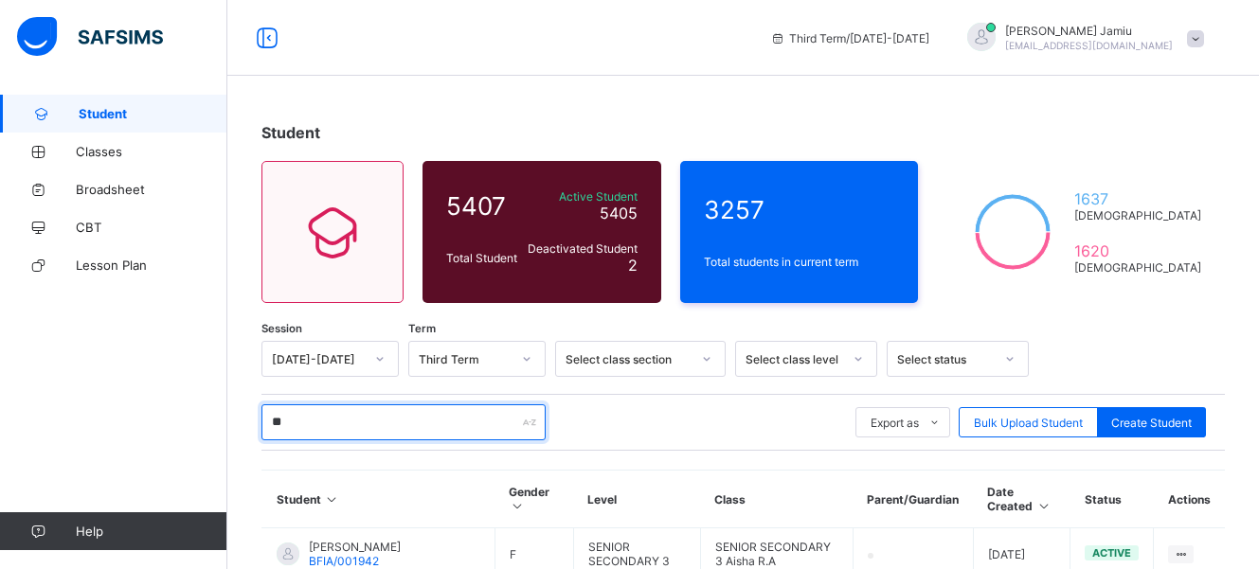
type input "*"
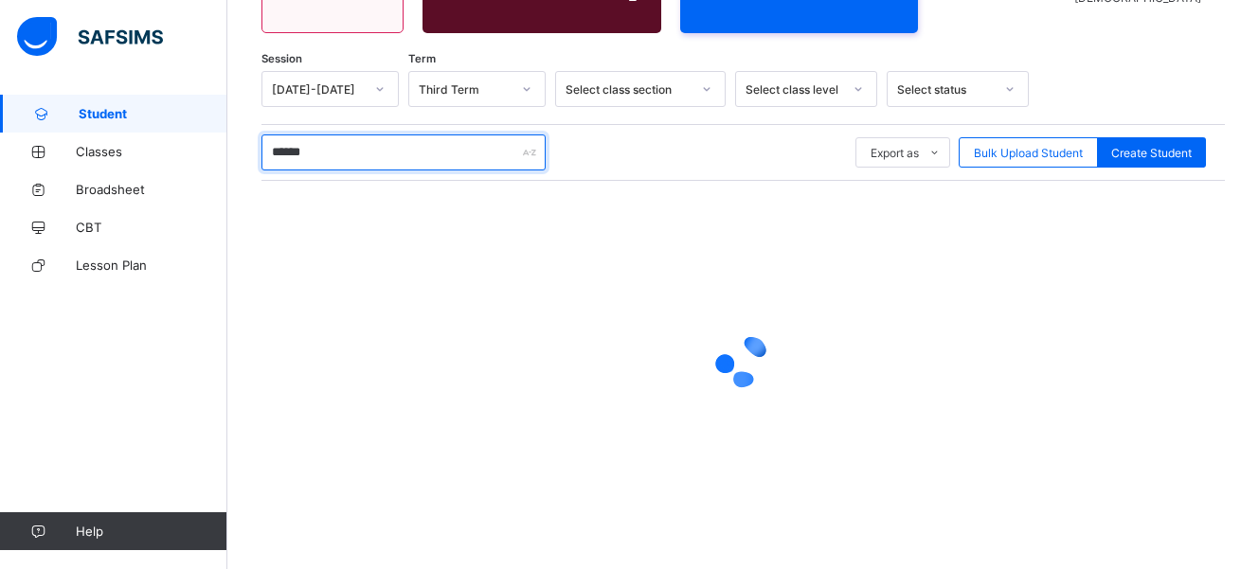
scroll to position [270, 0]
type input "*"
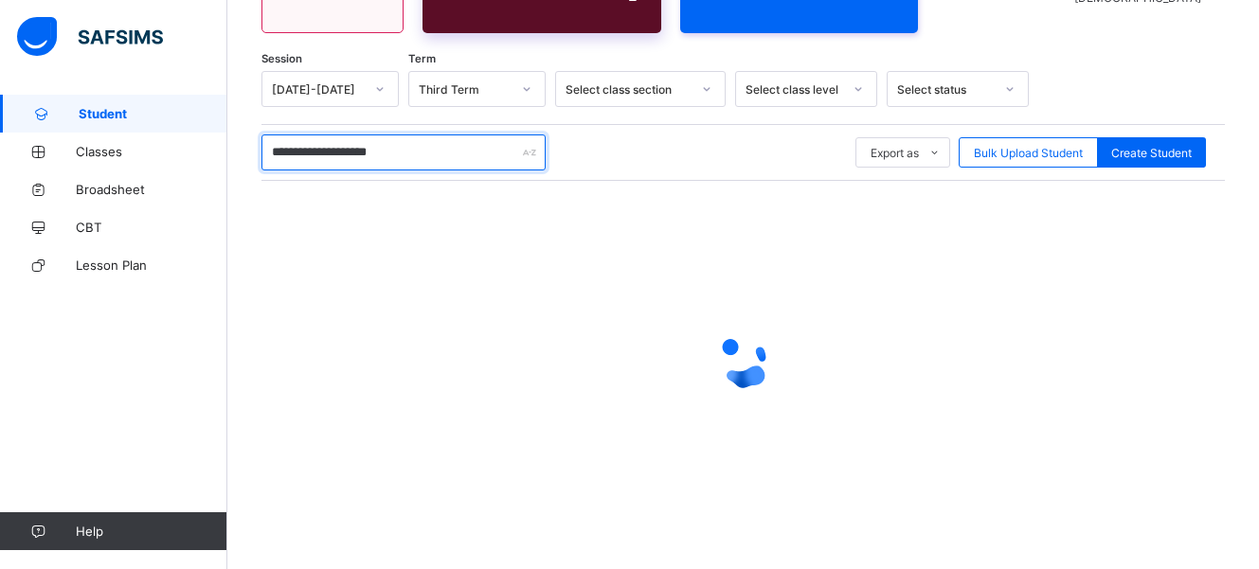
type input "**********"
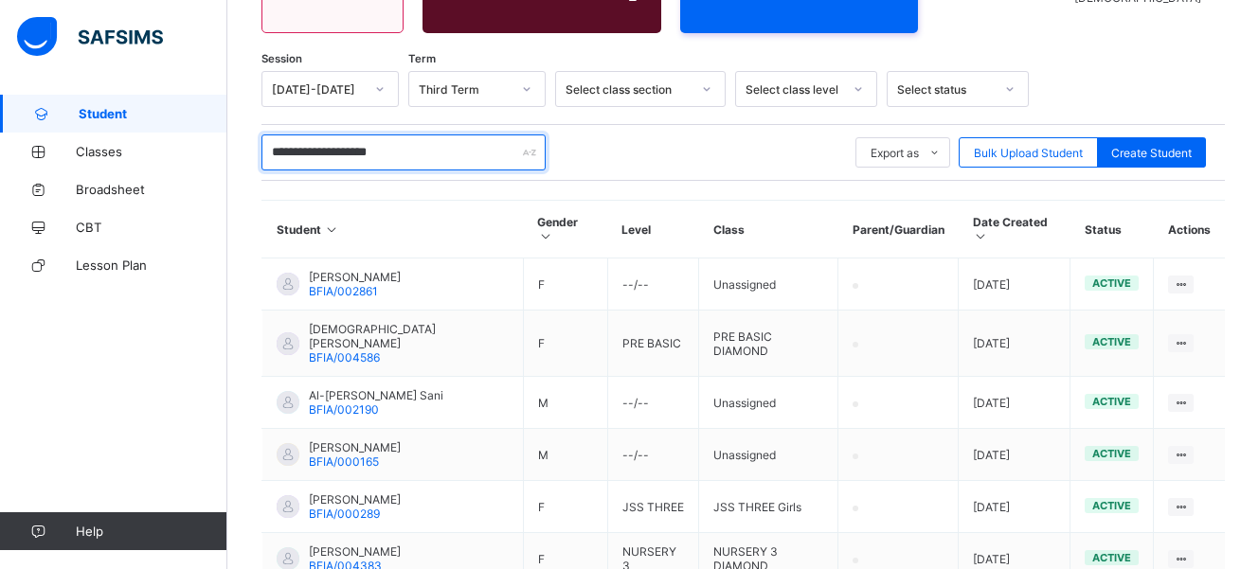
scroll to position [324, 0]
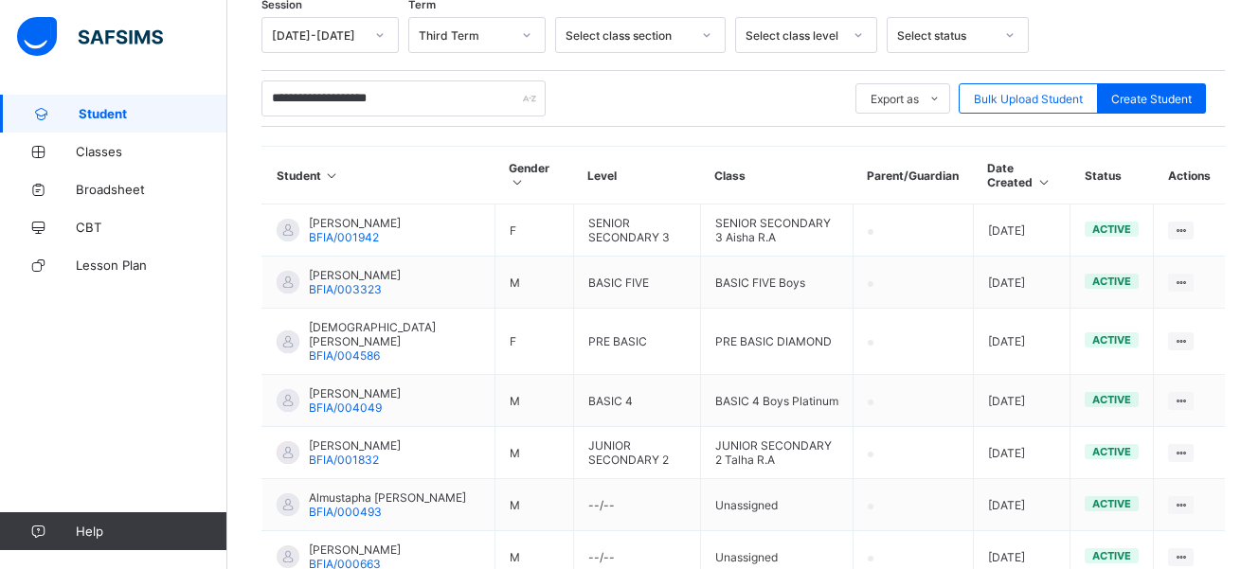
click at [532, 99] on div "**********" at bounding box center [404, 99] width 284 height 36
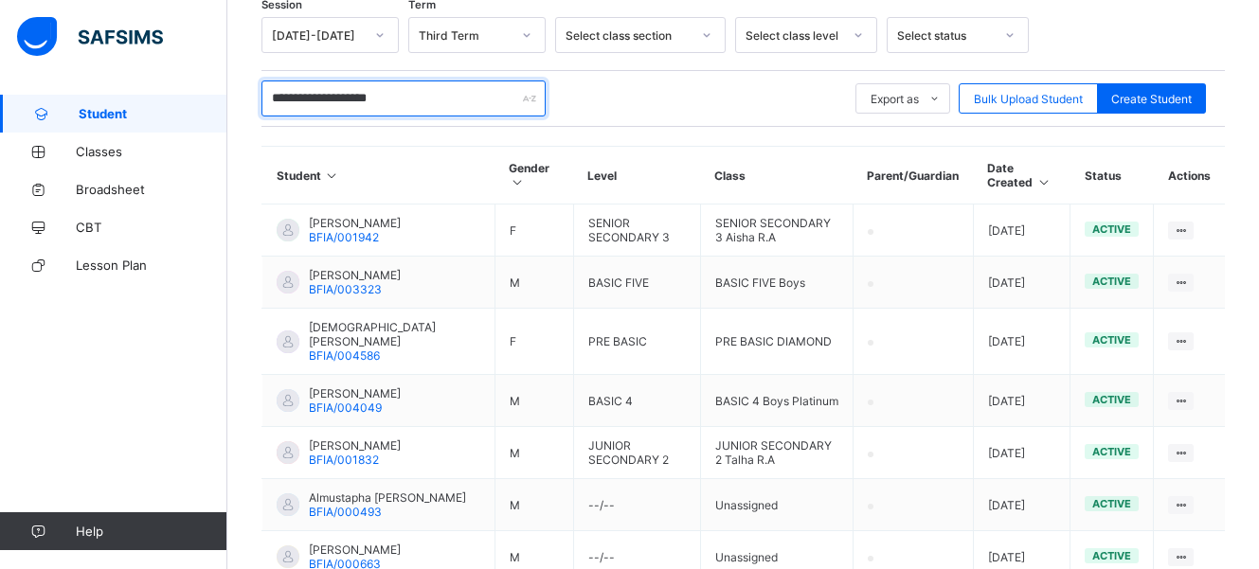
click at [445, 100] on input "**********" at bounding box center [404, 99] width 284 height 36
click at [519, 99] on input "**********" at bounding box center [404, 99] width 284 height 36
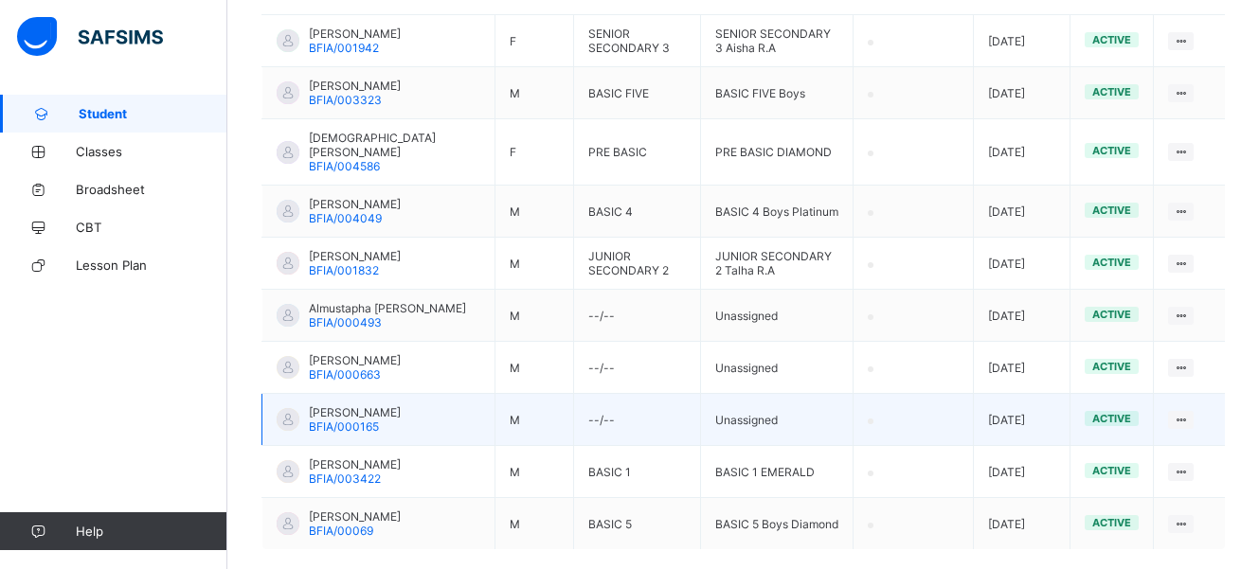
scroll to position [608, 0]
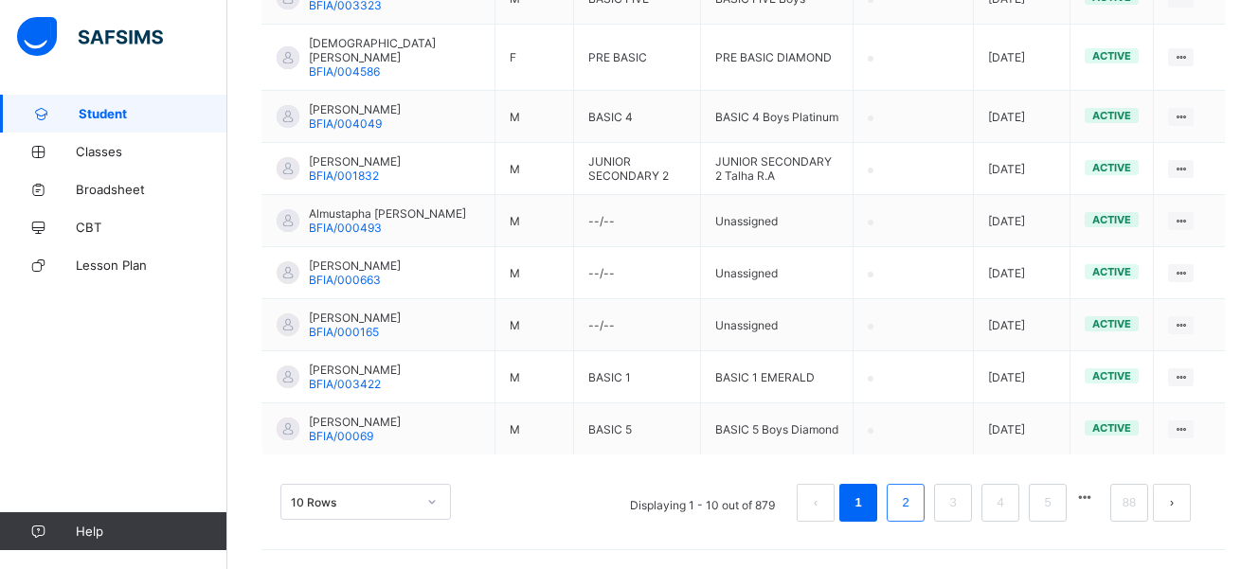
click at [914, 504] on link "2" at bounding box center [905, 503] width 18 height 25
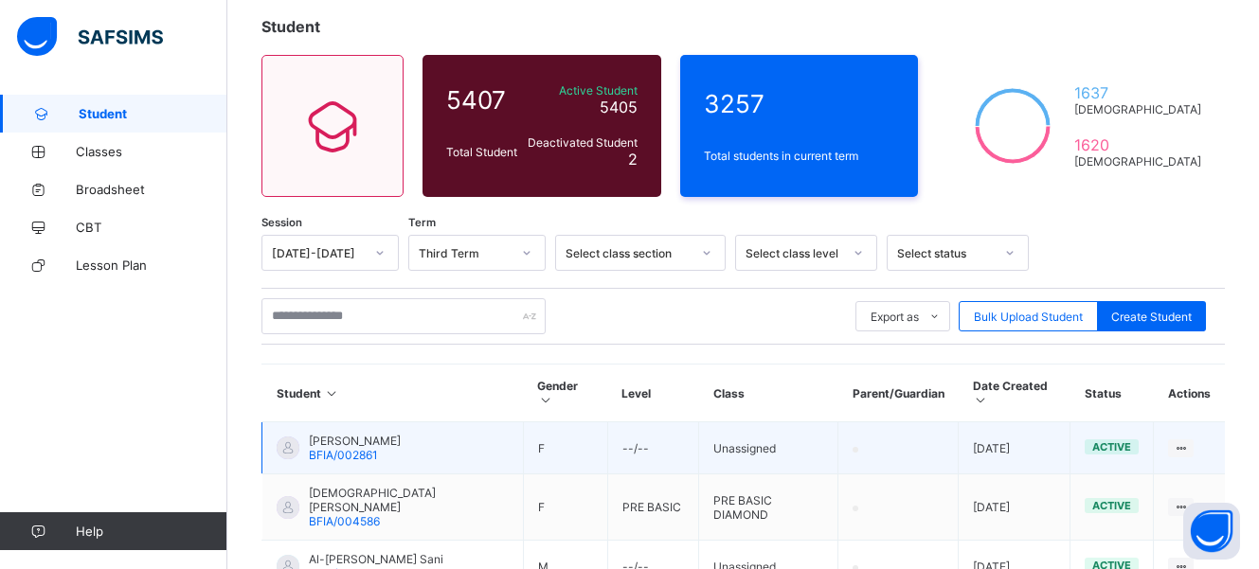
scroll to position [201, 0]
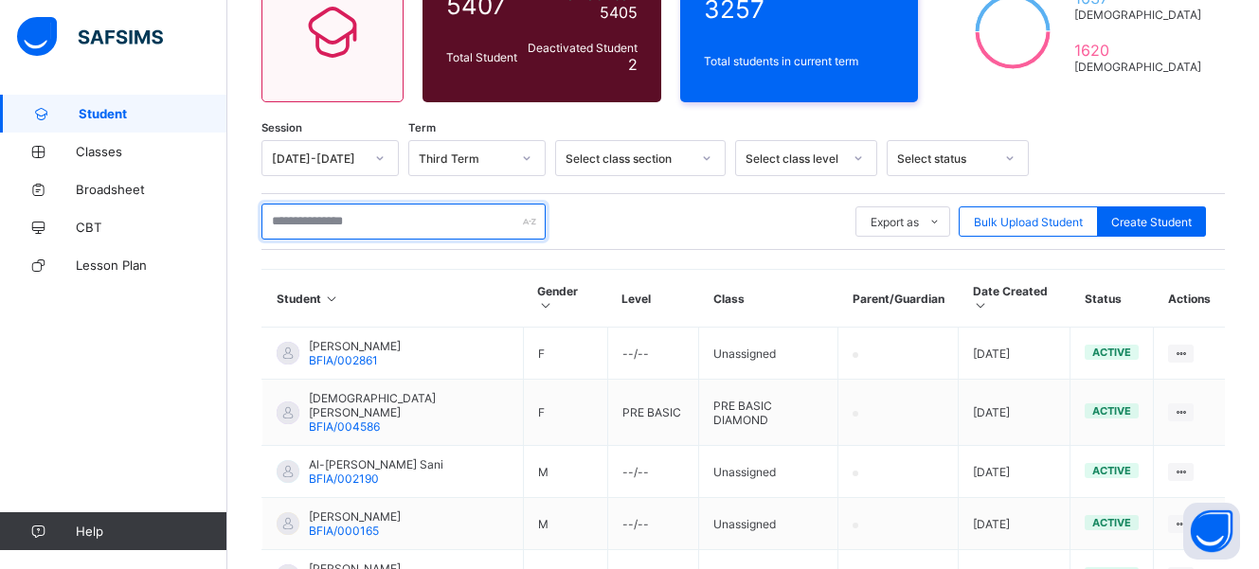
click at [436, 226] on input "text" at bounding box center [404, 222] width 284 height 36
click at [698, 213] on div "Export as Pdf Report Excel Report Excel Report (LMS) Bulk Upload Student Create…" at bounding box center [744, 222] width 964 height 36
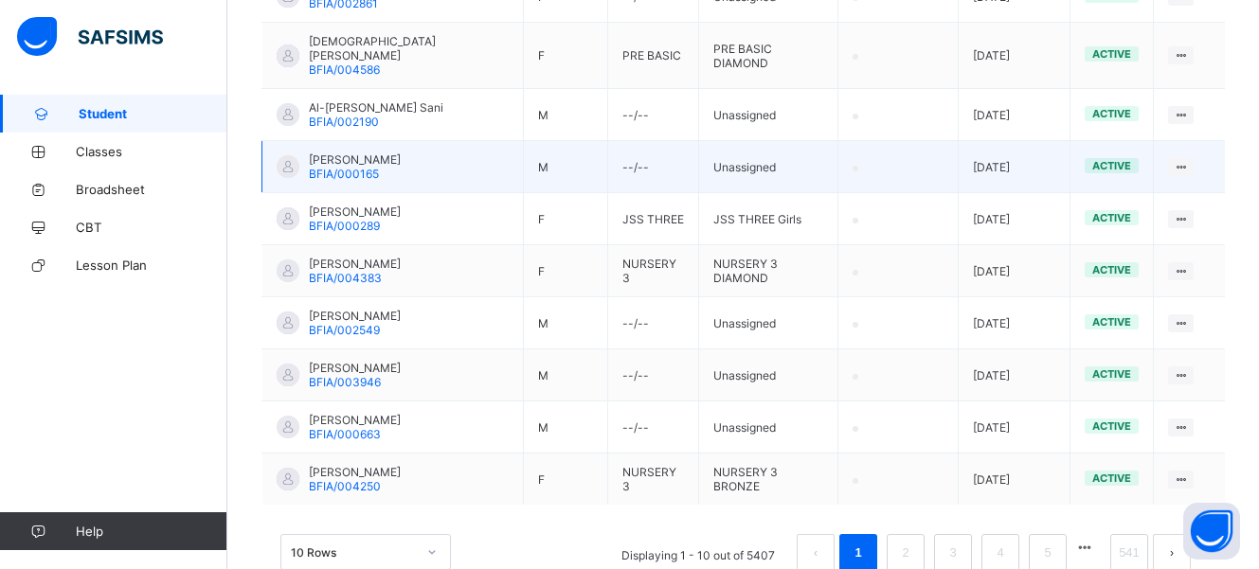
scroll to position [580, 0]
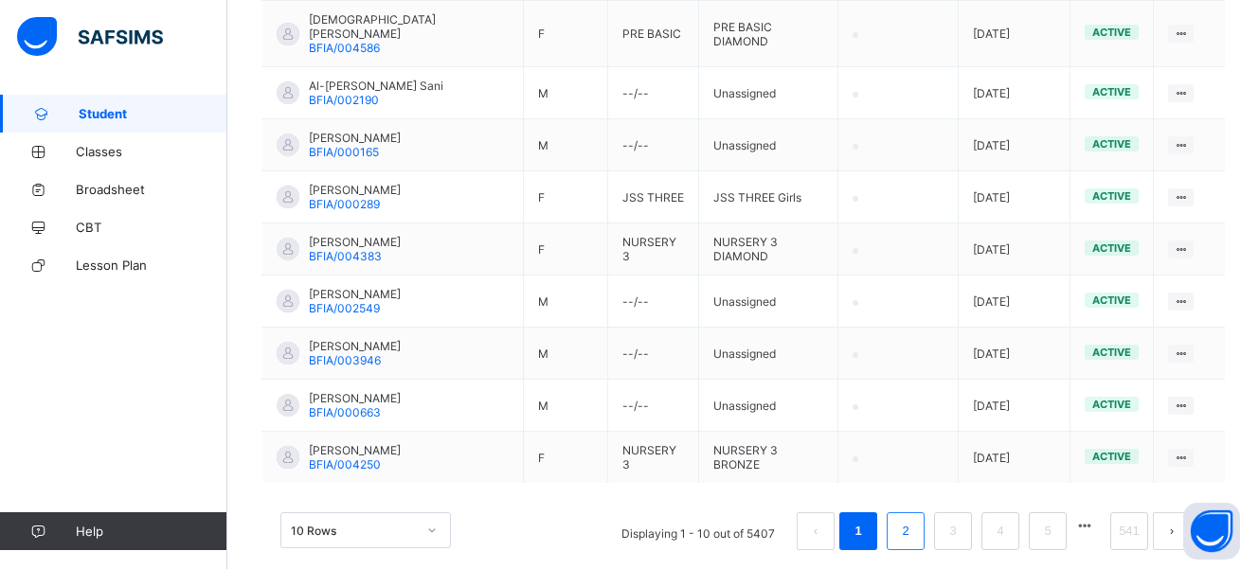
click at [914, 519] on link "2" at bounding box center [905, 531] width 18 height 25
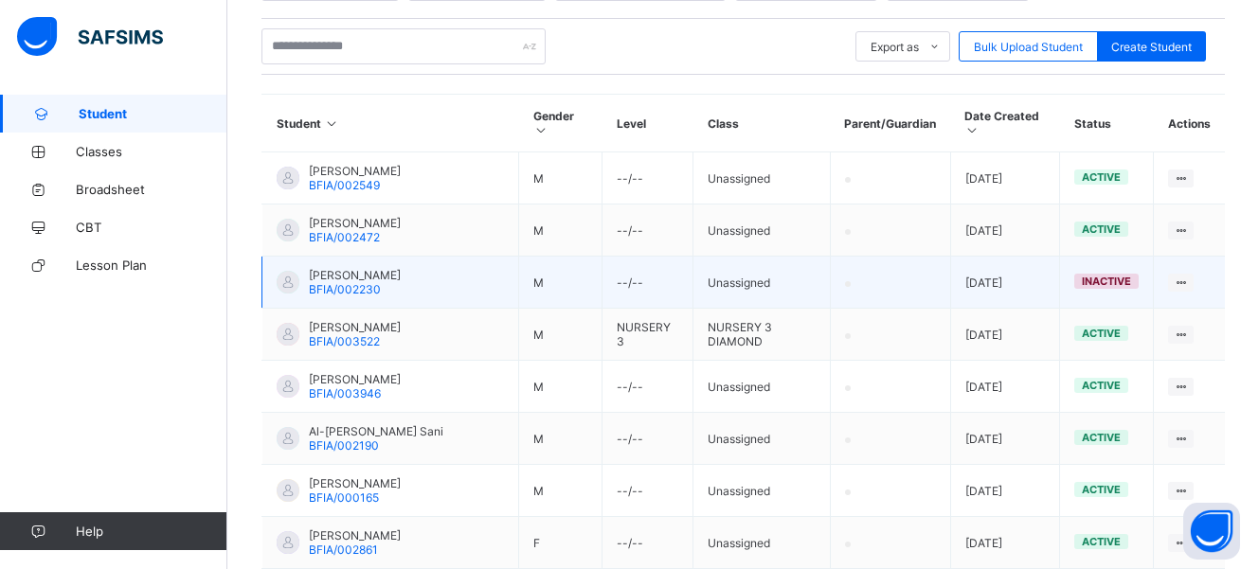
scroll to position [201, 0]
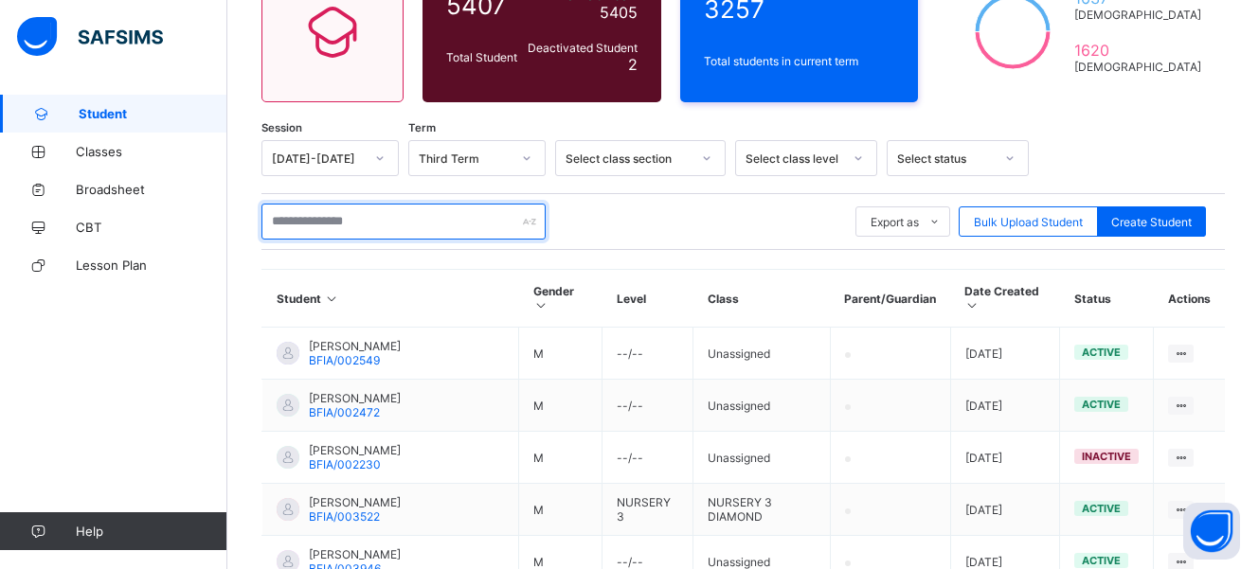
click at [380, 214] on input "text" at bounding box center [404, 222] width 284 height 36
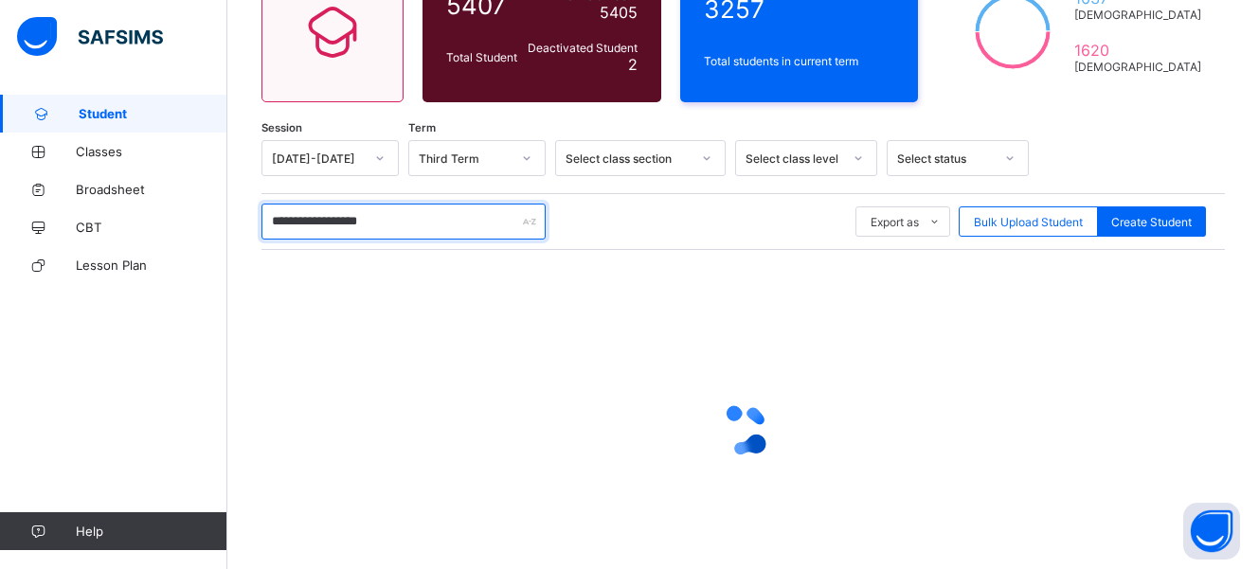
click at [398, 224] on input "**********" at bounding box center [404, 222] width 284 height 36
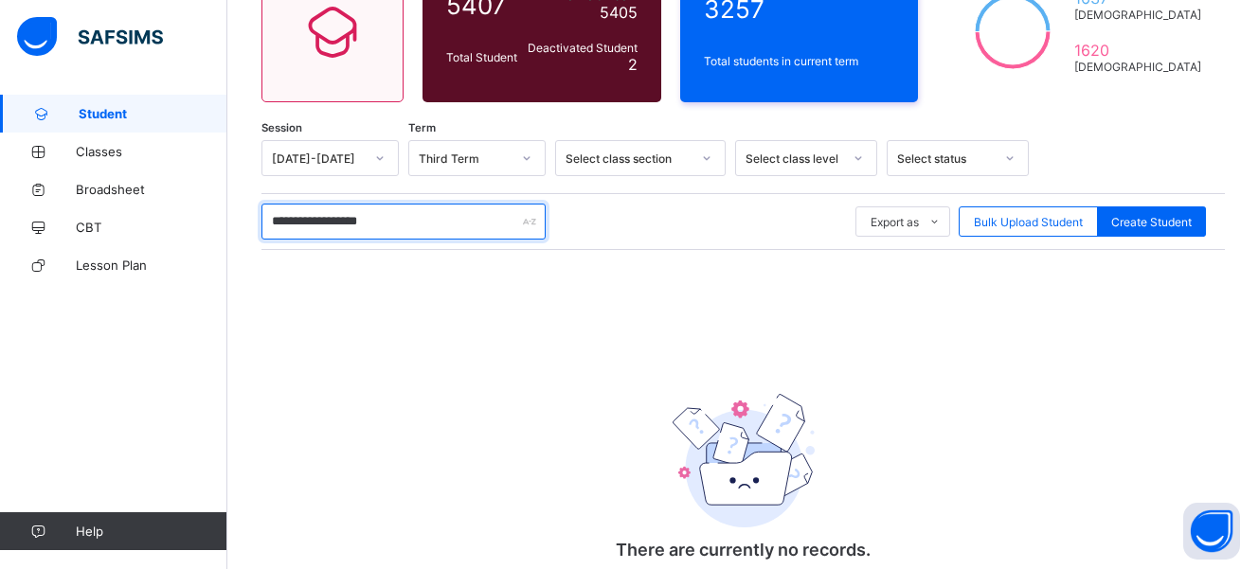
drag, startPoint x: 370, startPoint y: 226, endPoint x: 268, endPoint y: 227, distance: 101.4
click at [268, 227] on input "**********" at bounding box center [404, 222] width 284 height 36
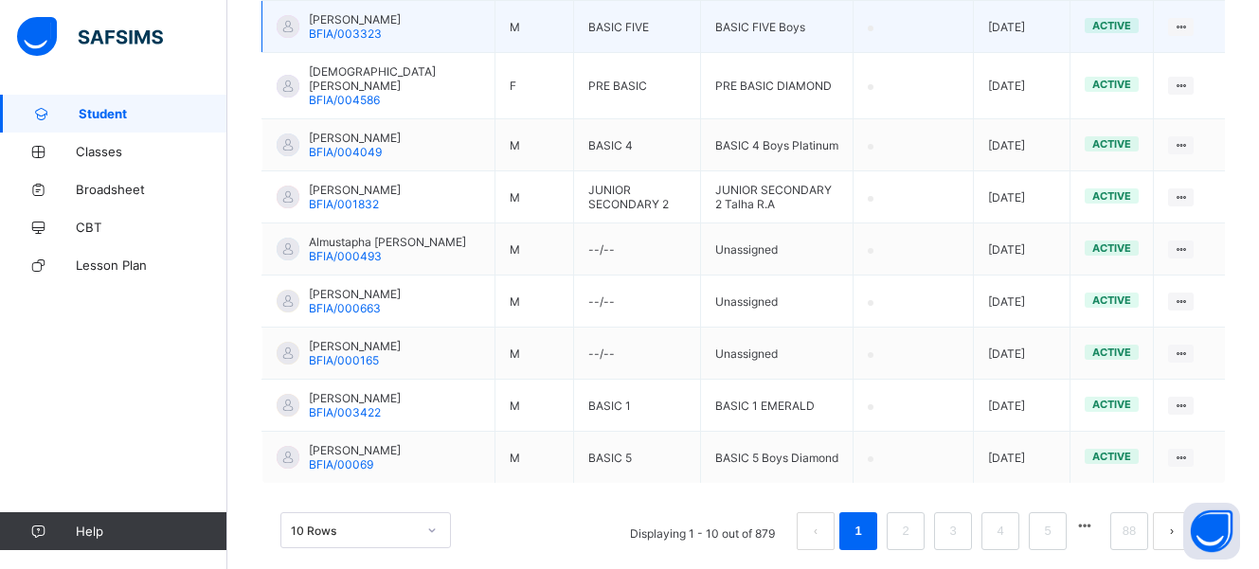
scroll to position [608, 0]
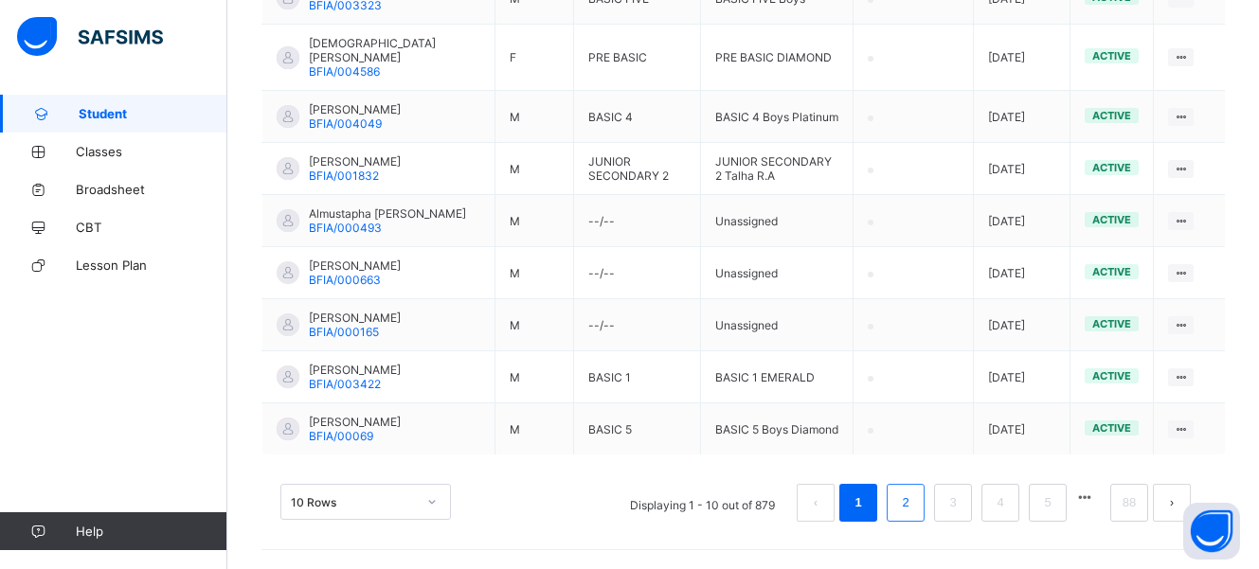
type input "**********"
click at [914, 503] on link "2" at bounding box center [905, 503] width 18 height 25
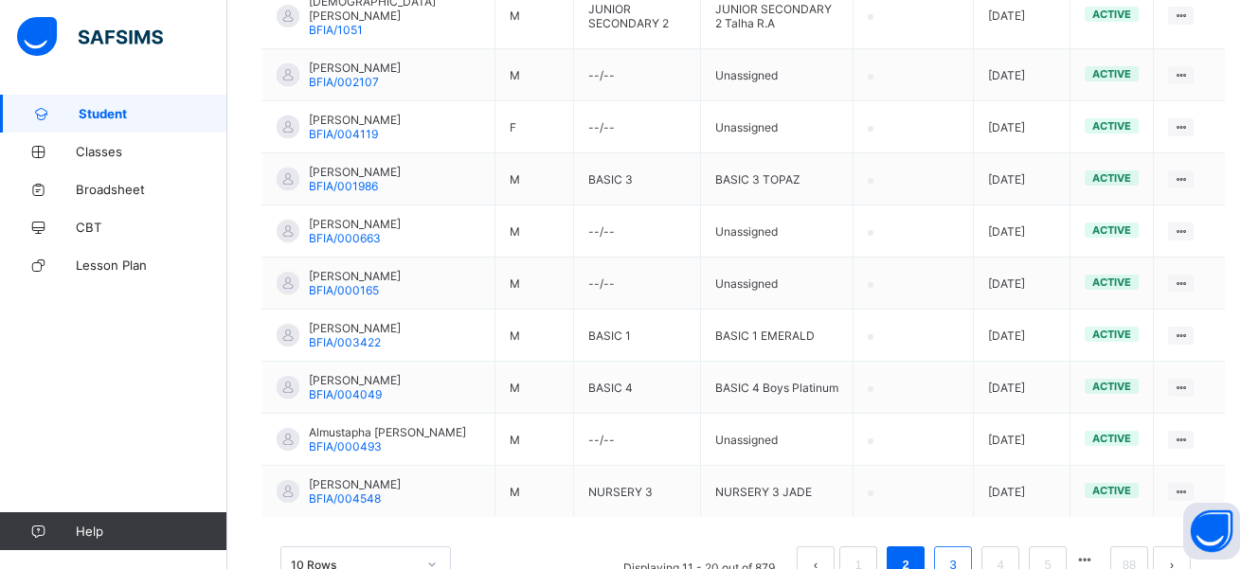
scroll to position [514, 0]
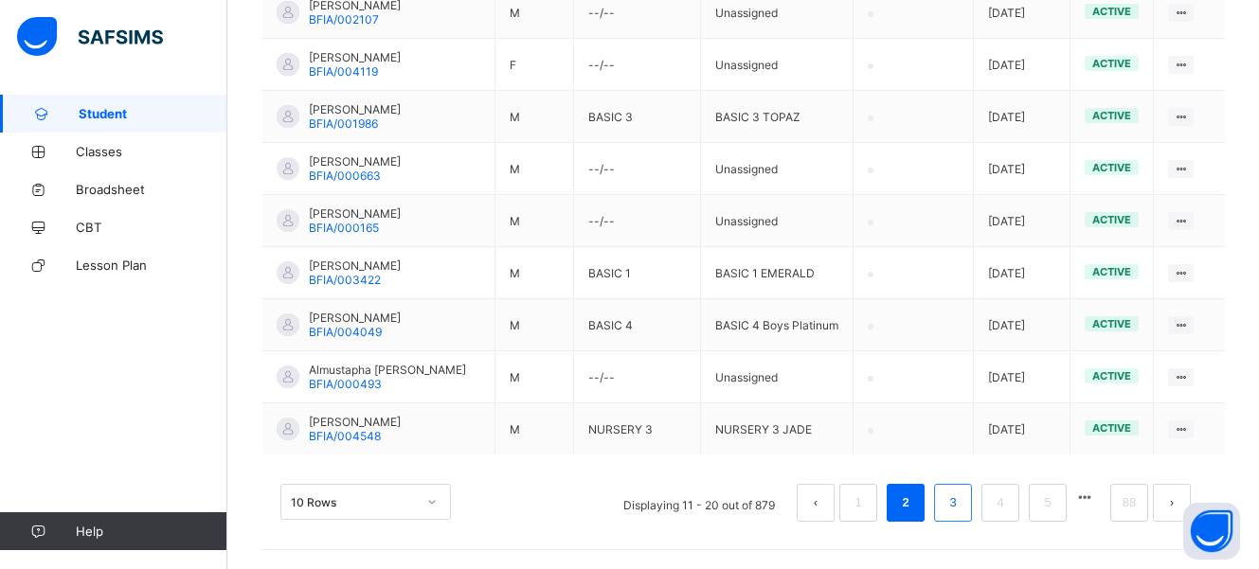
click at [972, 517] on li "3" at bounding box center [953, 503] width 38 height 38
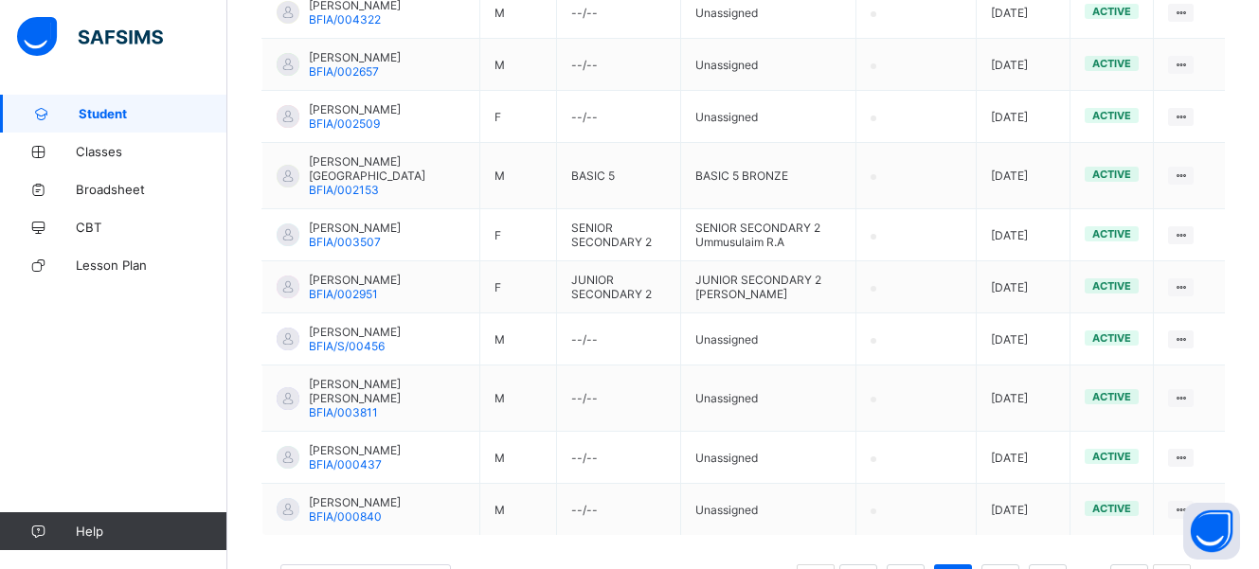
scroll to position [447, 0]
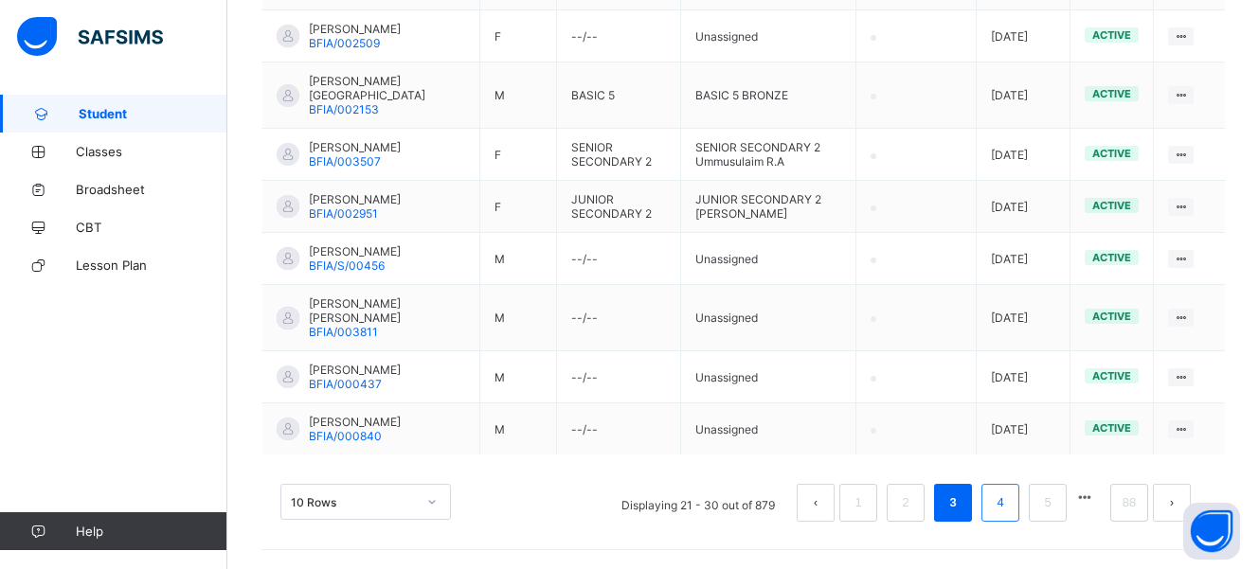
click at [1009, 515] on link "4" at bounding box center [1000, 503] width 18 height 25
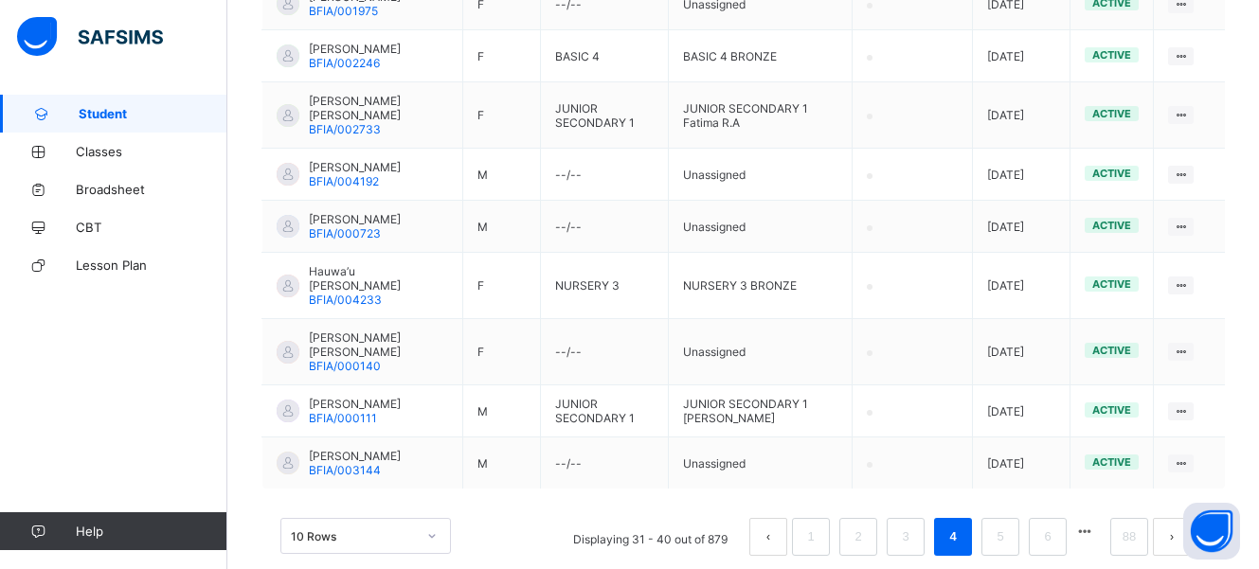
scroll to position [637, 0]
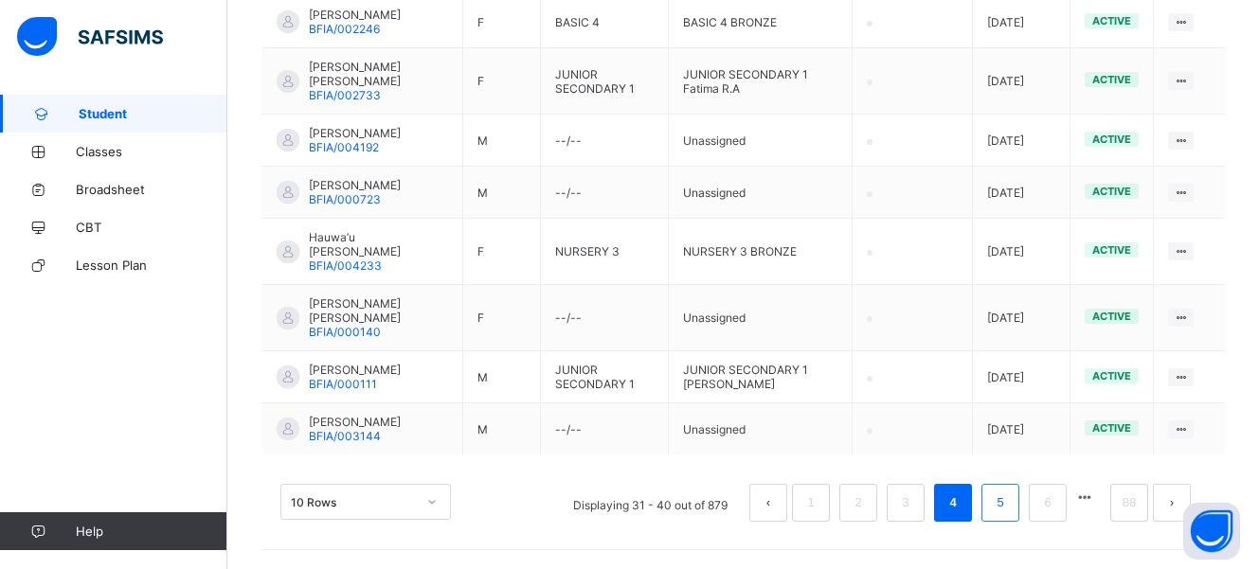
click at [1020, 522] on li "5" at bounding box center [1001, 503] width 38 height 38
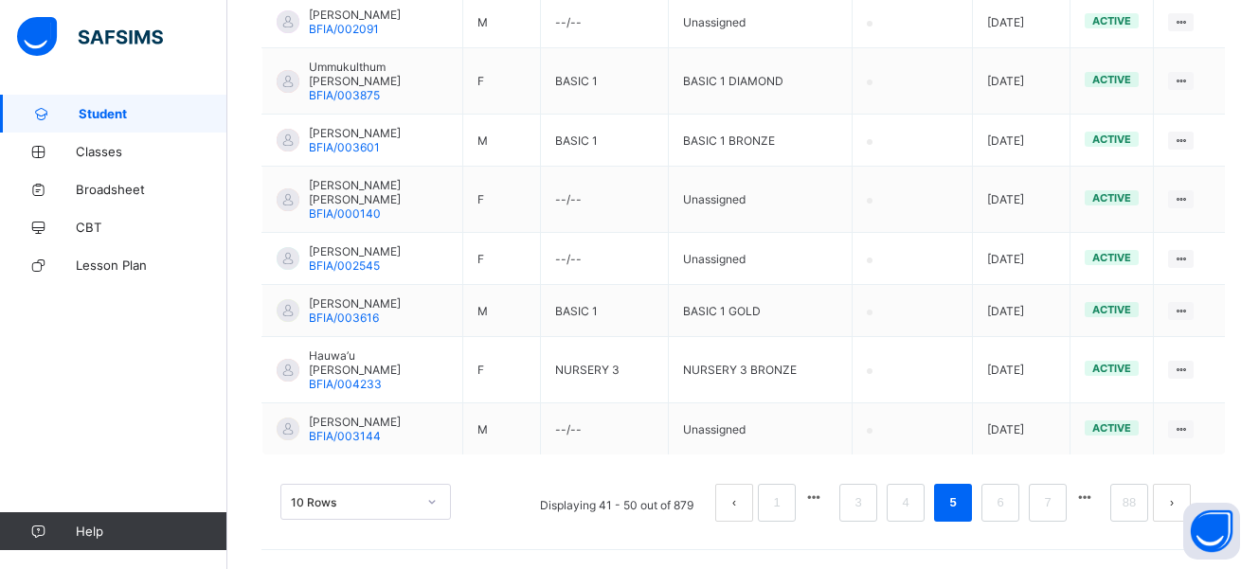
scroll to position [694, 0]
click at [1008, 515] on link "6" at bounding box center [1000, 503] width 18 height 25
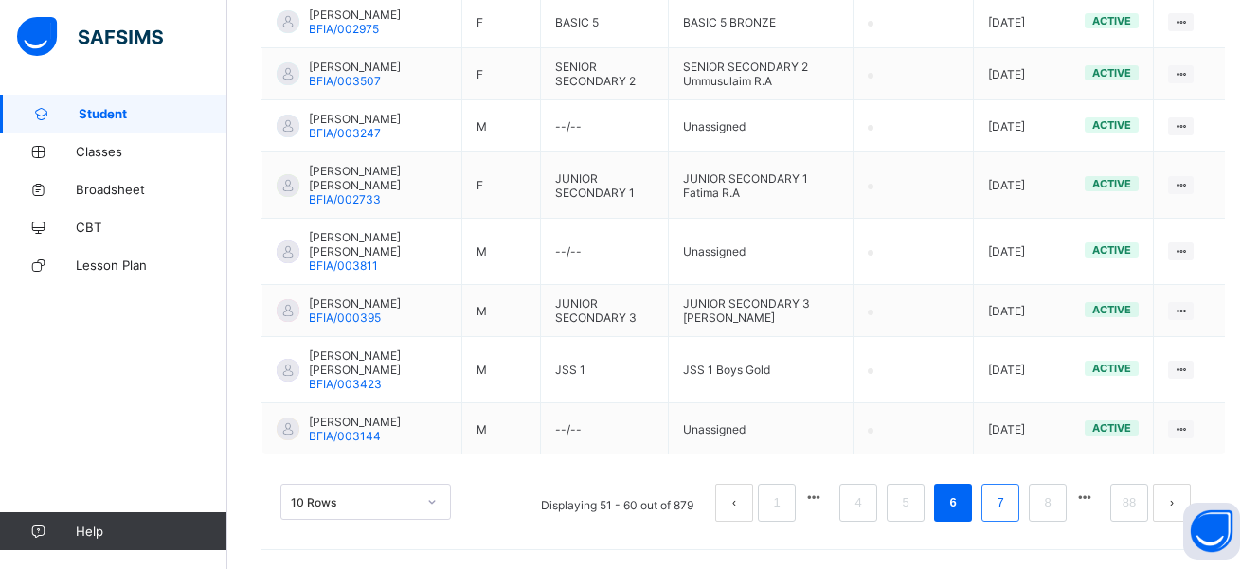
click at [1009, 507] on link "7" at bounding box center [1000, 503] width 18 height 25
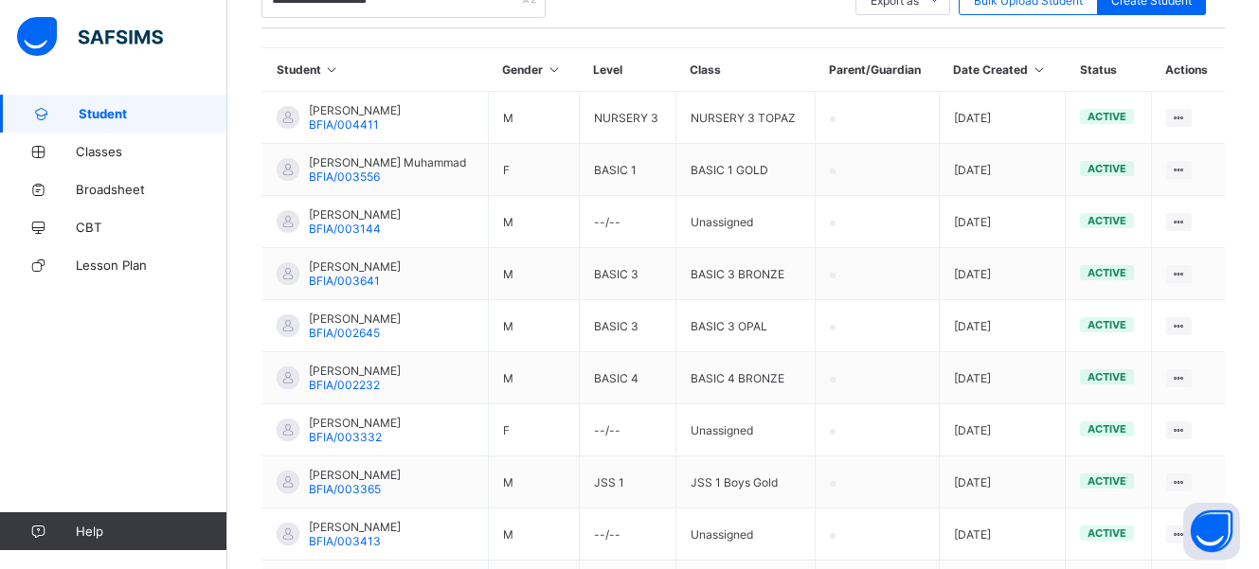
scroll to position [390, 0]
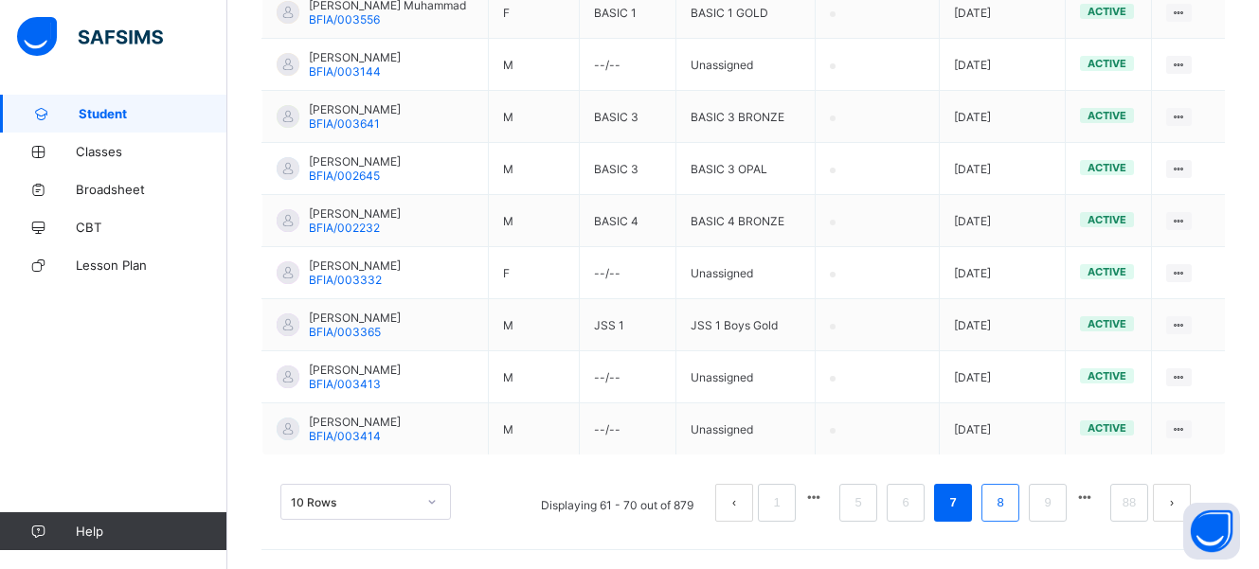
click at [1020, 515] on li "8" at bounding box center [1001, 503] width 38 height 38
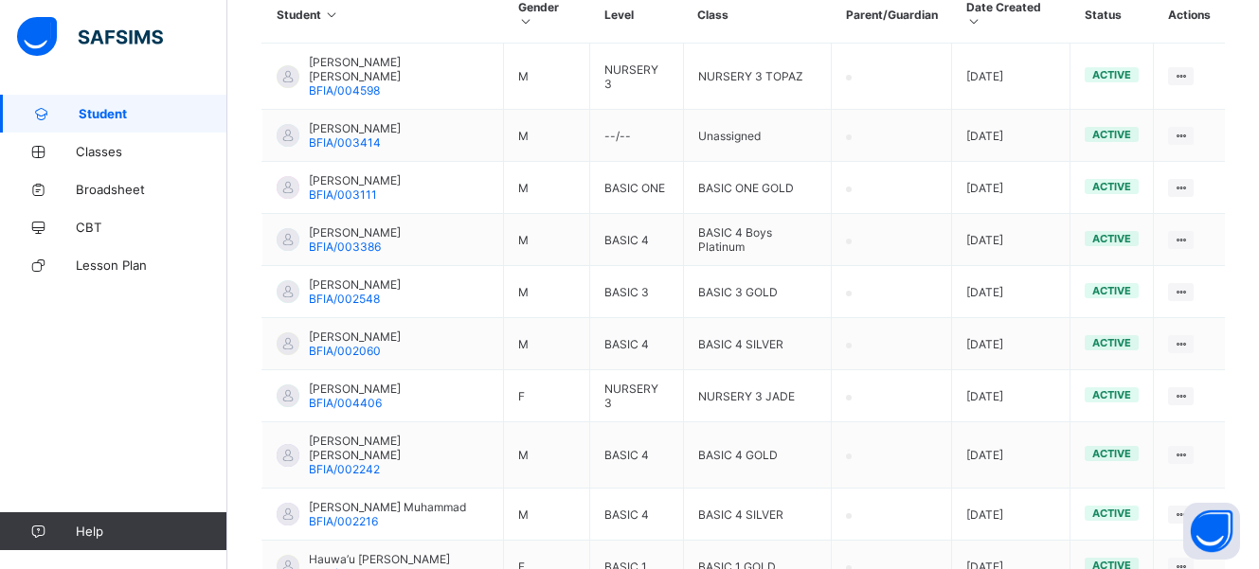
scroll to position [580, 0]
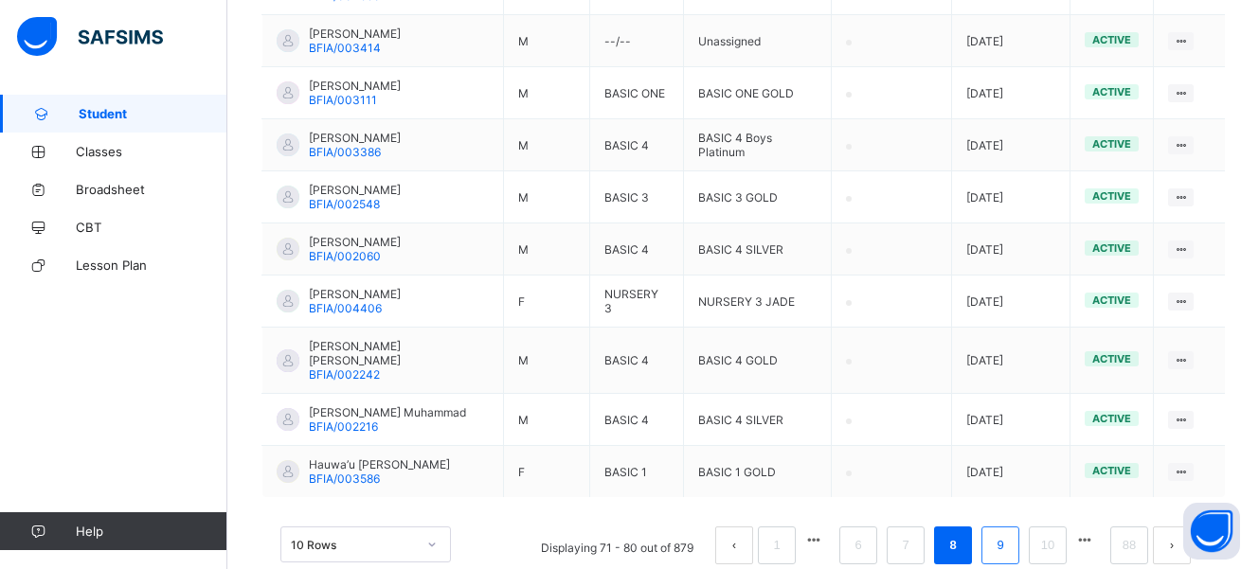
click at [1009, 533] on link "9" at bounding box center [1000, 545] width 18 height 25
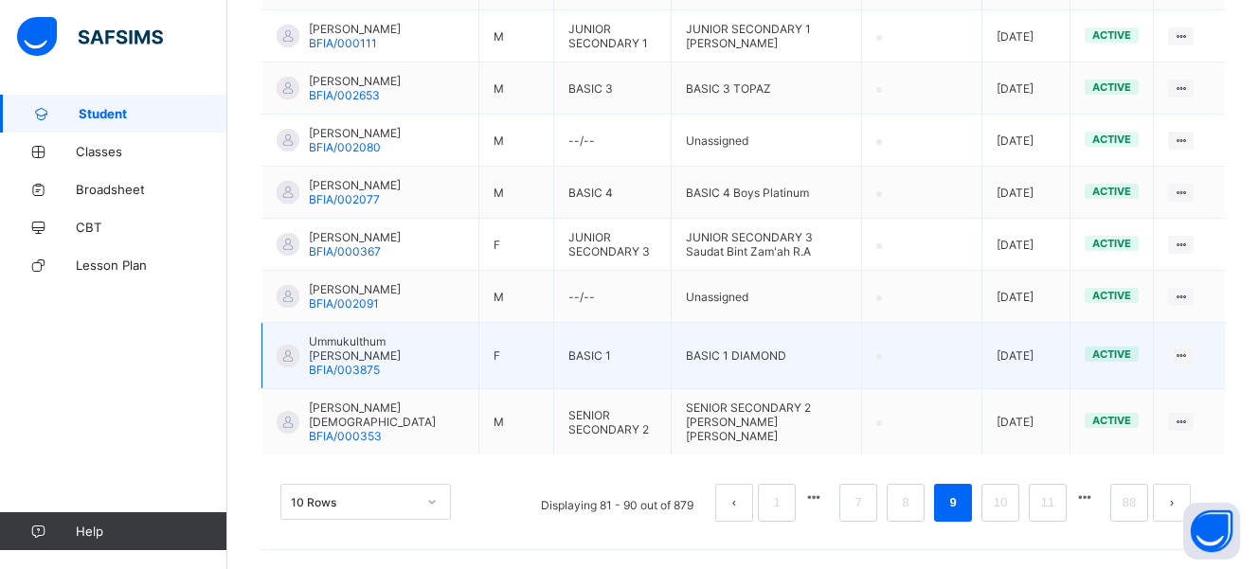
scroll to position [694, 0]
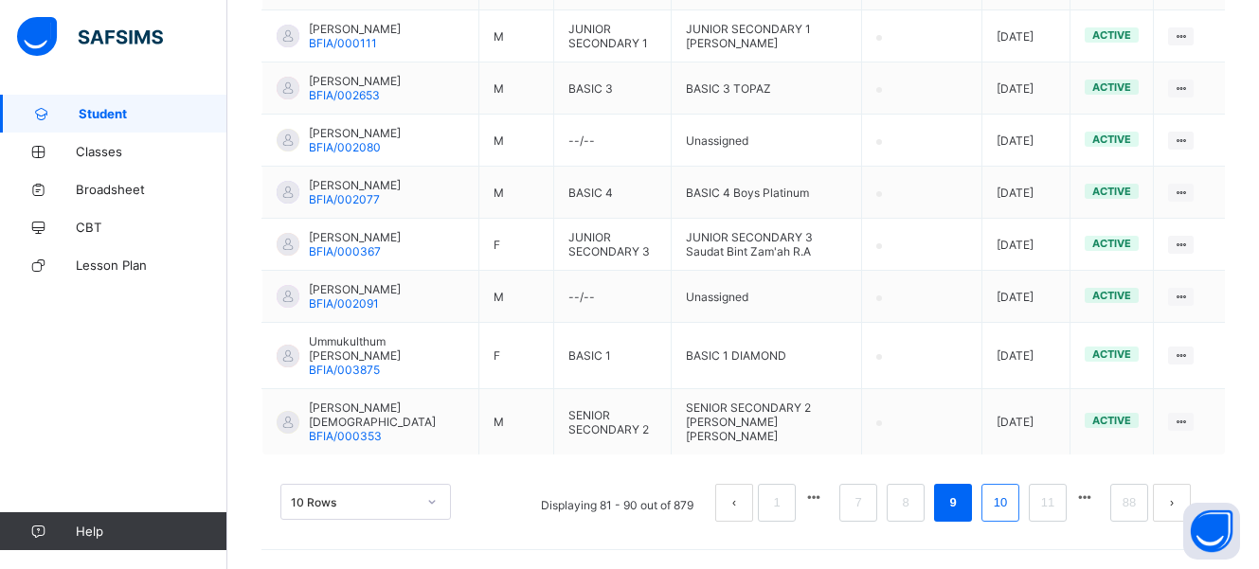
click at [1018, 515] on li "10" at bounding box center [1001, 503] width 38 height 38
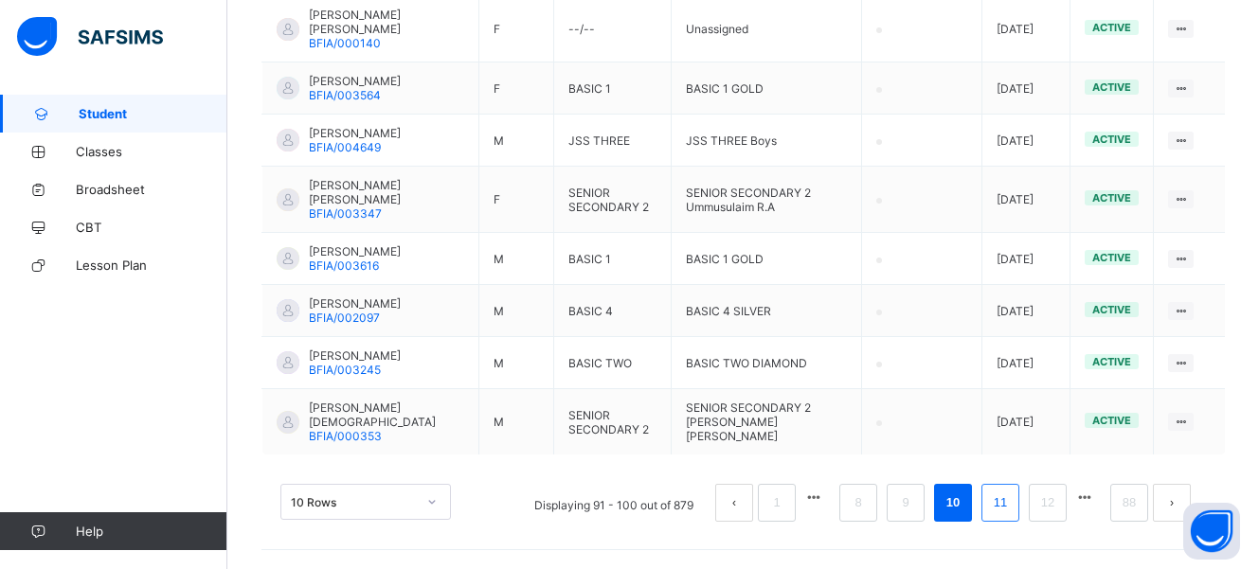
scroll to position [722, 0]
click at [1015, 517] on li "11" at bounding box center [1001, 503] width 38 height 38
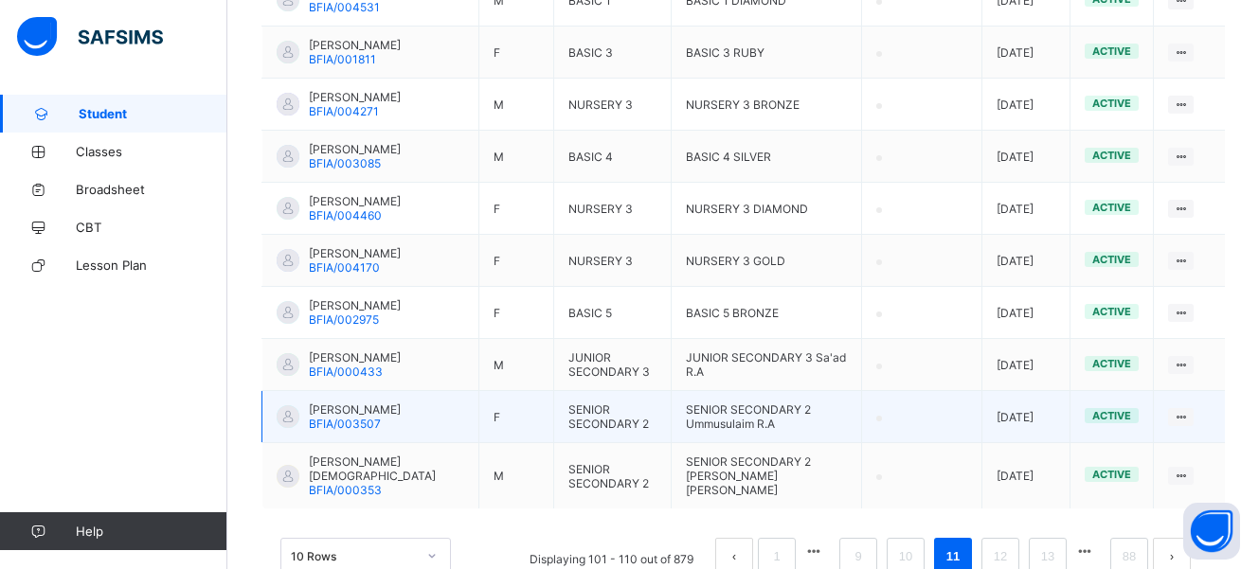
scroll to position [627, 0]
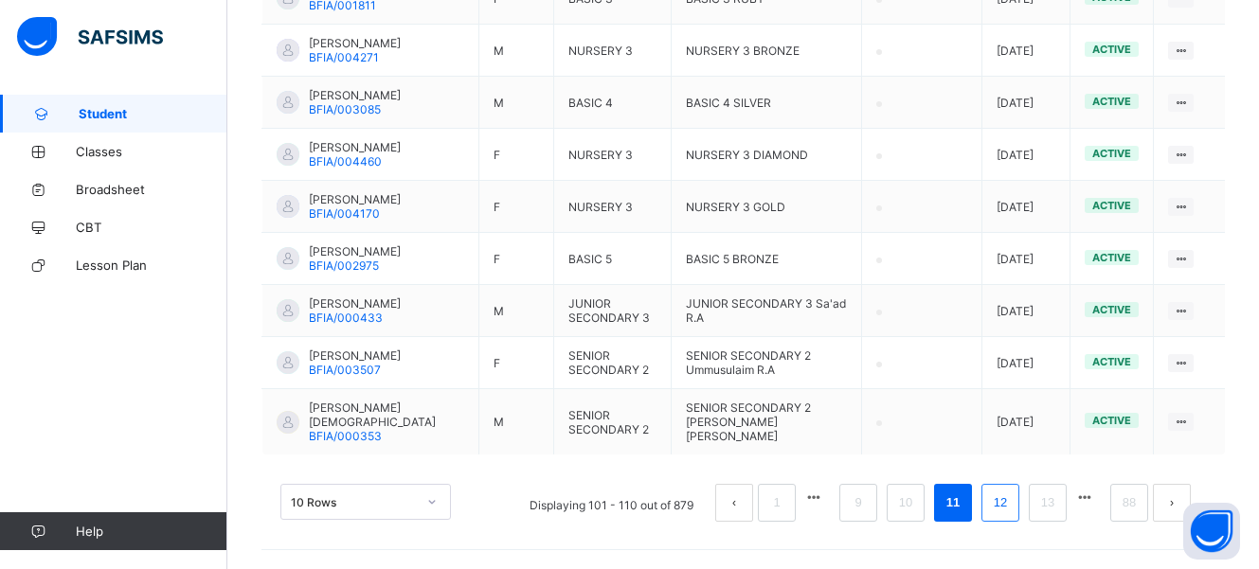
click at [1016, 516] on li "12" at bounding box center [1001, 503] width 38 height 38
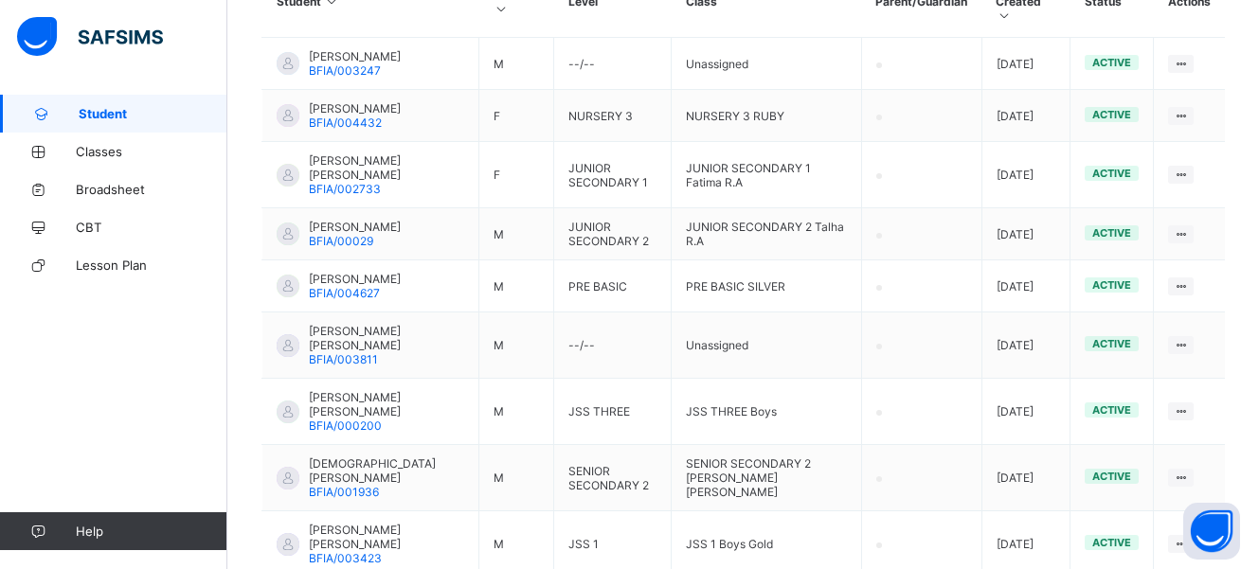
scroll to position [461, 0]
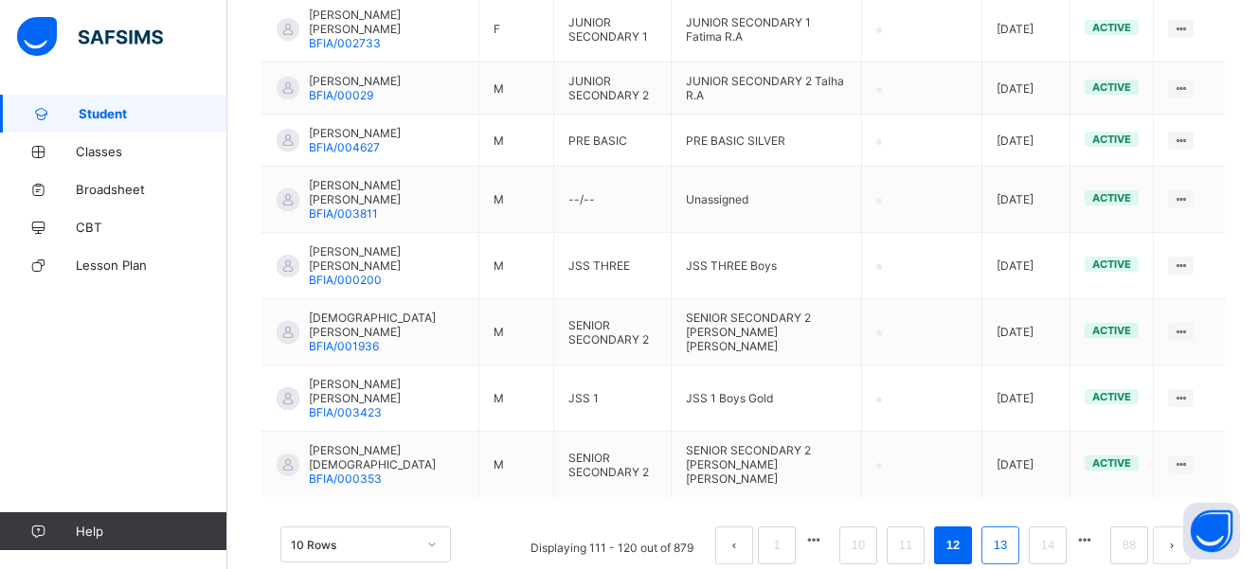
click at [1004, 533] on link "13" at bounding box center [1000, 545] width 25 height 25
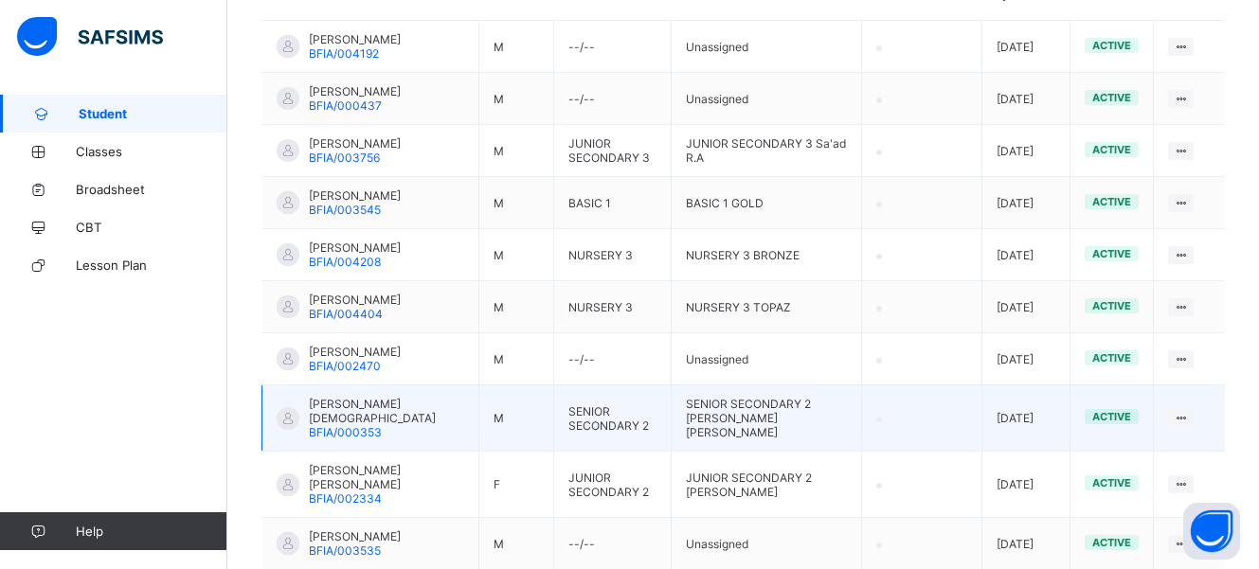
scroll to position [556, 0]
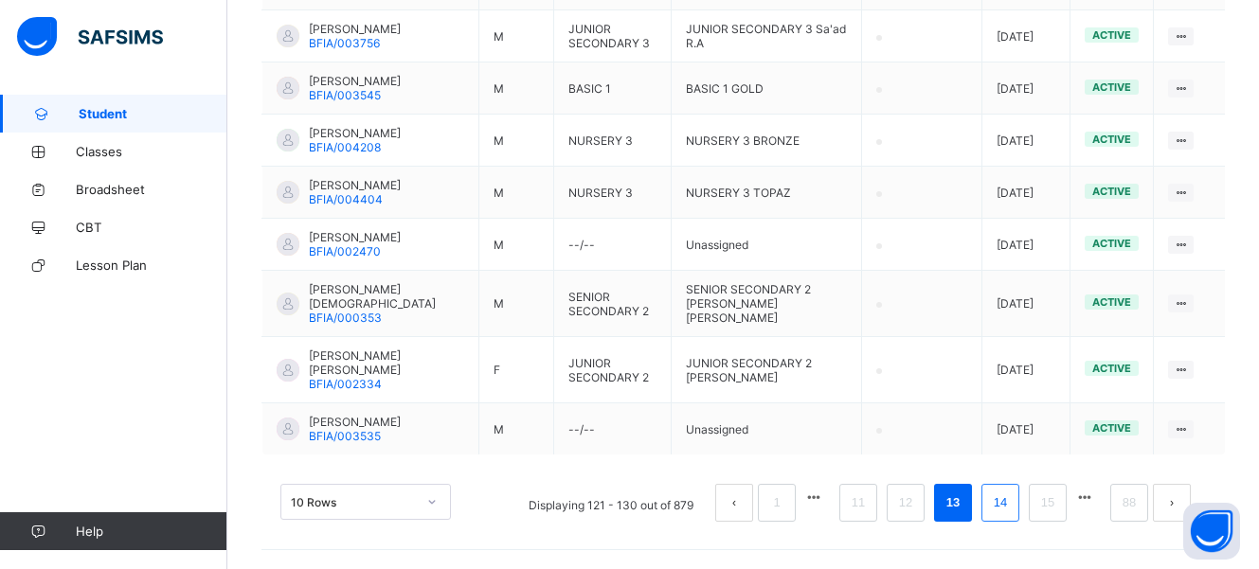
click at [1011, 514] on link "14" at bounding box center [1000, 503] width 25 height 25
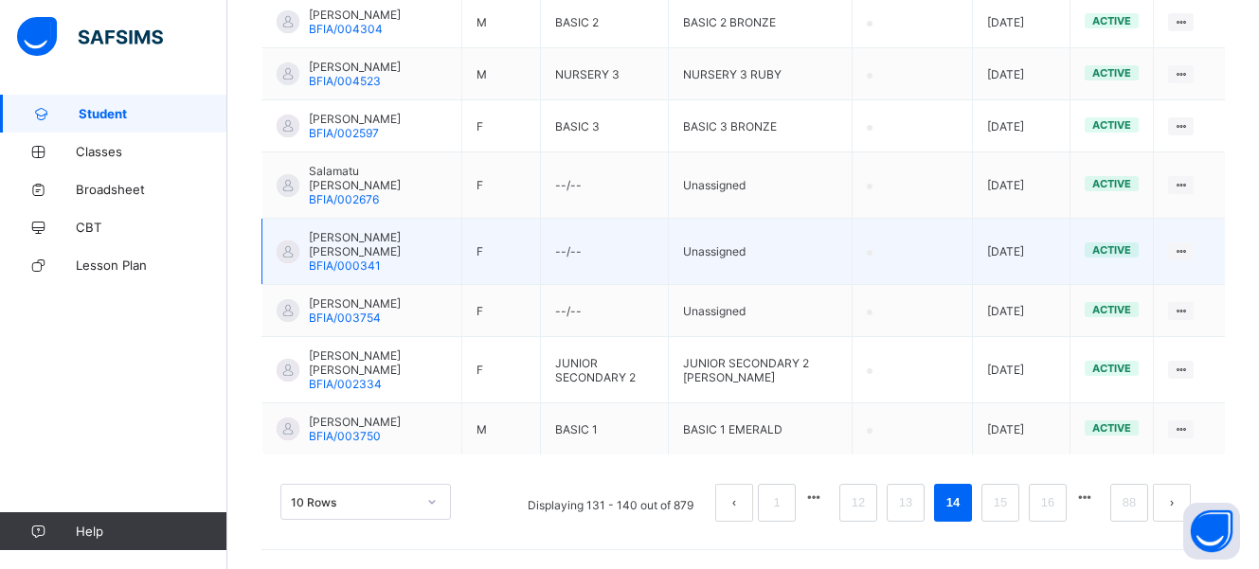
scroll to position [708, 0]
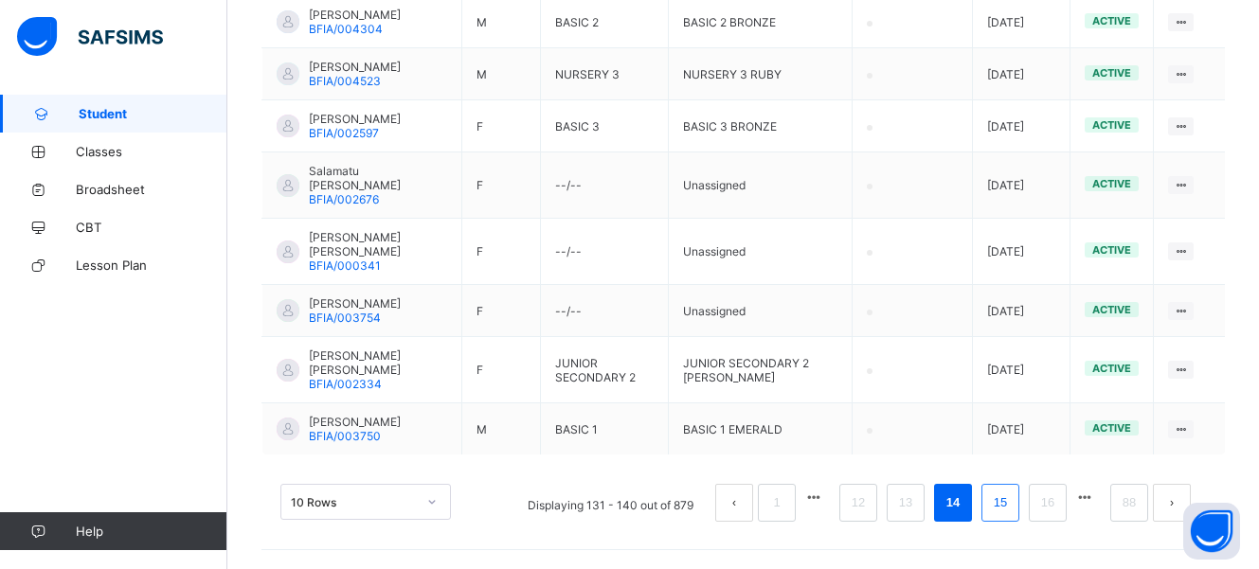
click at [1002, 501] on link "15" at bounding box center [1000, 503] width 25 height 25
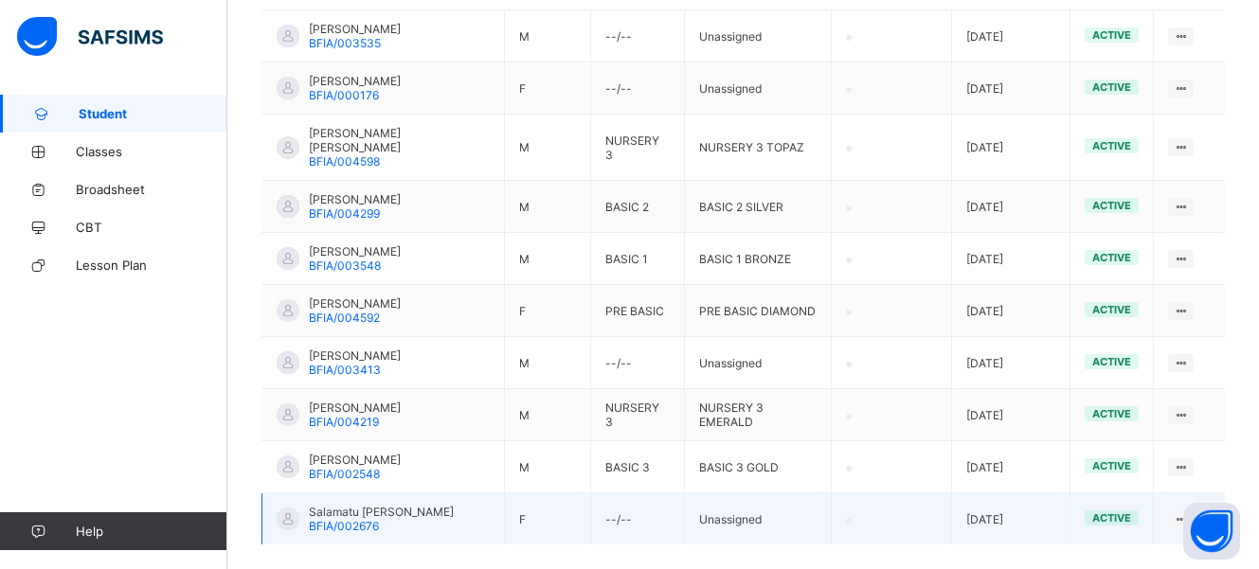
scroll to position [485, 0]
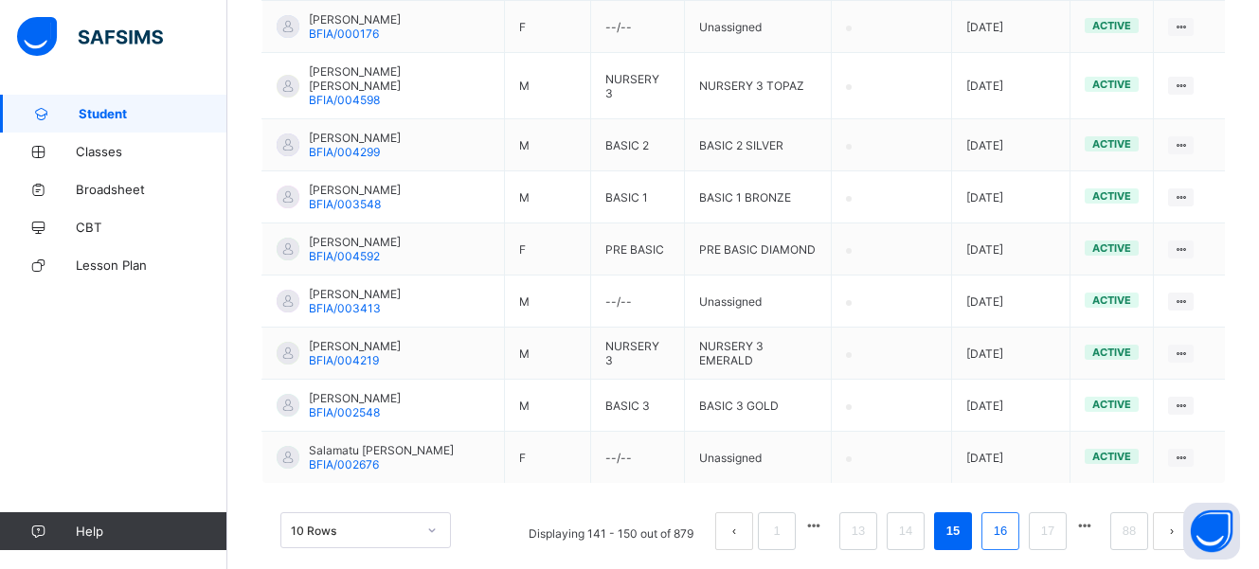
click at [1013, 519] on link "16" at bounding box center [1000, 531] width 25 height 25
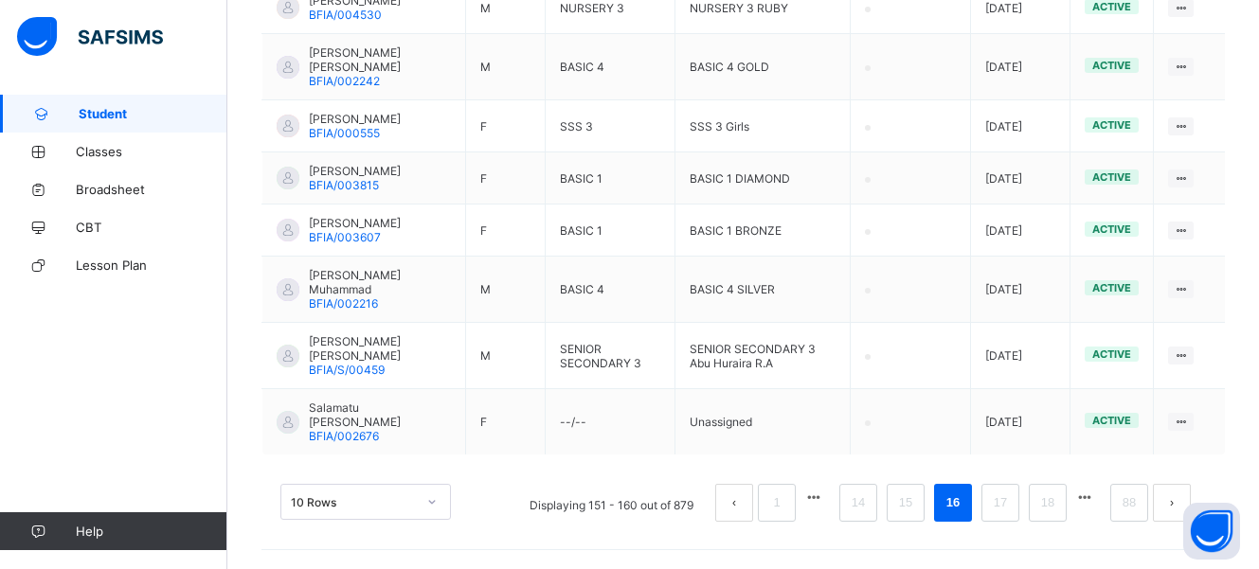
scroll to position [722, 0]
click at [1002, 514] on link "17" at bounding box center [1000, 503] width 25 height 25
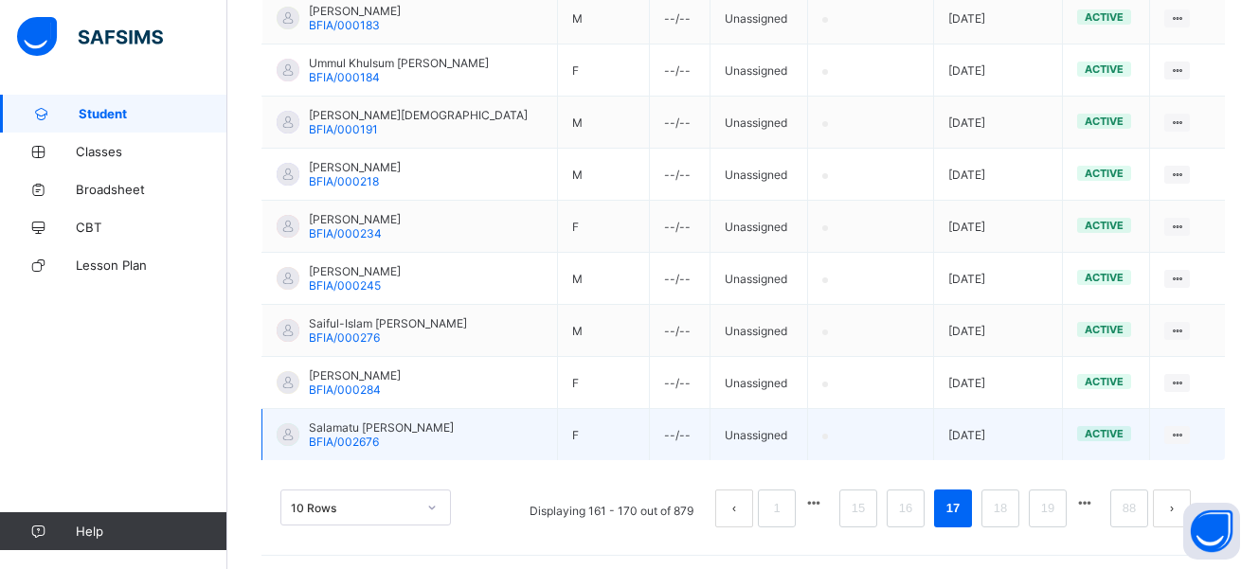
scroll to position [580, 0]
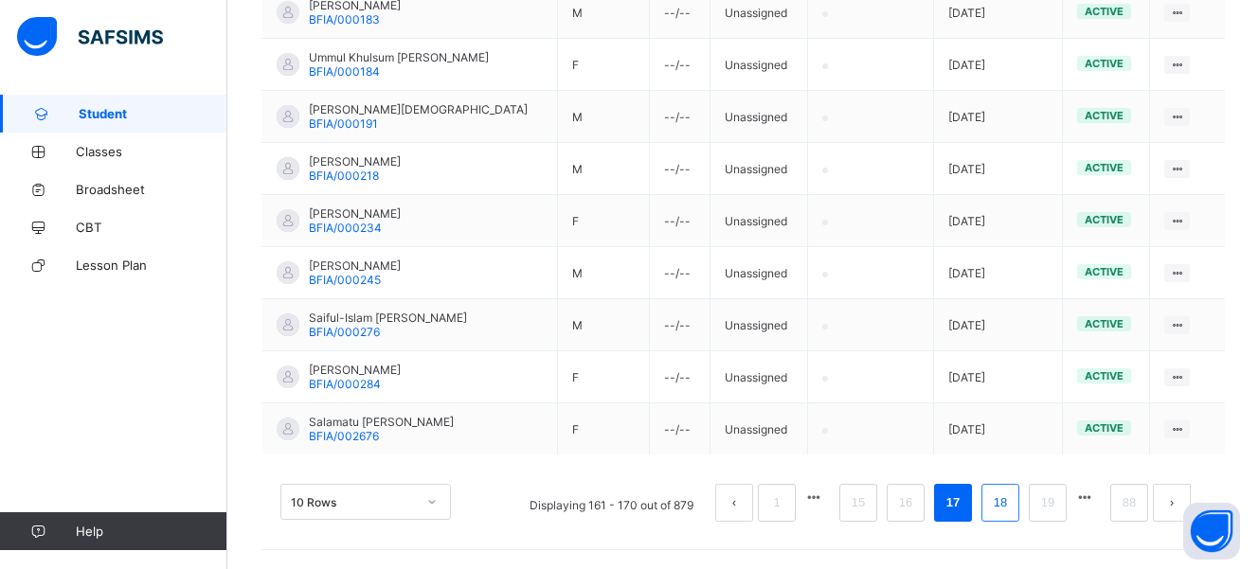
click at [1007, 506] on link "18" at bounding box center [1000, 503] width 25 height 25
click at [1013, 506] on link "19" at bounding box center [1000, 503] width 25 height 25
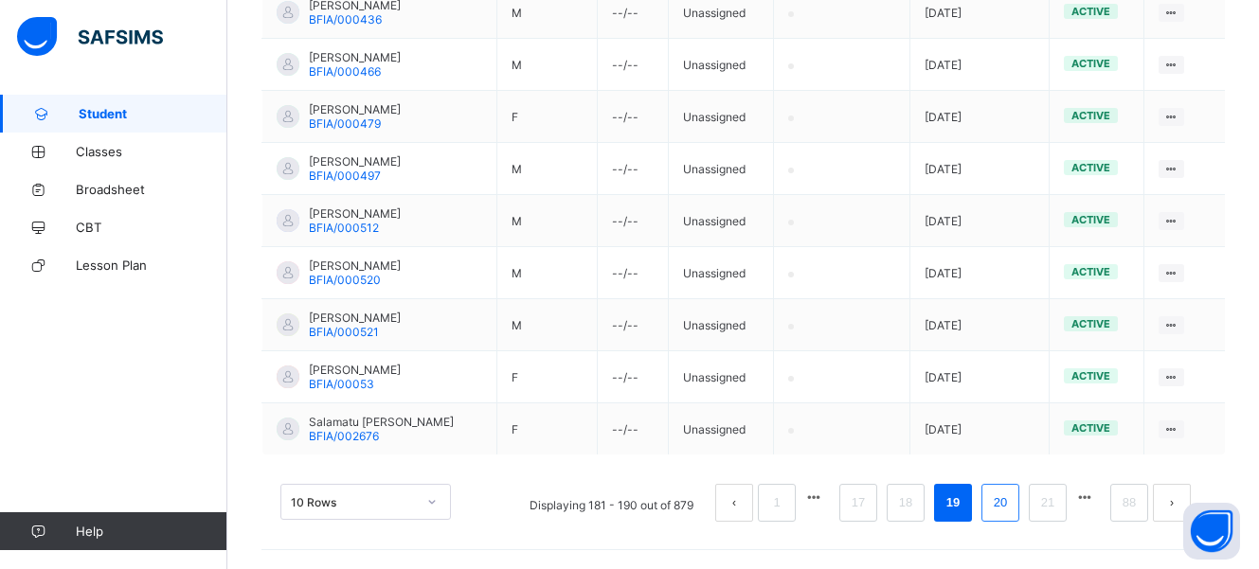
click at [1012, 506] on link "20" at bounding box center [1000, 503] width 25 height 25
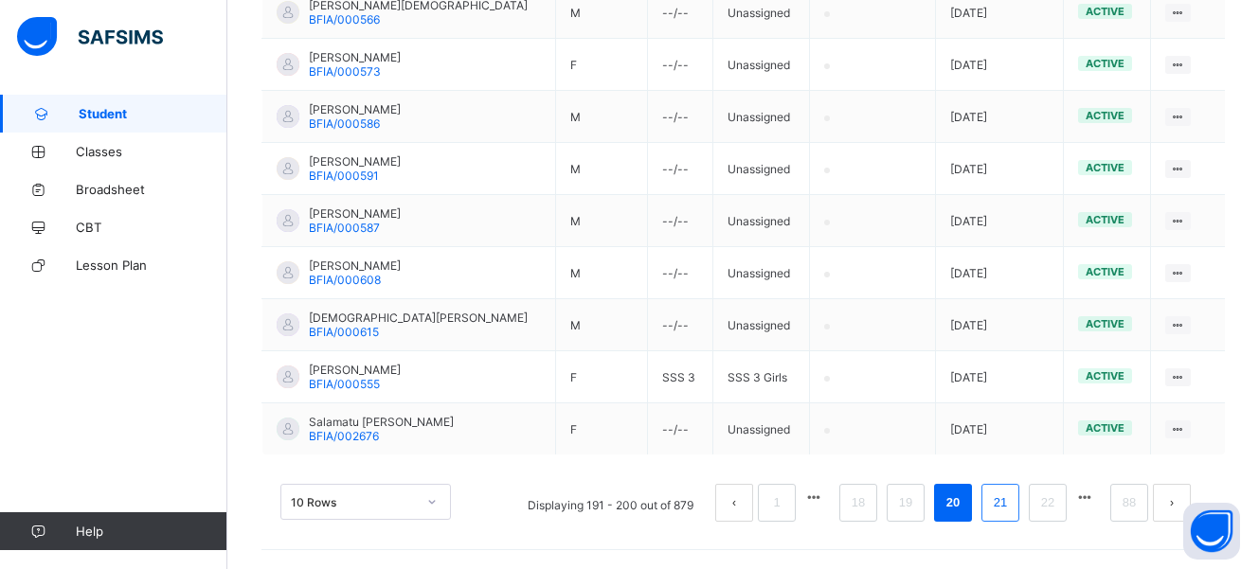
click at [1020, 505] on li "21" at bounding box center [1001, 503] width 38 height 38
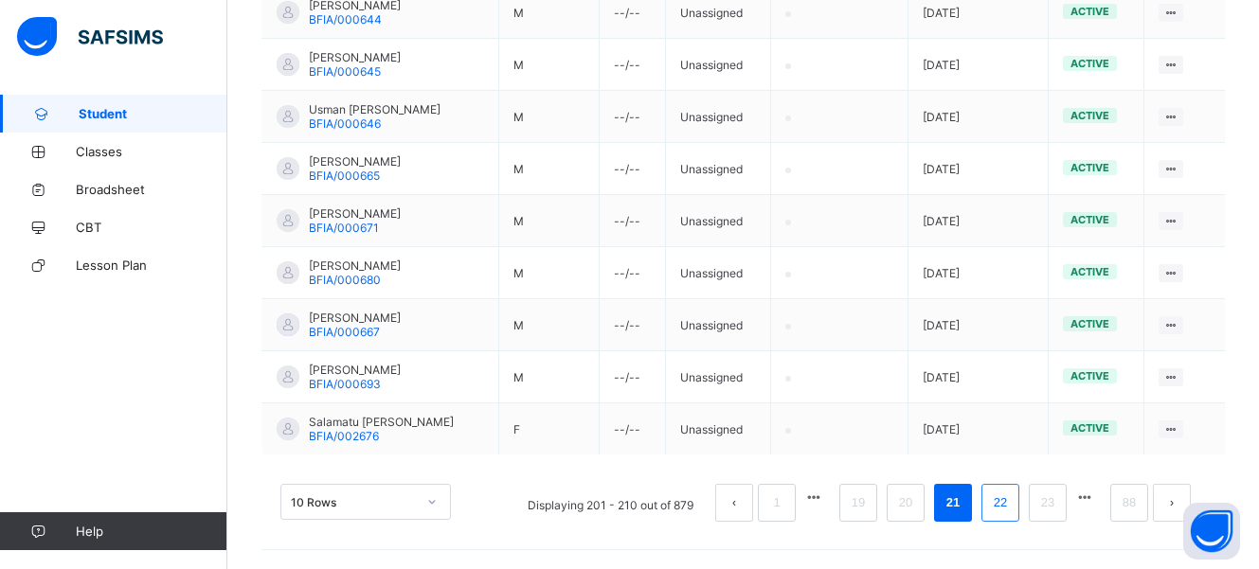
click at [1013, 508] on link "22" at bounding box center [1000, 503] width 25 height 25
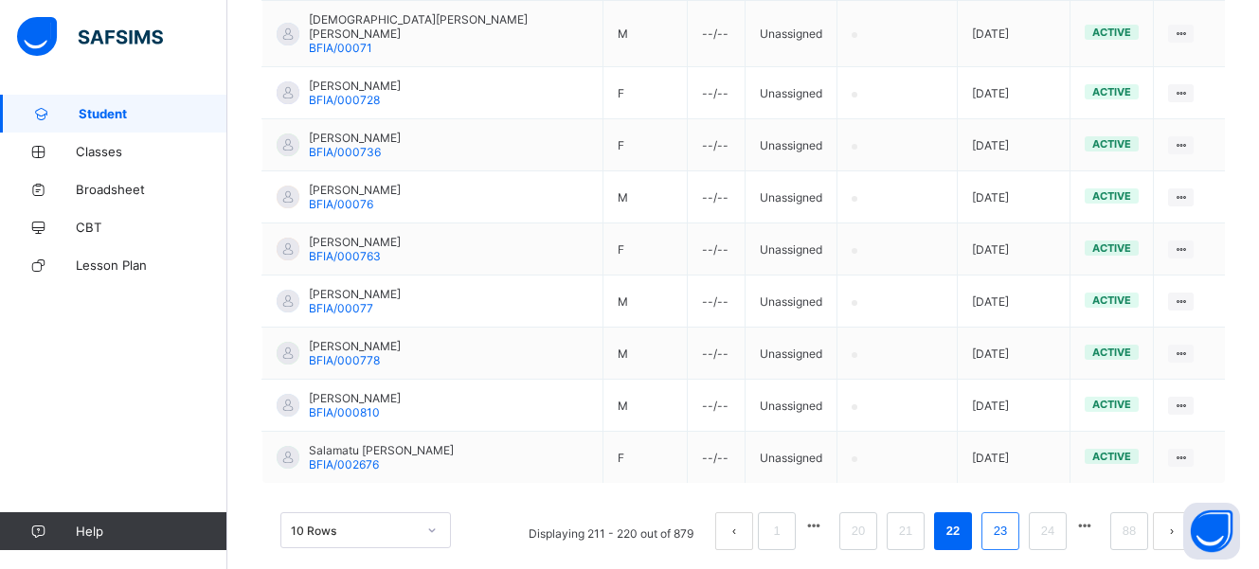
click at [1013, 519] on link "23" at bounding box center [1000, 531] width 25 height 25
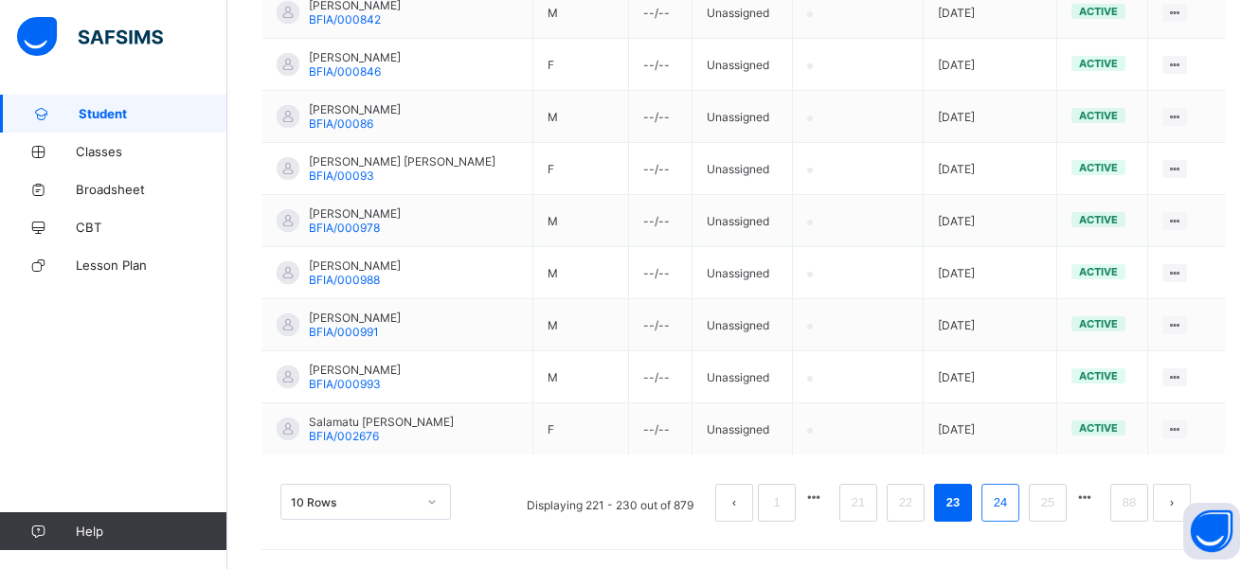
click at [1008, 514] on link "24" at bounding box center [1000, 503] width 25 height 25
